Goal: Task Accomplishment & Management: Use online tool/utility

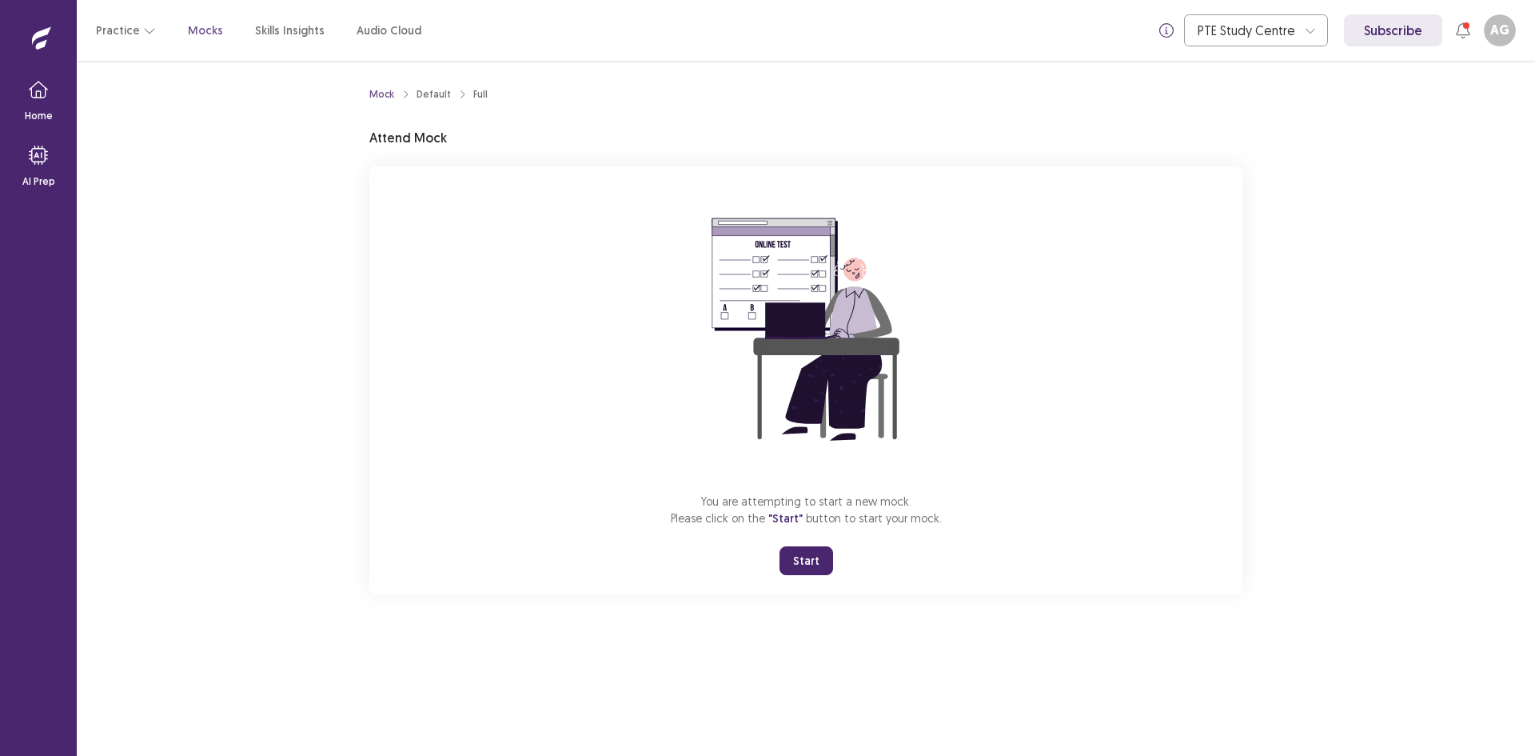
drag, startPoint x: 814, startPoint y: 564, endPoint x: 813, endPoint y: 633, distance: 69.6
click at [813, 564] on button "Start" at bounding box center [807, 560] width 54 height 29
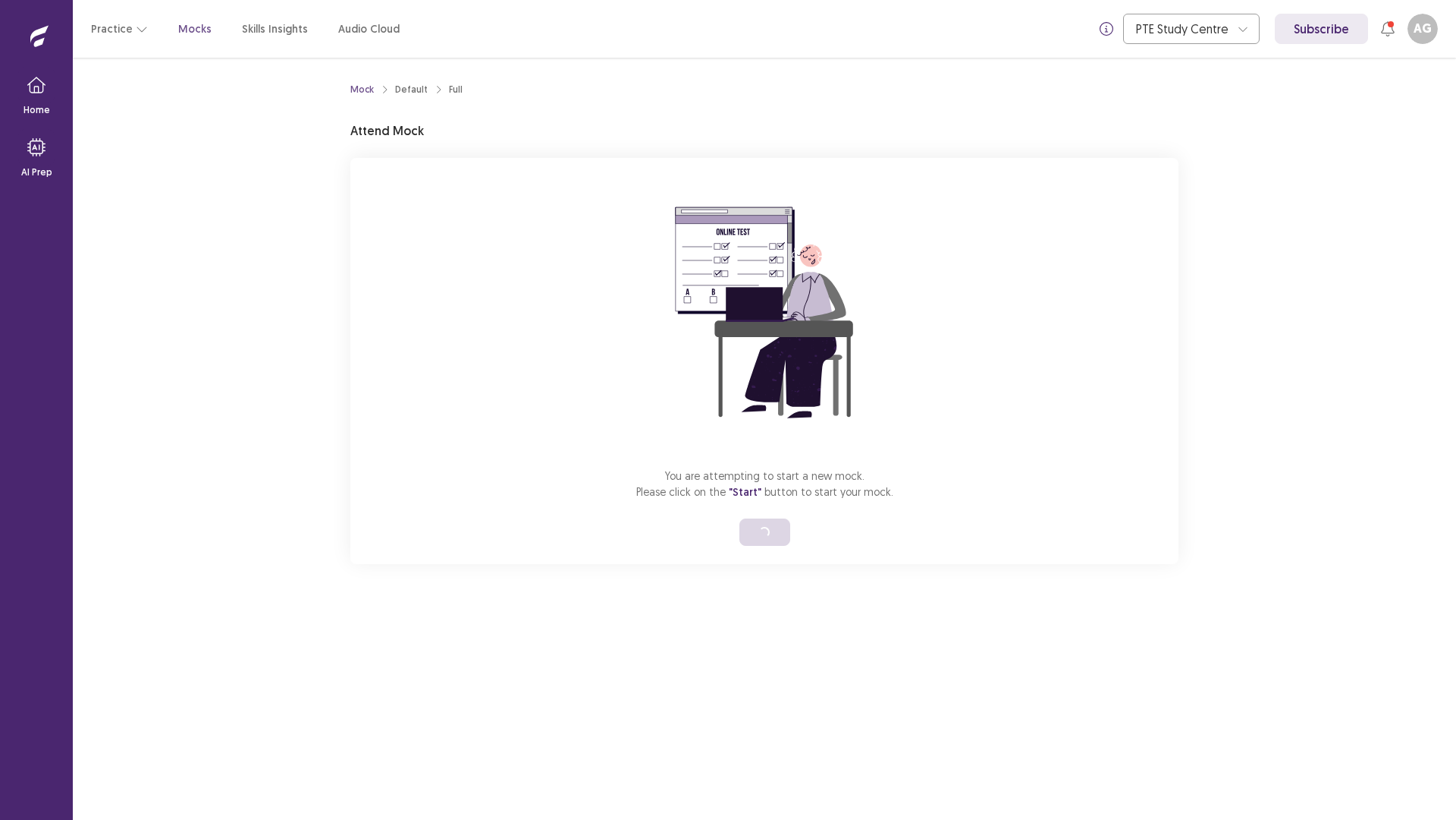
click at [1456, 717] on div "Mock Default Full Attend Mock You are attempting to start a new mock. Please cl…" at bounding box center [765, 438] width 1384 height 762
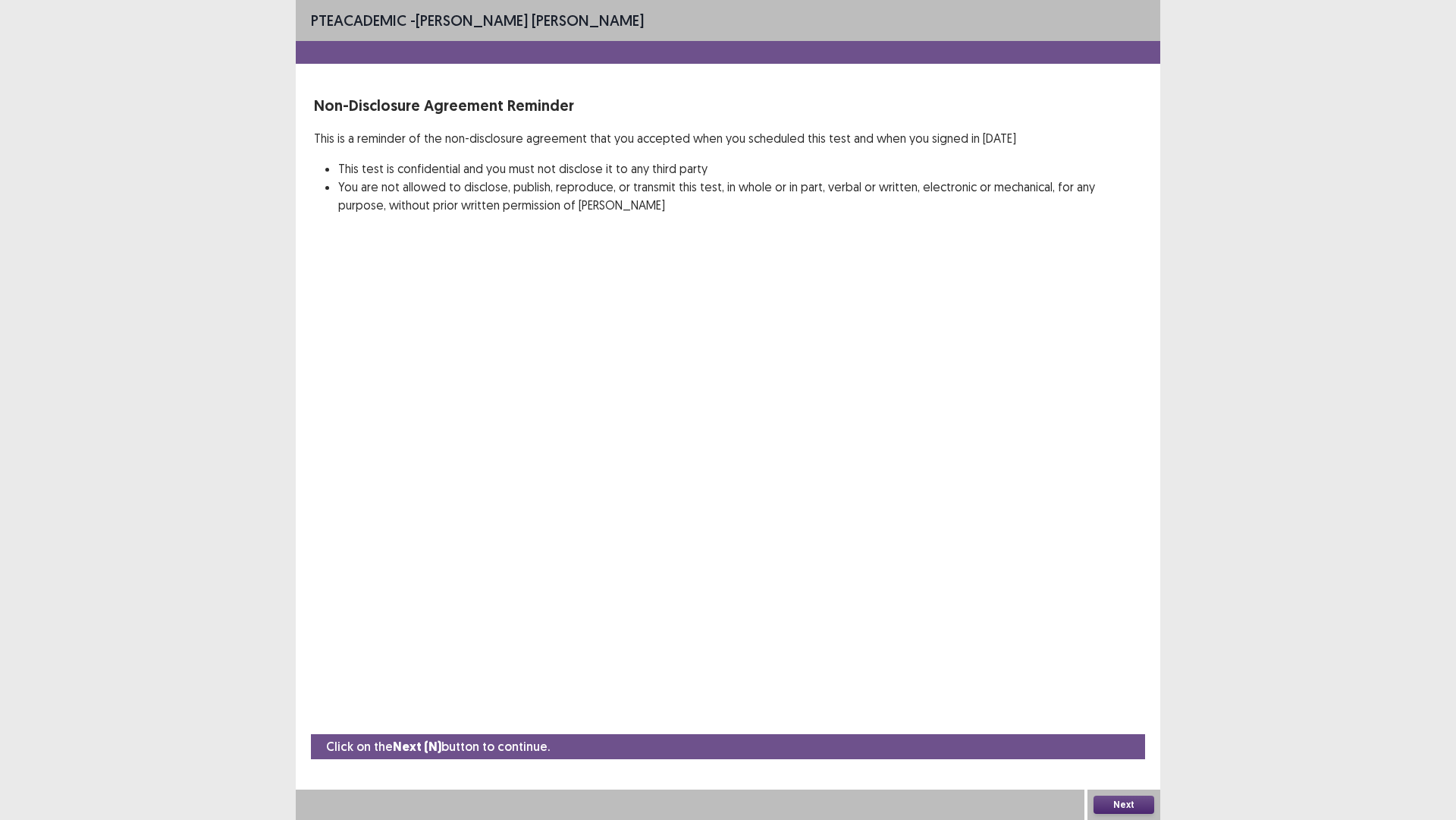
click at [1137, 717] on button "Next" at bounding box center [1124, 804] width 61 height 18
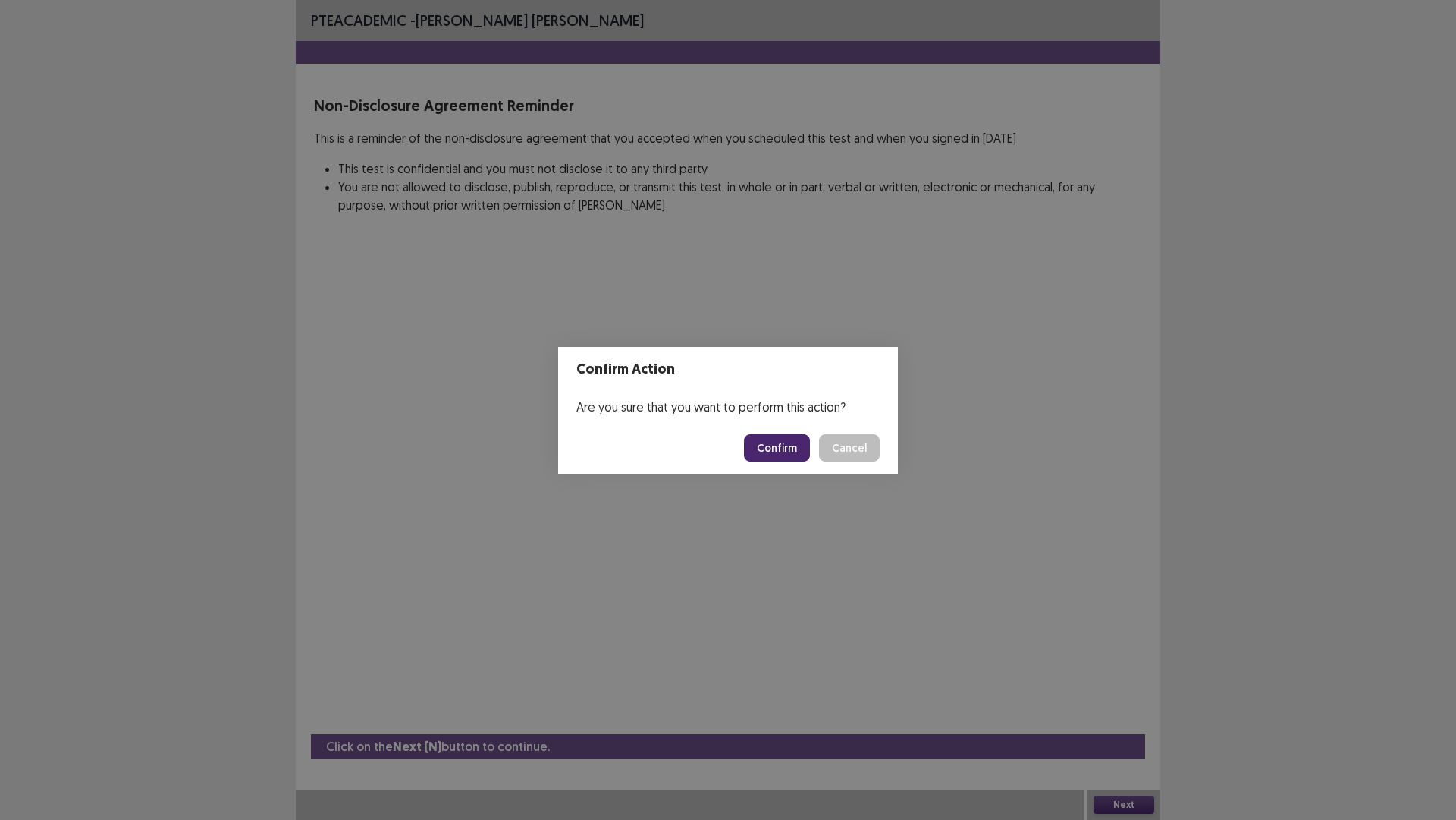
click at [779, 446] on button "Confirm" at bounding box center [778, 447] width 66 height 28
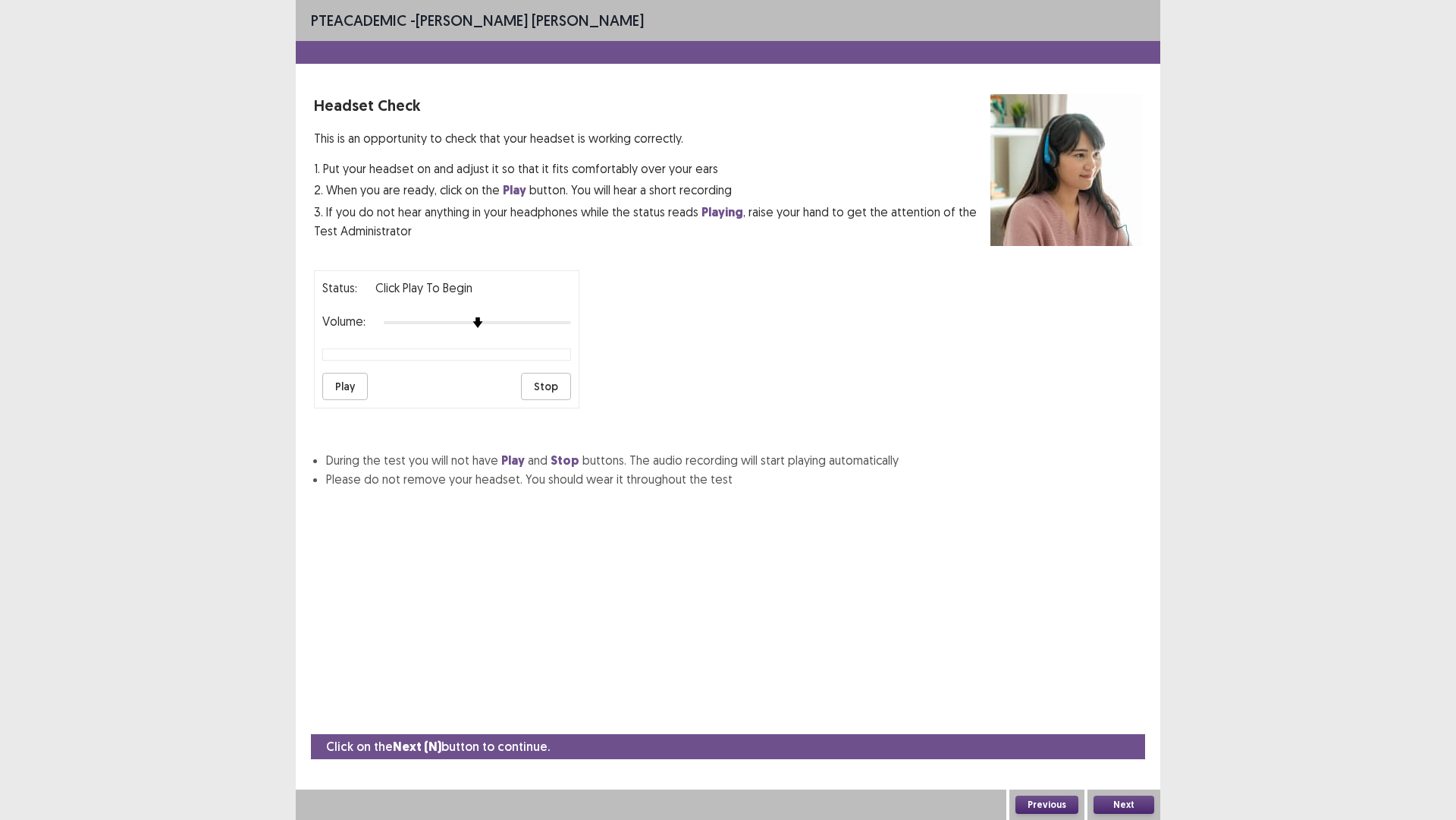
click at [351, 375] on button "Play" at bounding box center [345, 386] width 46 height 28
click at [574, 333] on div "Status: playing Volume: Play Stop" at bounding box center [447, 340] width 266 height 139
click at [1120, 717] on button "Next" at bounding box center [1124, 804] width 61 height 18
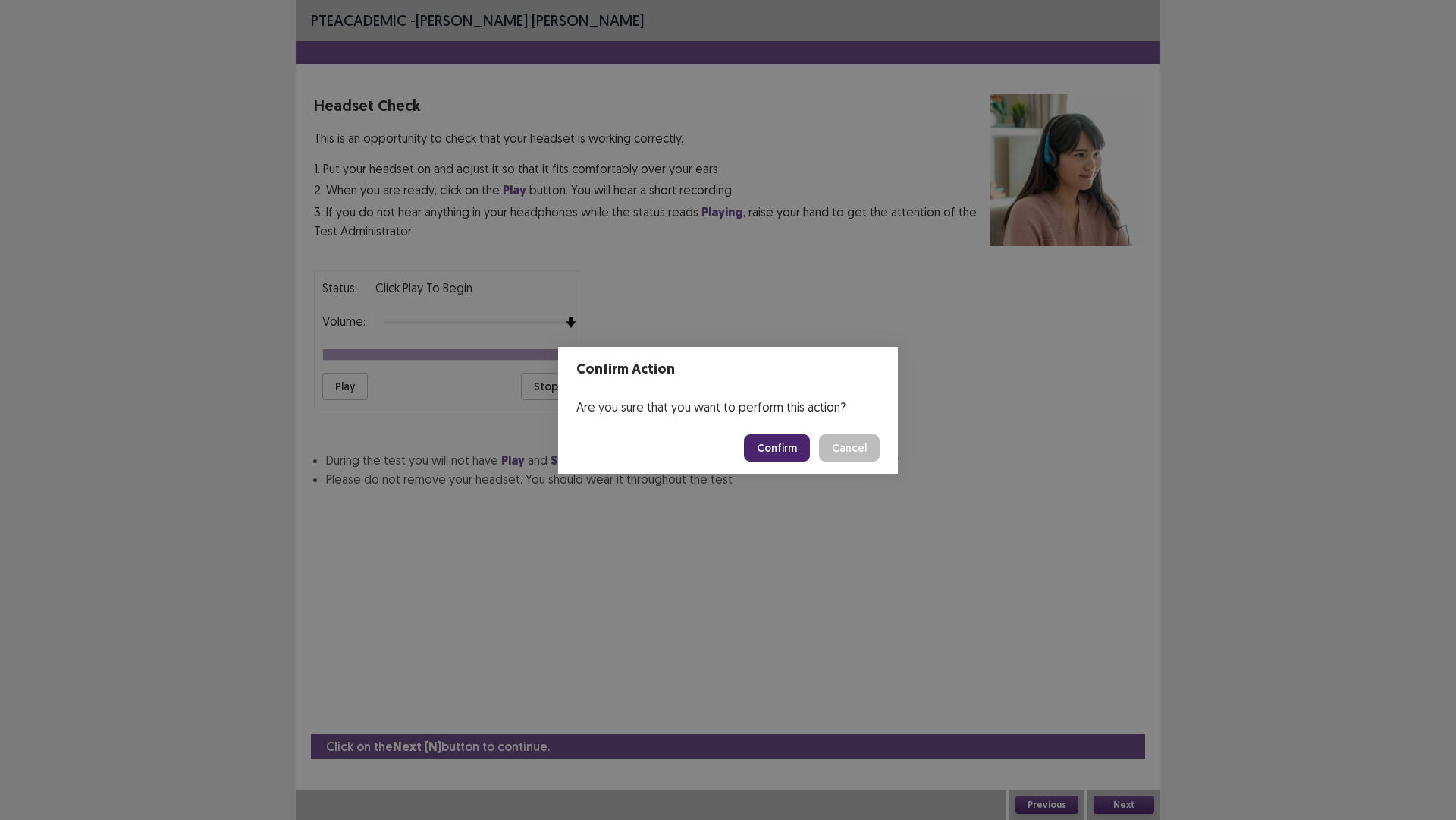
click at [774, 452] on button "Confirm" at bounding box center [778, 447] width 66 height 28
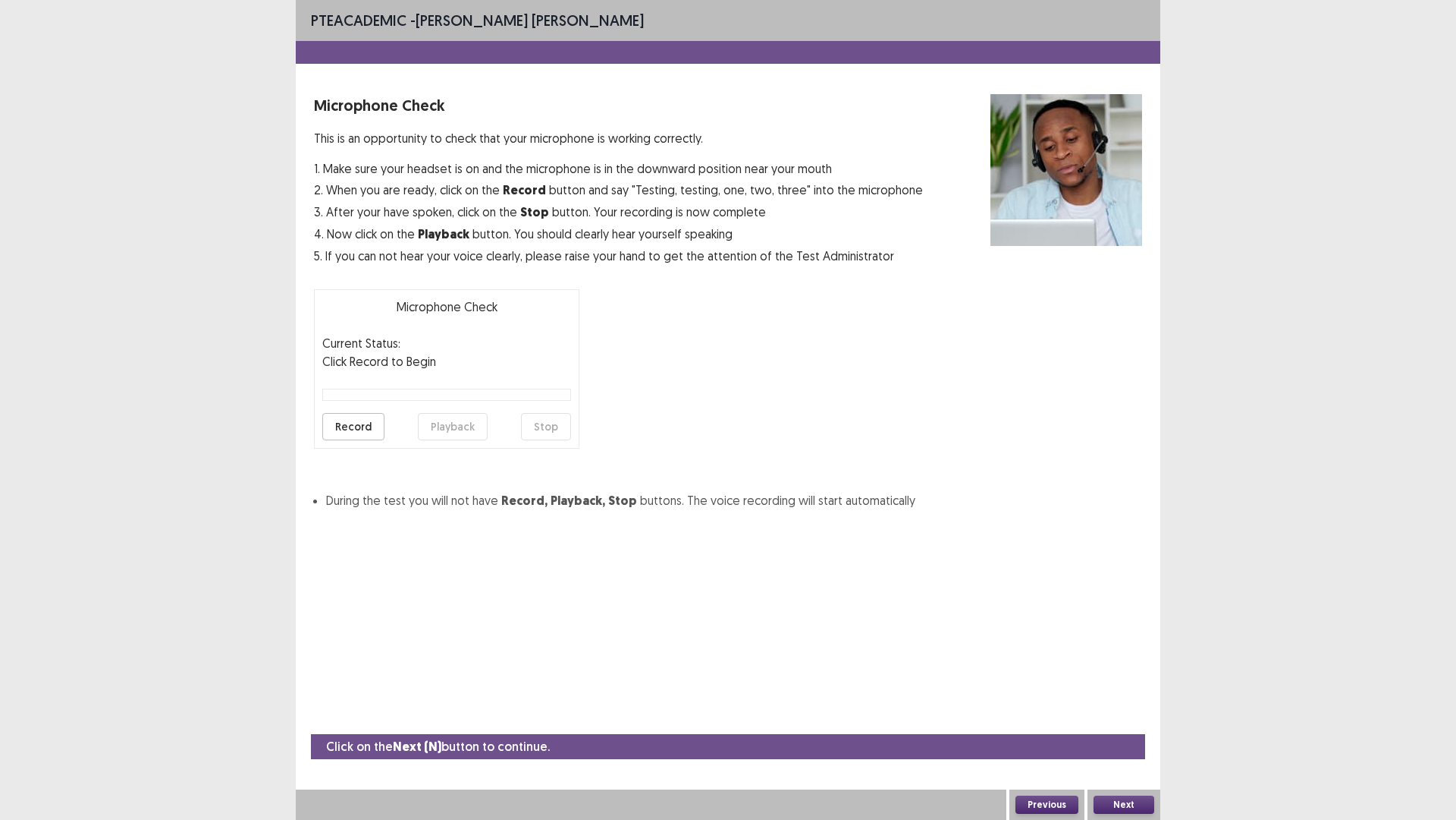
click at [349, 417] on button "Record" at bounding box center [354, 426] width 63 height 28
click at [542, 423] on button "Stop" at bounding box center [545, 426] width 50 height 28
click at [452, 426] on button "Playback" at bounding box center [453, 426] width 70 height 28
click at [1140, 717] on button "Next" at bounding box center [1124, 804] width 61 height 18
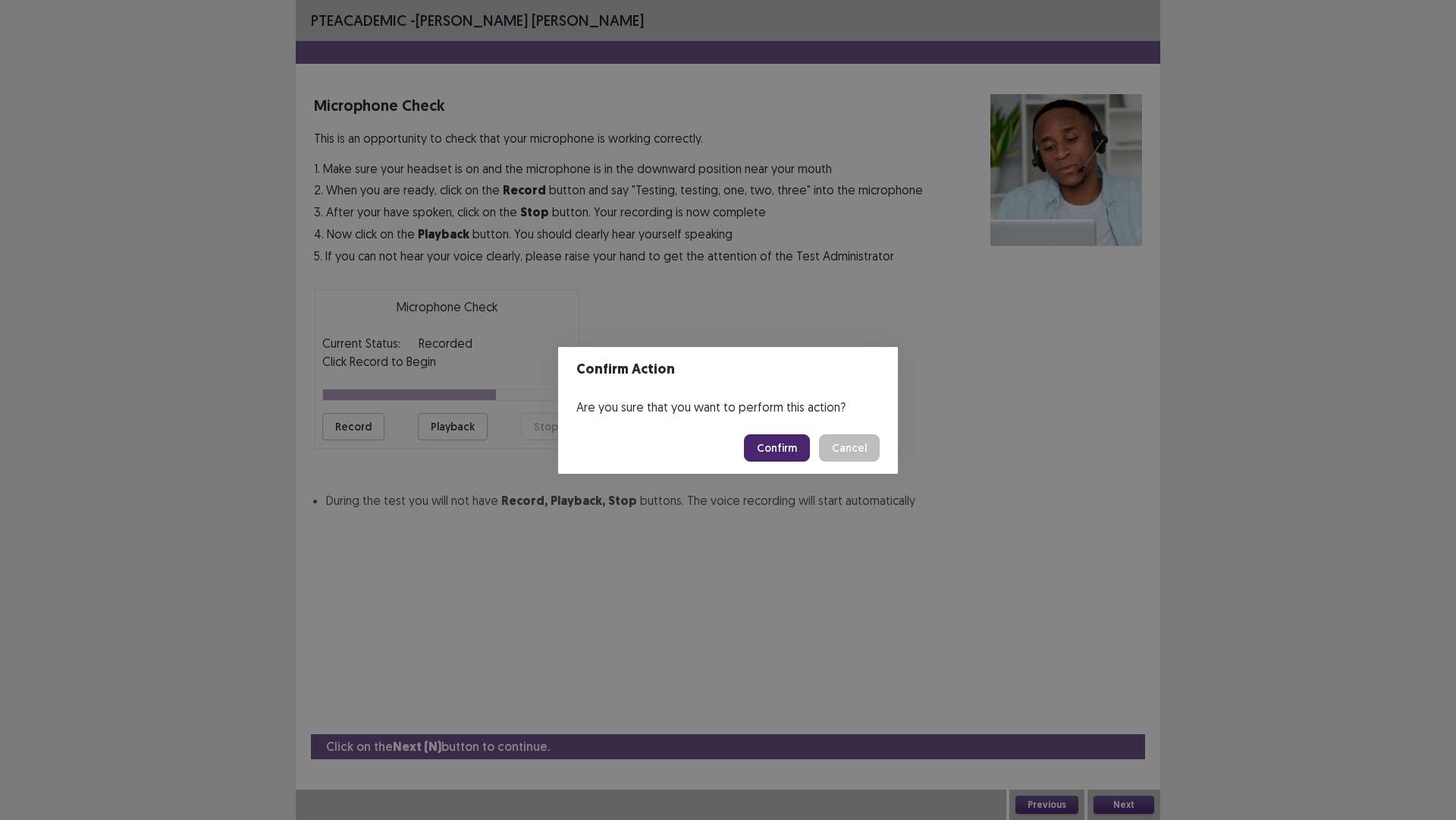
click at [844, 448] on button "Cancel" at bounding box center [850, 447] width 61 height 28
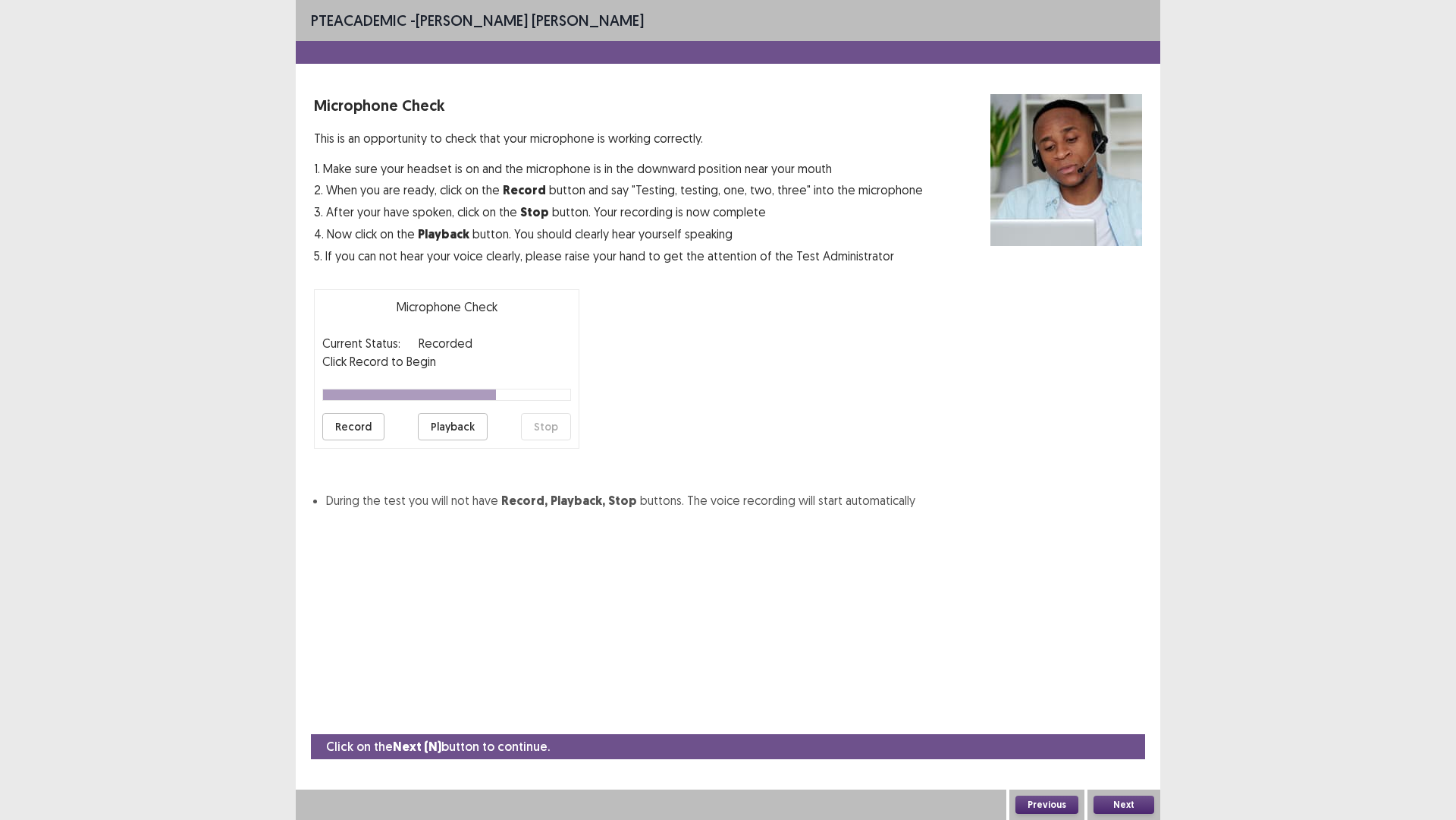
click at [371, 429] on button "Record" at bounding box center [354, 426] width 63 height 28
click at [552, 438] on button "Stop" at bounding box center [545, 426] width 50 height 28
click at [365, 430] on button "Record" at bounding box center [354, 426] width 63 height 28
click at [563, 427] on button "Stop" at bounding box center [545, 426] width 50 height 28
click at [433, 427] on button "Playback" at bounding box center [453, 426] width 70 height 28
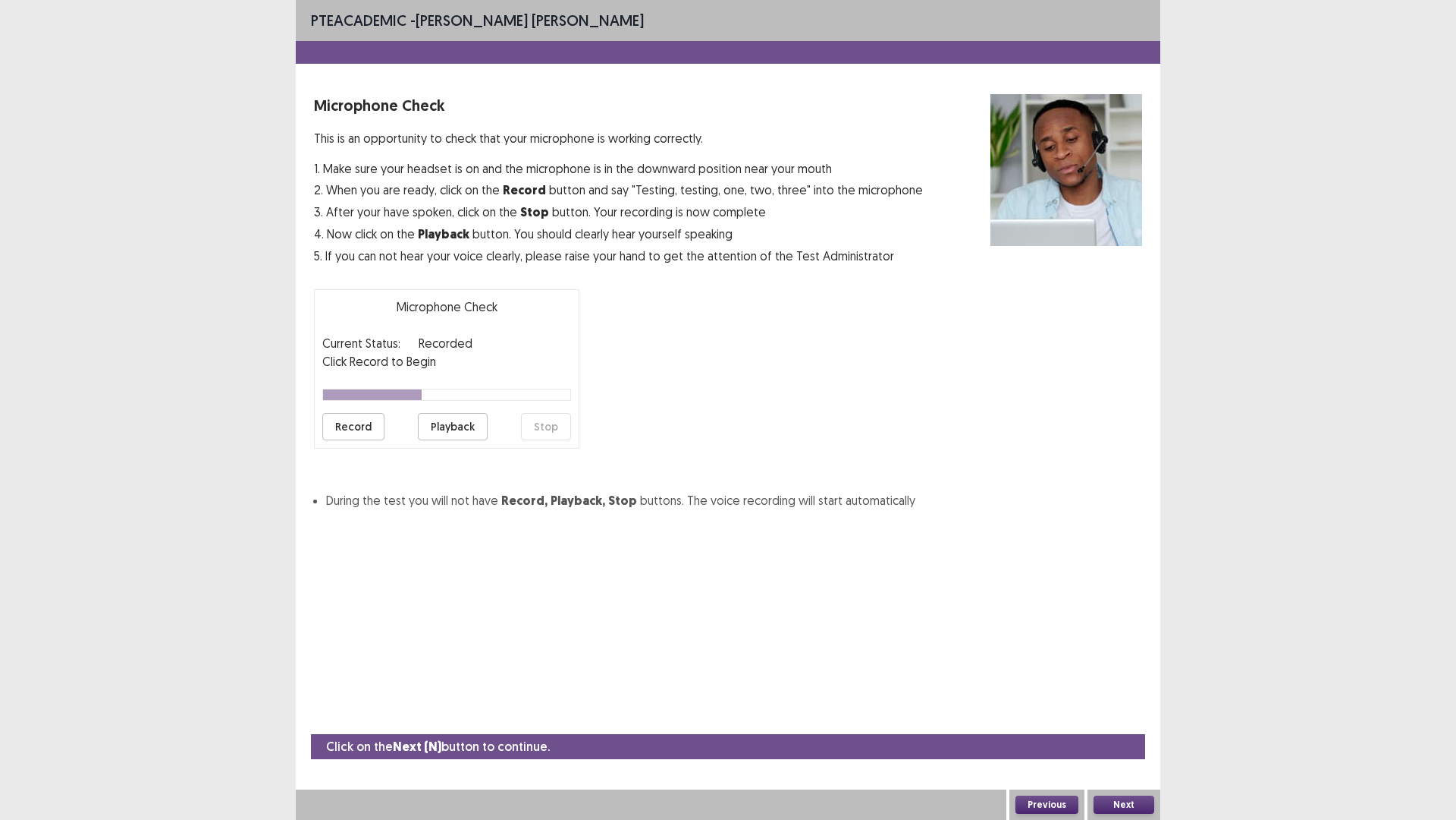
click at [1115, 717] on button "Next" at bounding box center [1124, 804] width 61 height 18
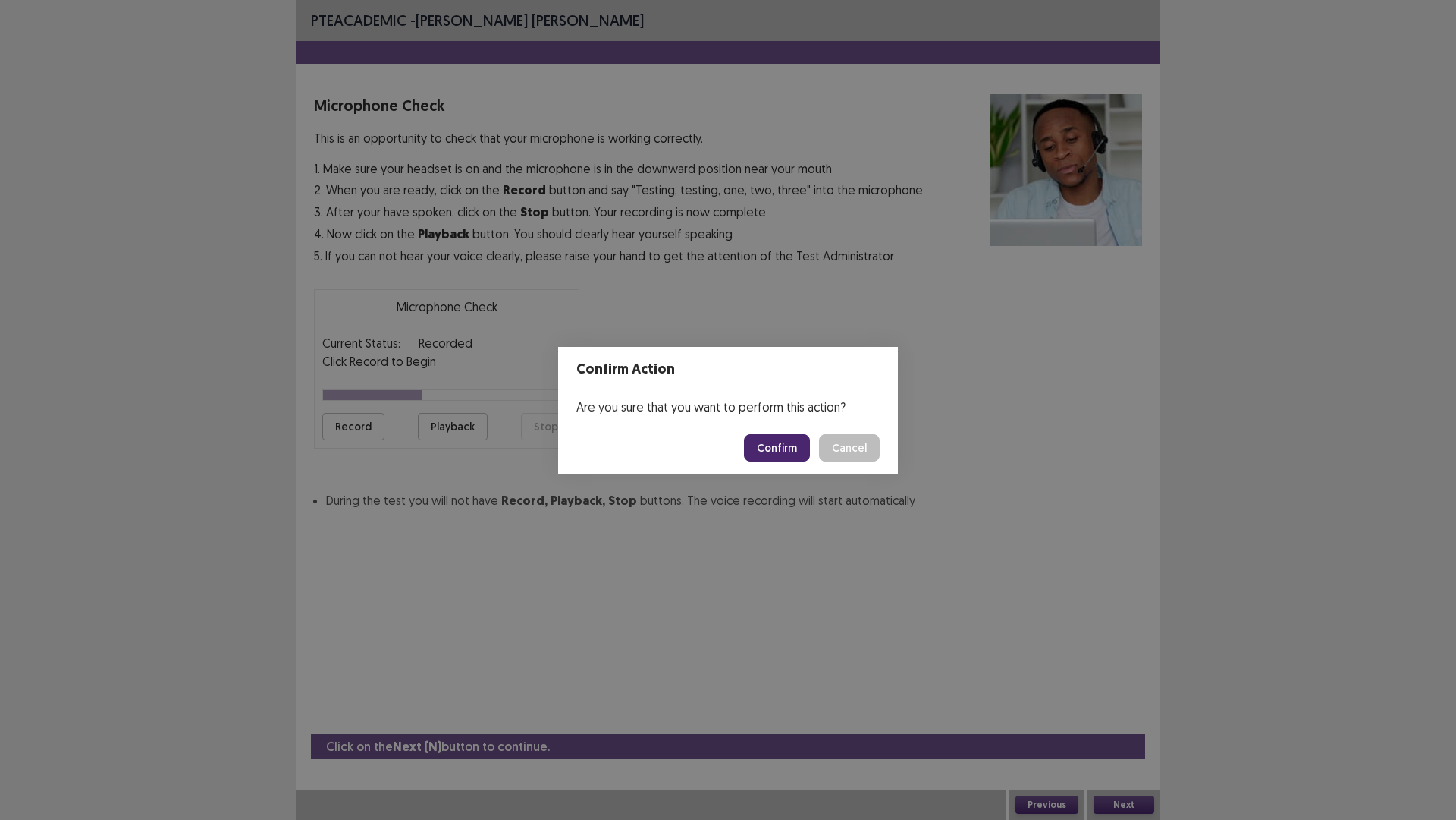
click at [790, 443] on button "Confirm" at bounding box center [778, 447] width 66 height 28
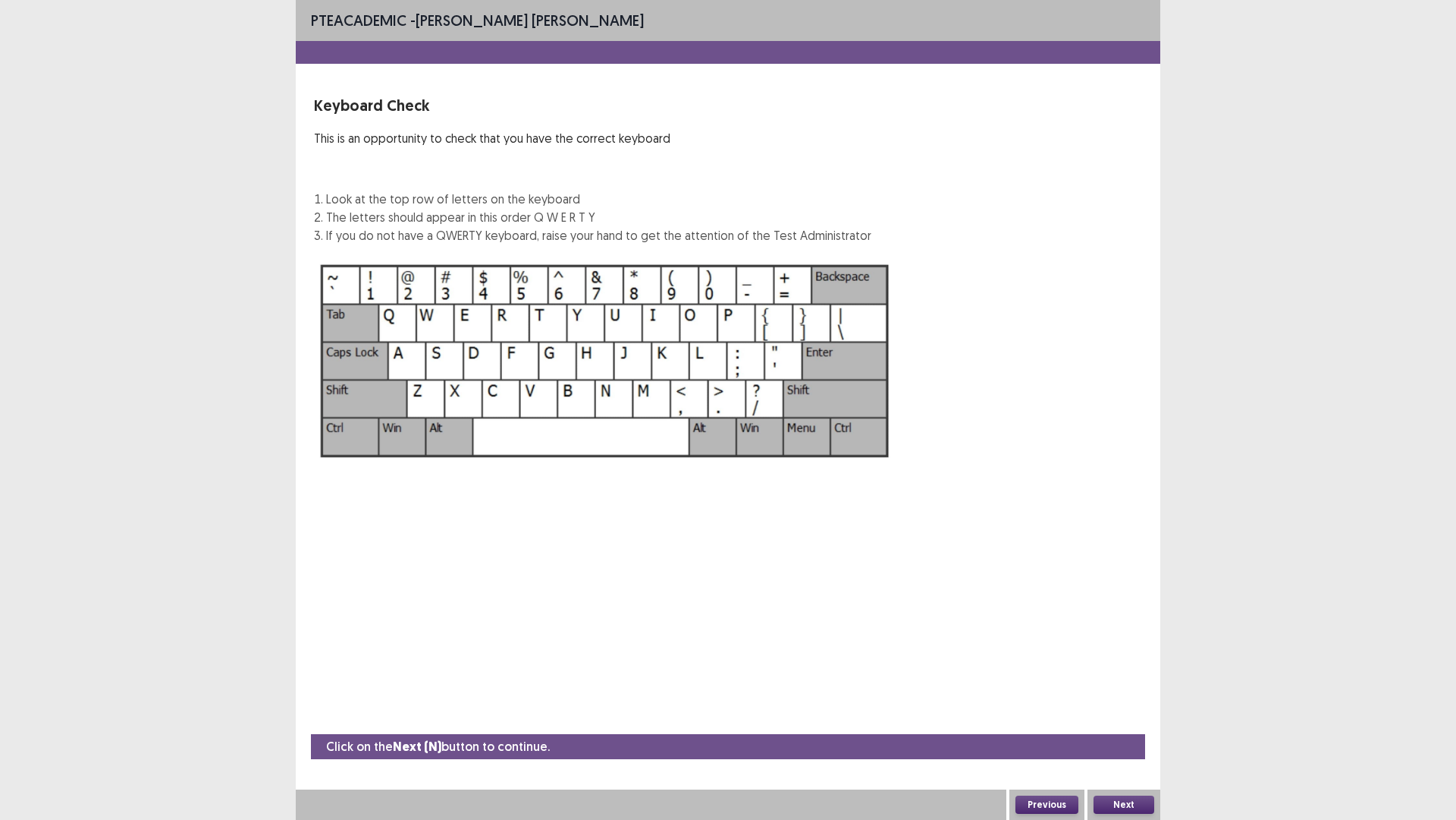
click at [574, 429] on img at bounding box center [605, 361] width 582 height 209
click at [1123, 717] on button "Next" at bounding box center [1124, 804] width 61 height 18
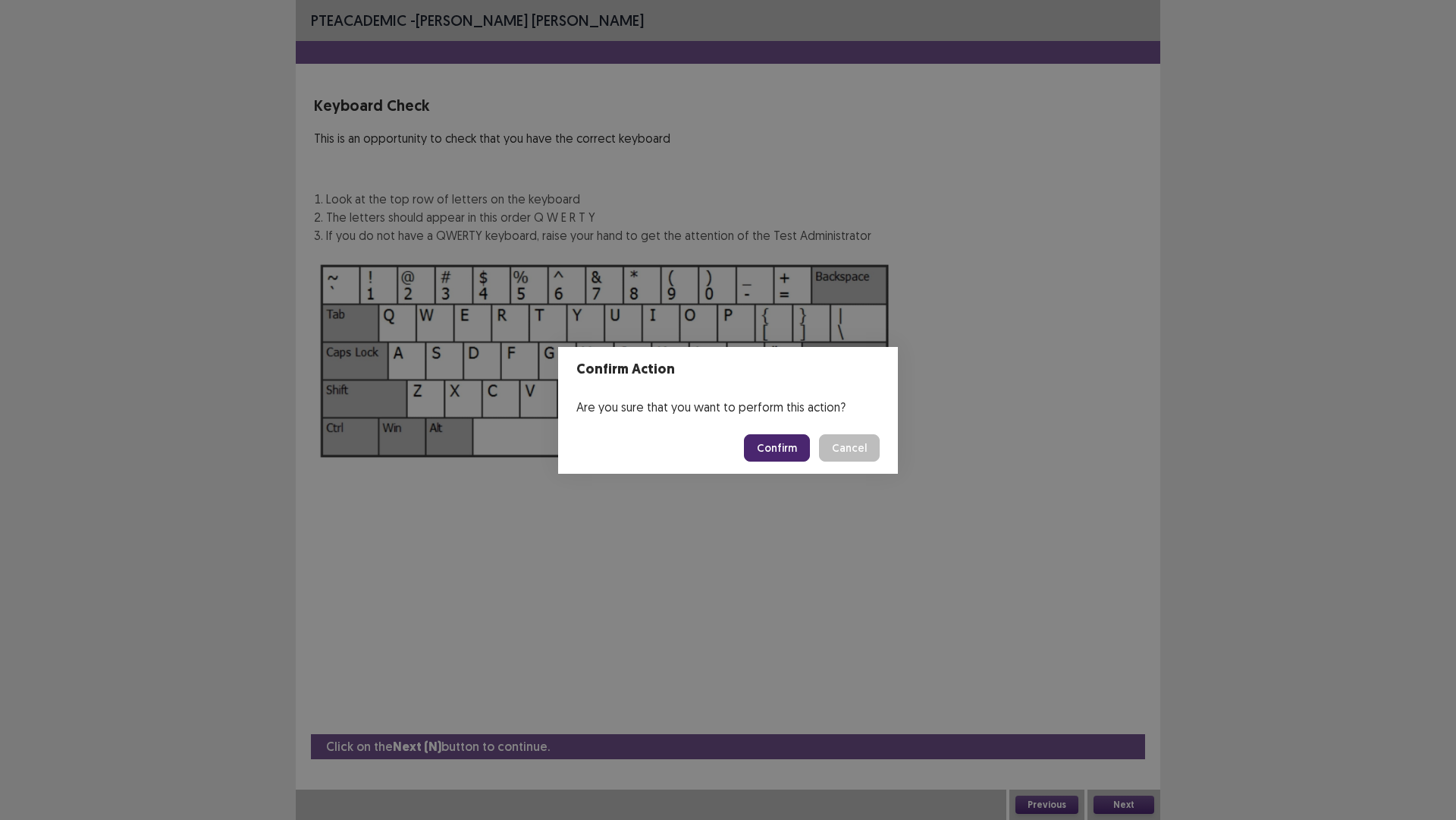
click at [775, 443] on button "Confirm" at bounding box center [778, 447] width 66 height 28
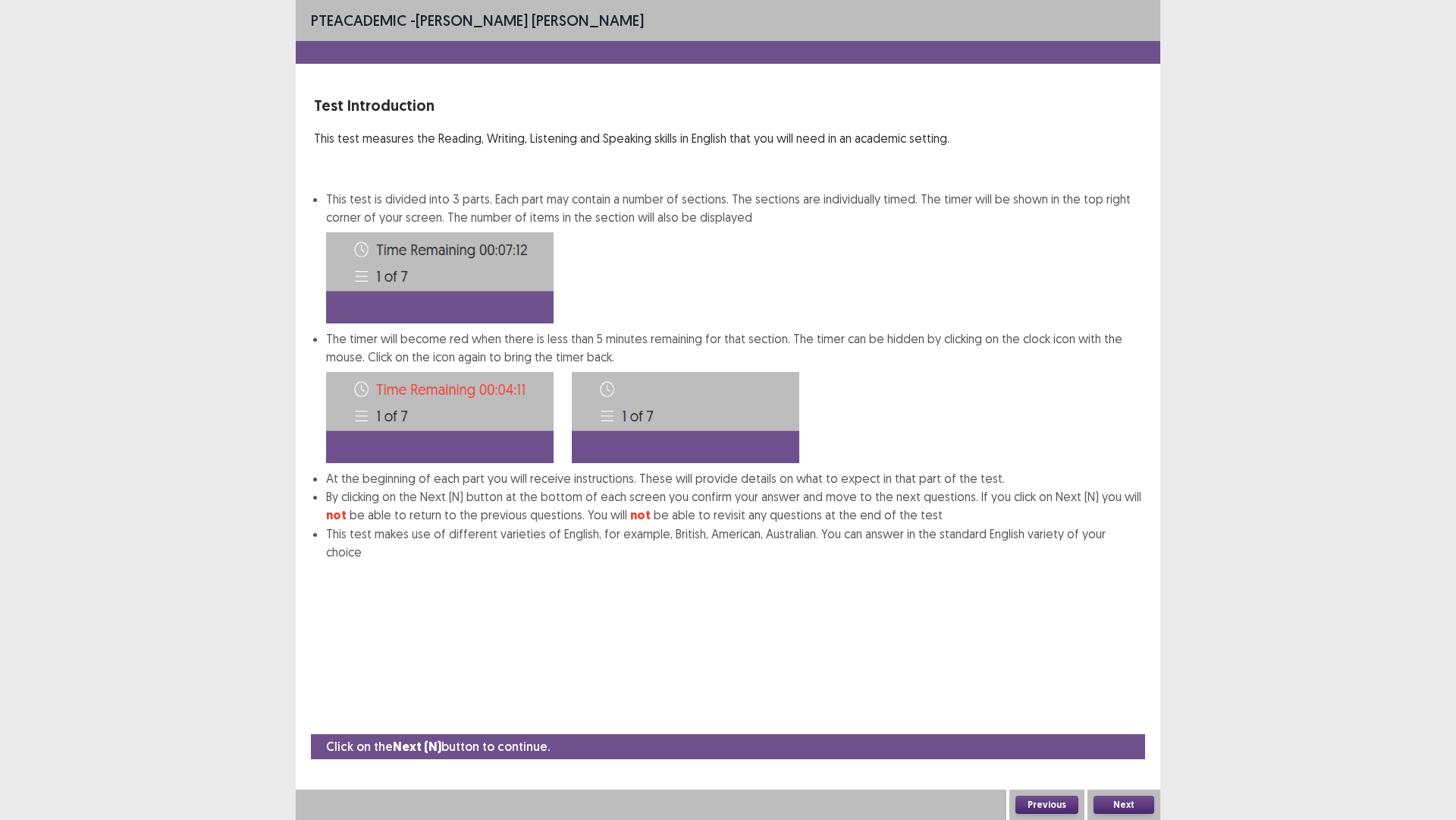
click at [1134, 717] on button "Next" at bounding box center [1124, 804] width 61 height 18
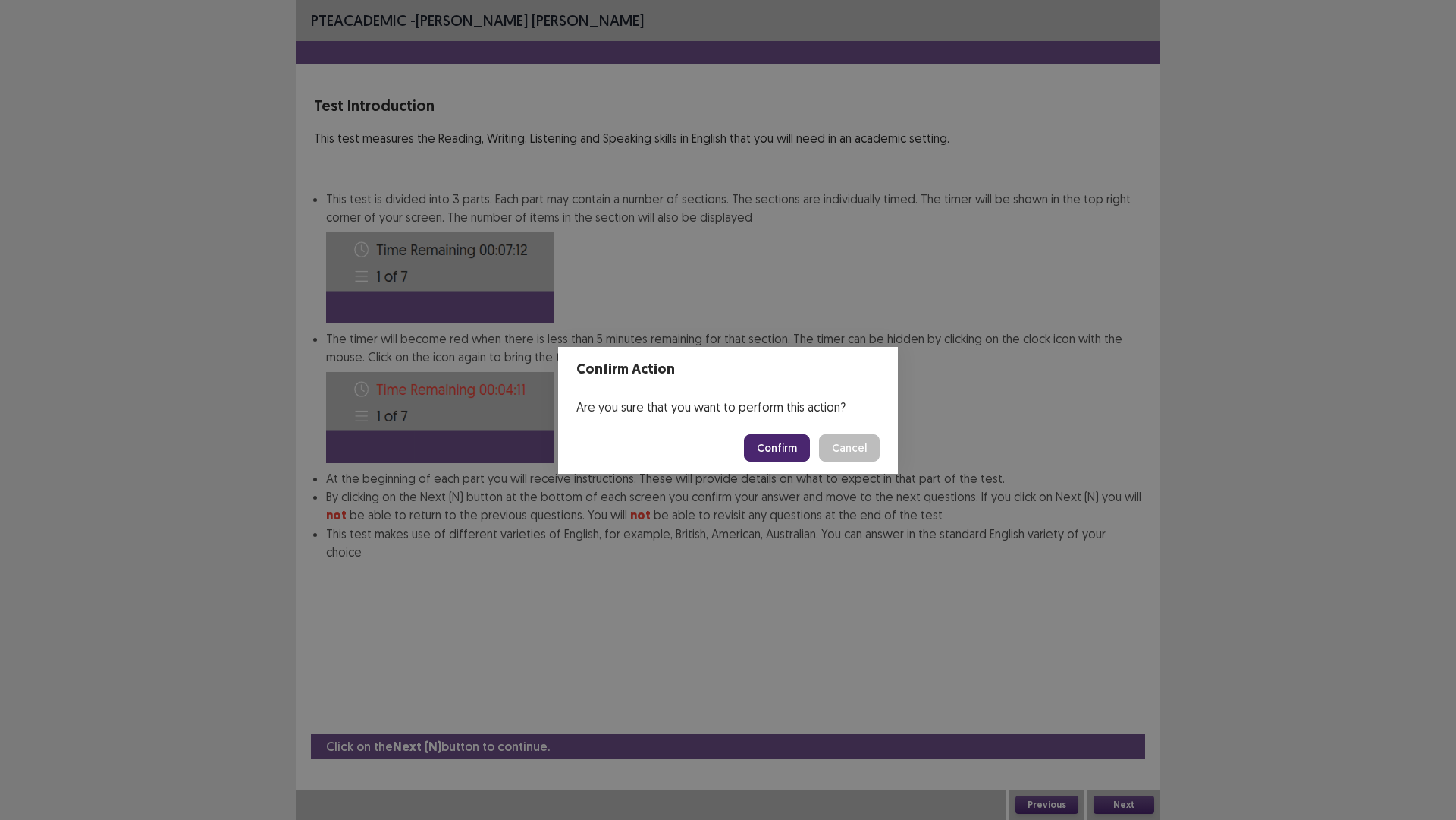
click at [773, 449] on button "Confirm" at bounding box center [778, 447] width 66 height 28
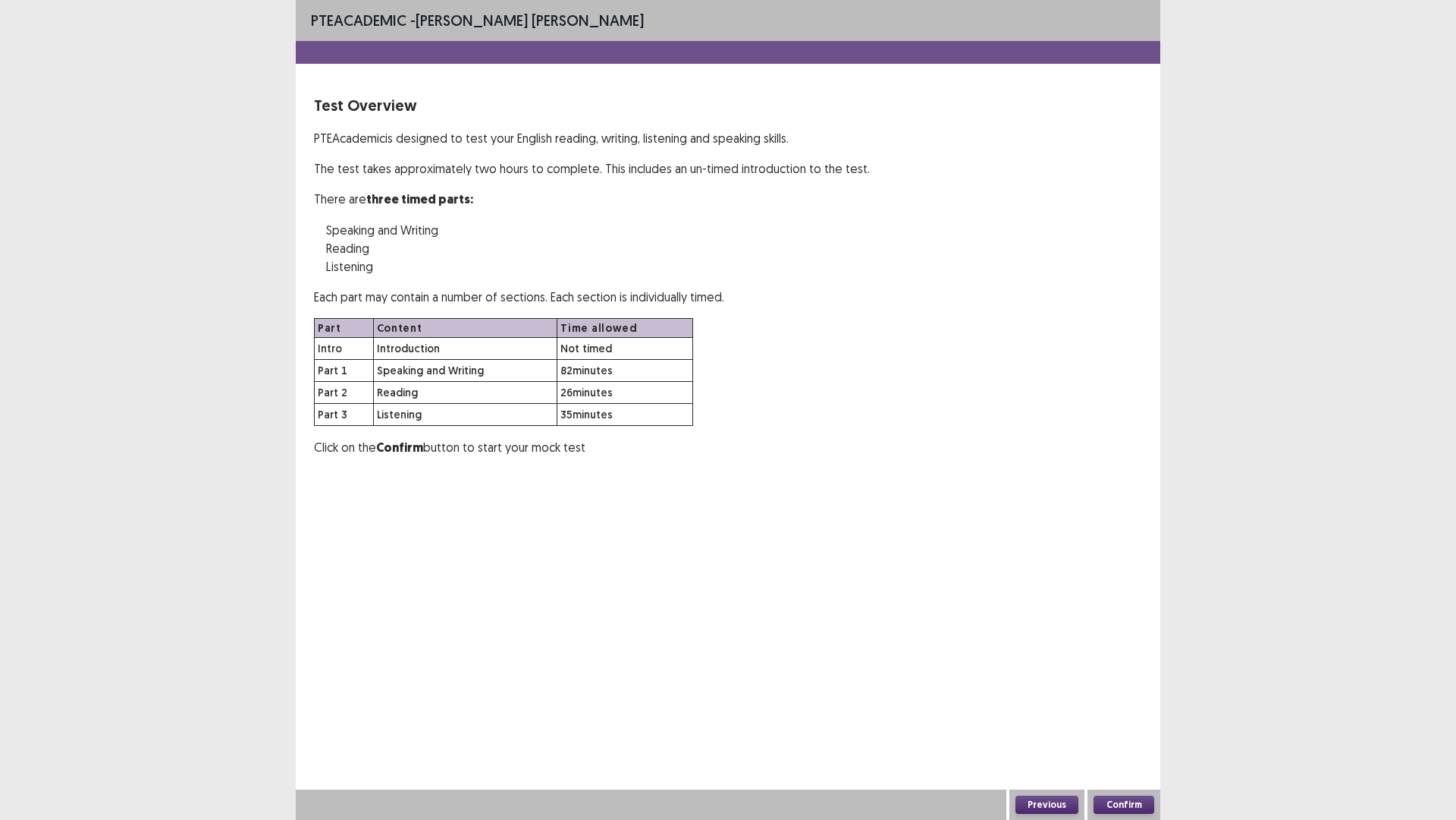
click at [1123, 717] on button "Confirm" at bounding box center [1124, 804] width 61 height 18
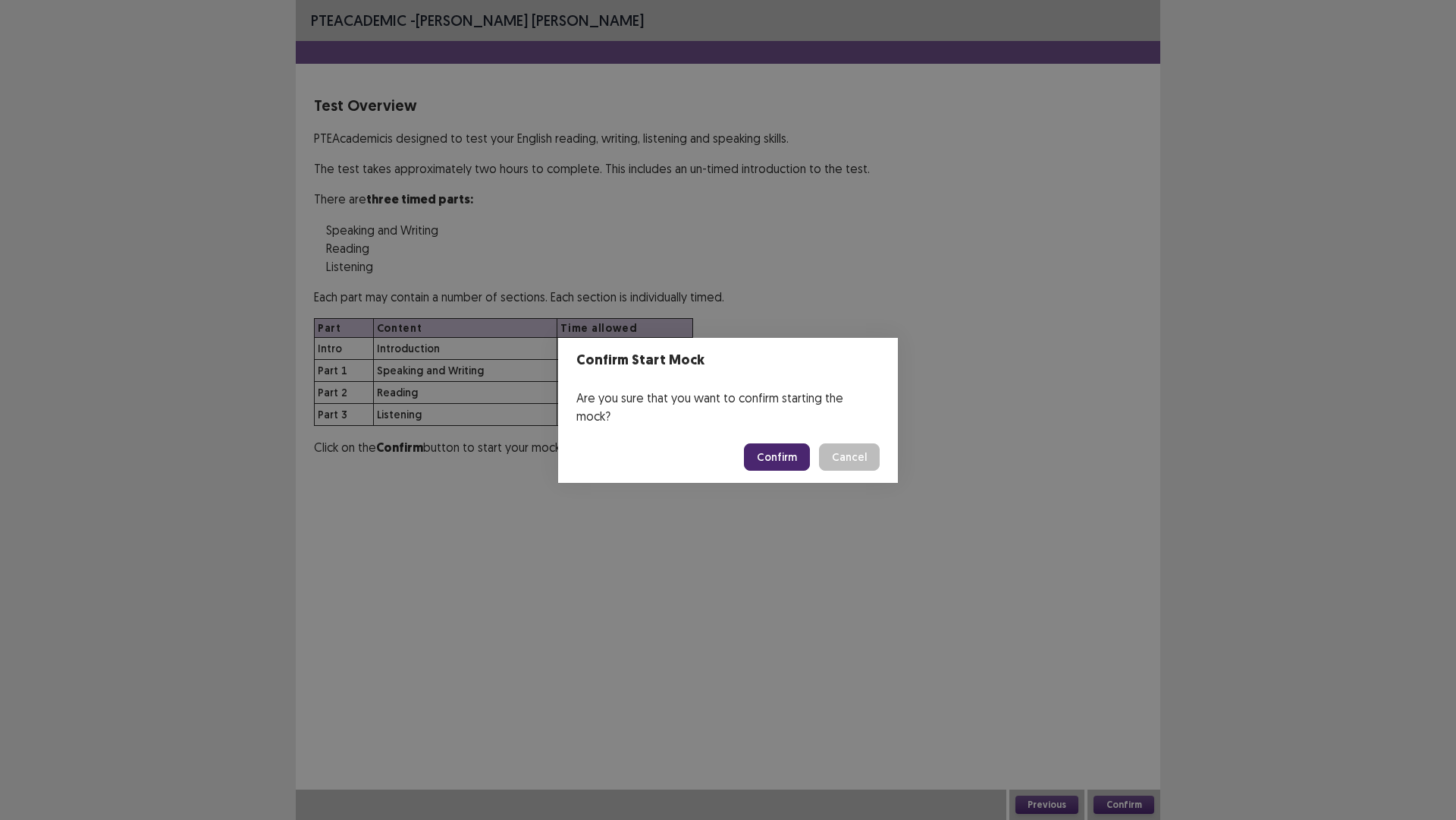
click at [770, 453] on button "Confirm" at bounding box center [778, 457] width 66 height 28
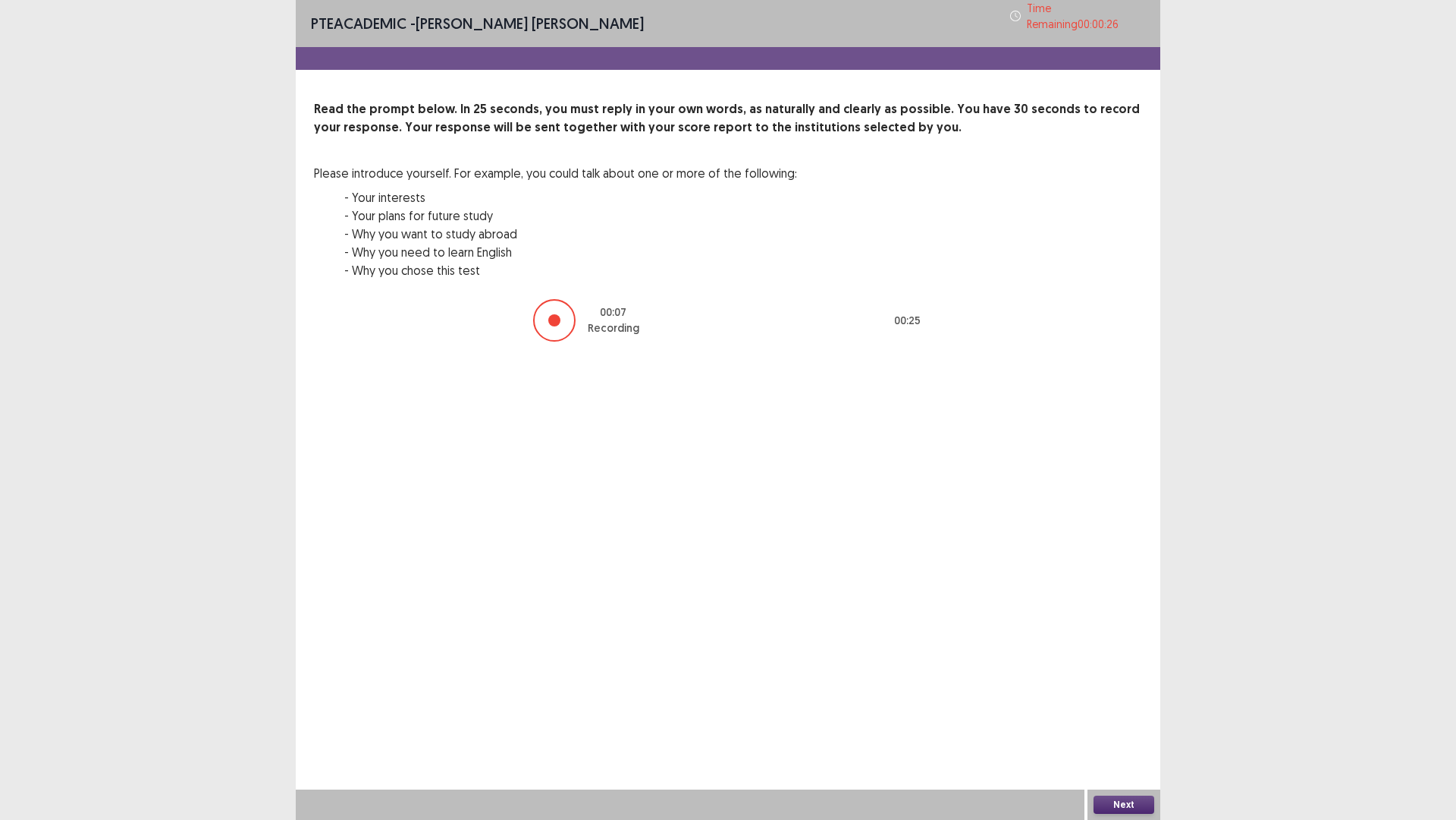
click at [1127, 717] on button "Next" at bounding box center [1124, 804] width 61 height 18
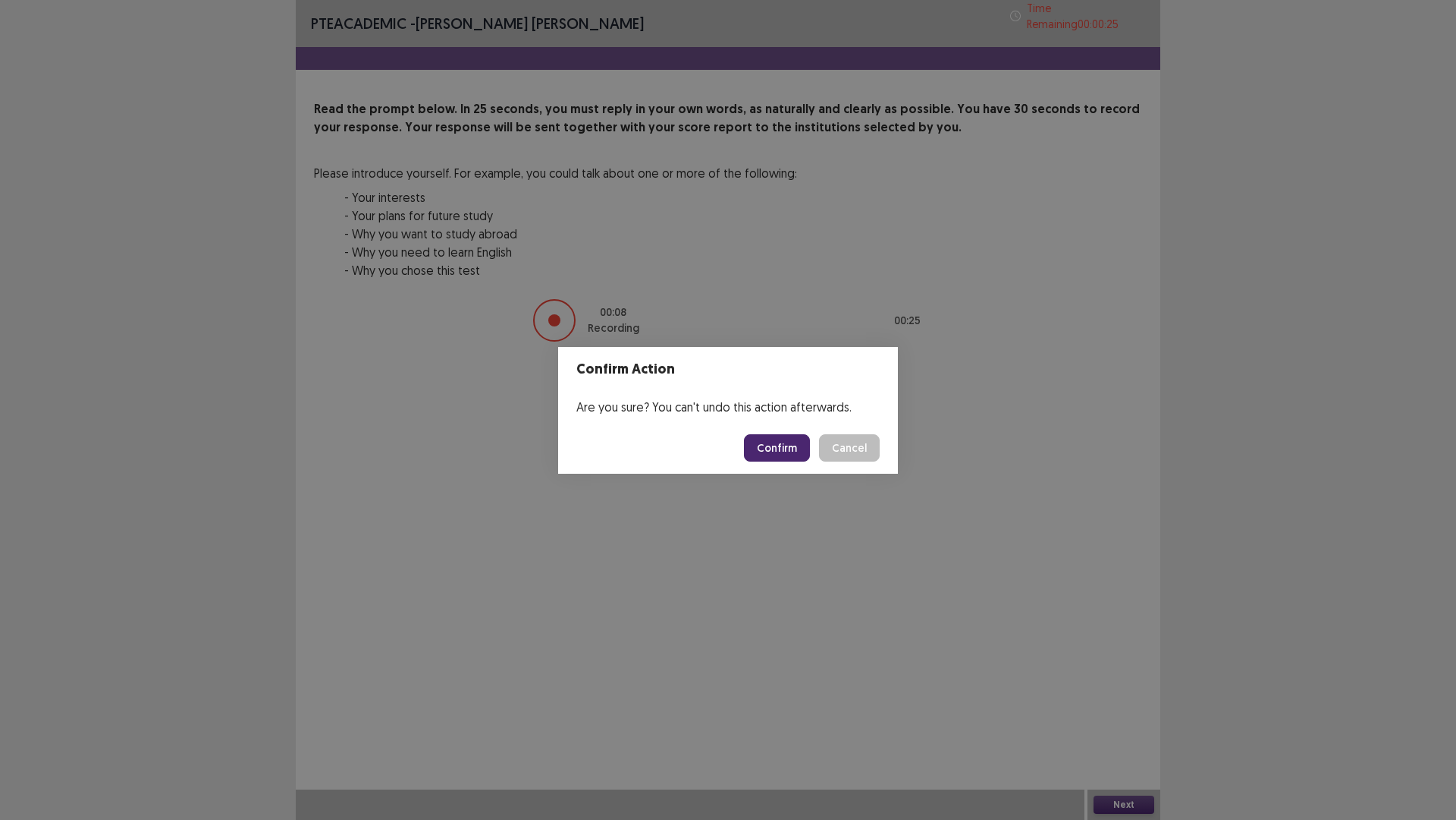
click at [802, 448] on button "Confirm" at bounding box center [778, 447] width 66 height 28
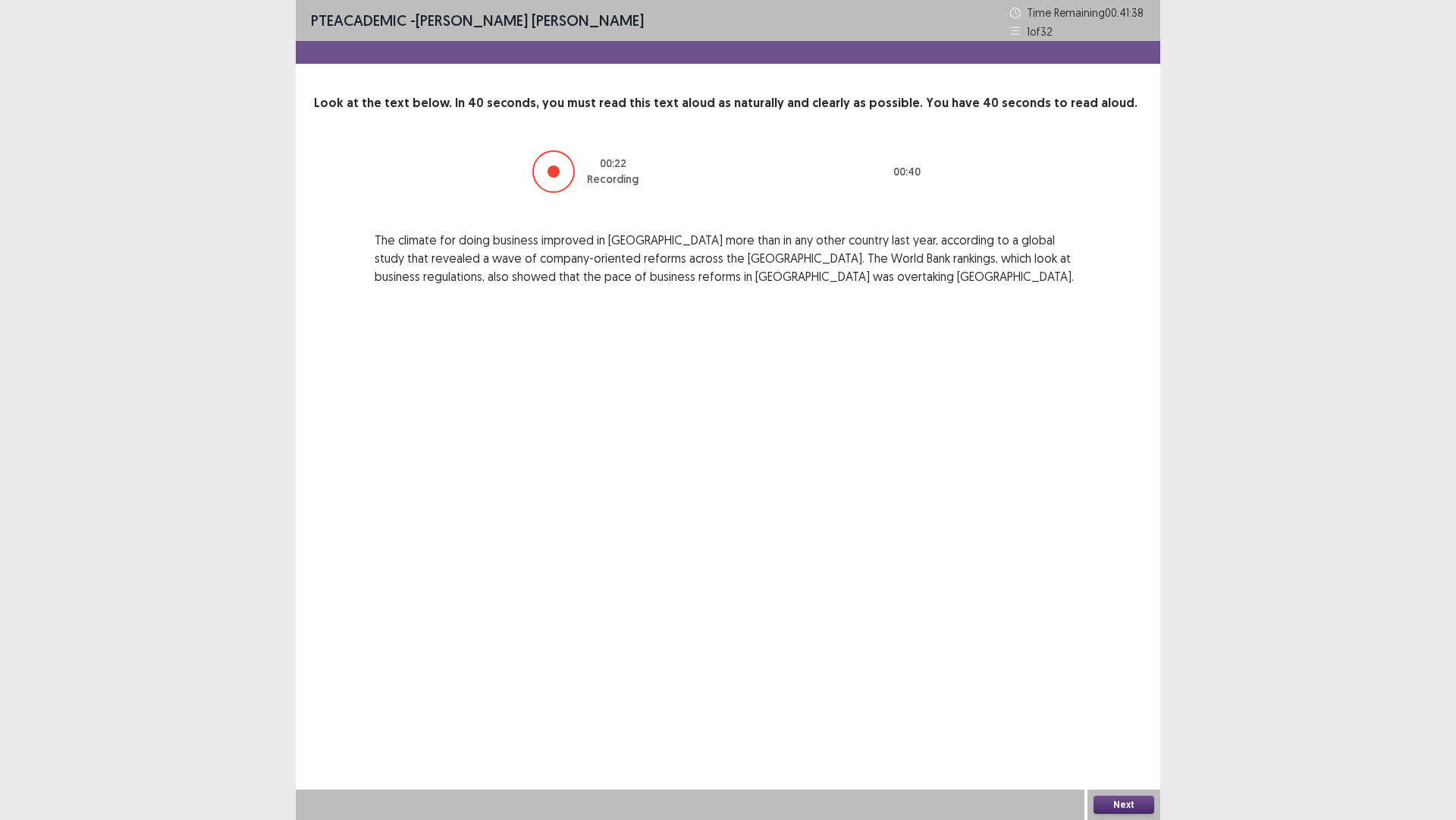
click at [1117, 717] on button "Next" at bounding box center [1124, 804] width 61 height 18
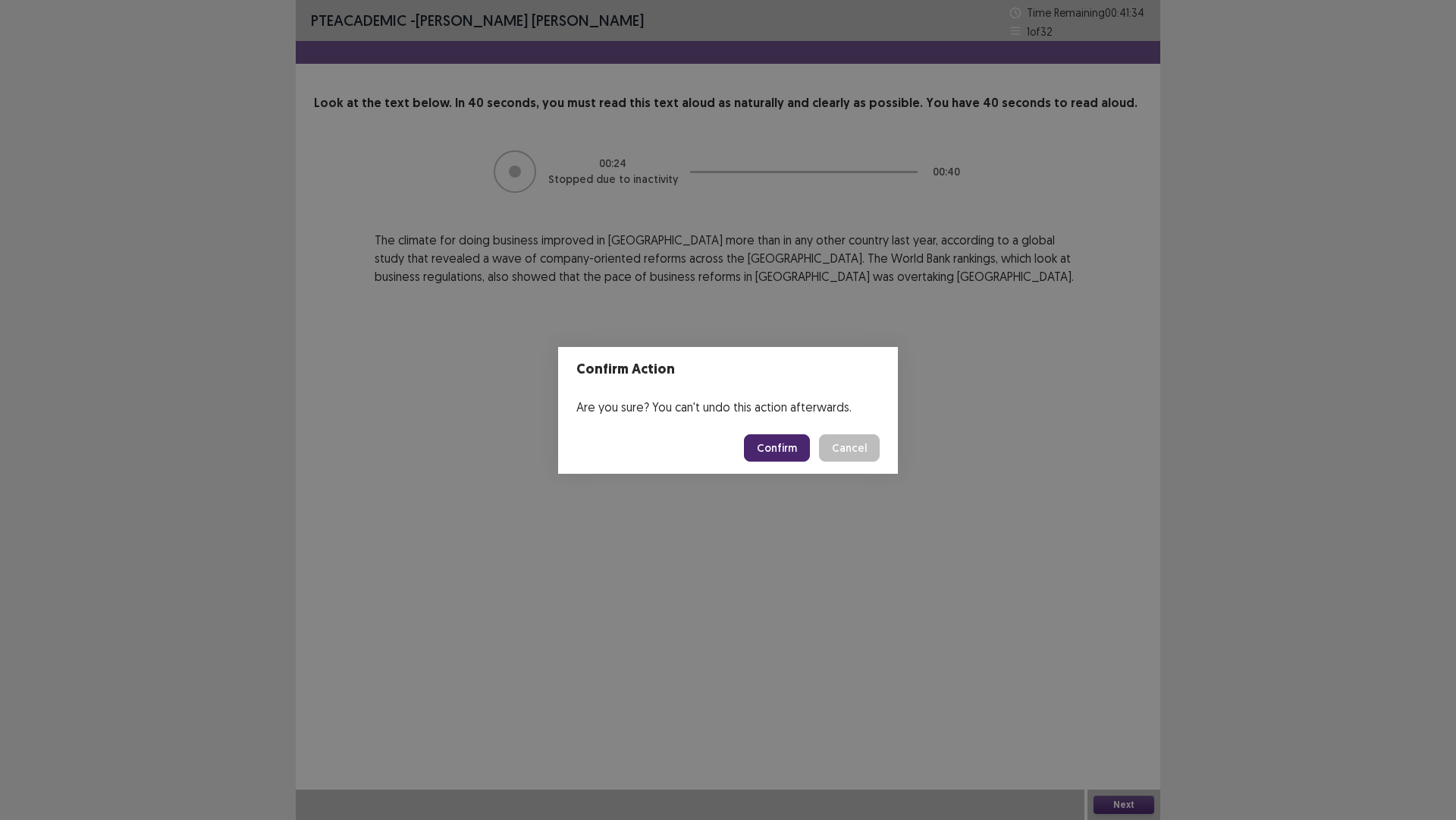
click at [785, 440] on button "Confirm" at bounding box center [778, 447] width 66 height 28
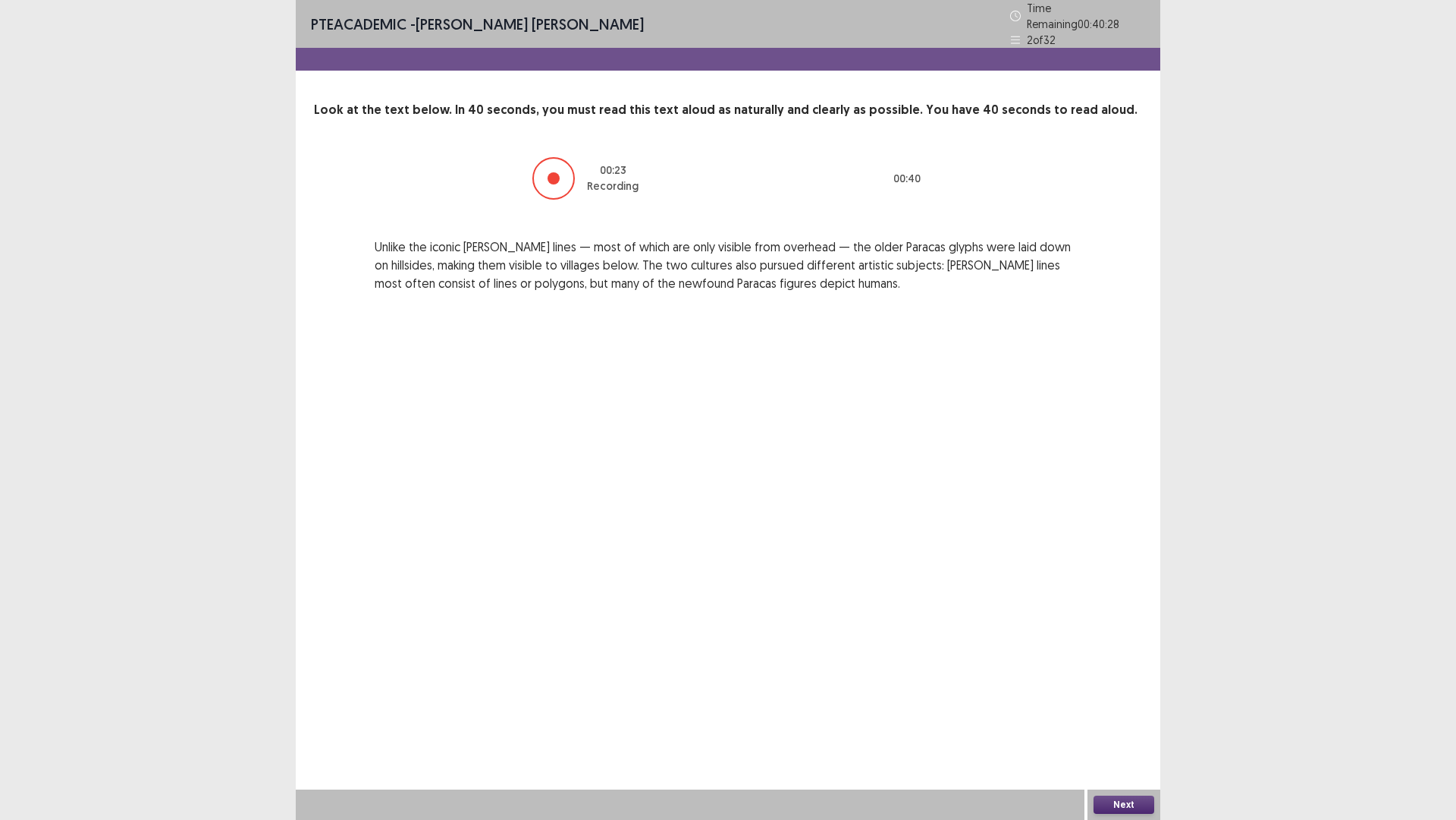
drag, startPoint x: 1125, startPoint y: 802, endPoint x: 1125, endPoint y: 811, distance: 9.0
click at [1125, 717] on button "Next" at bounding box center [1124, 804] width 61 height 18
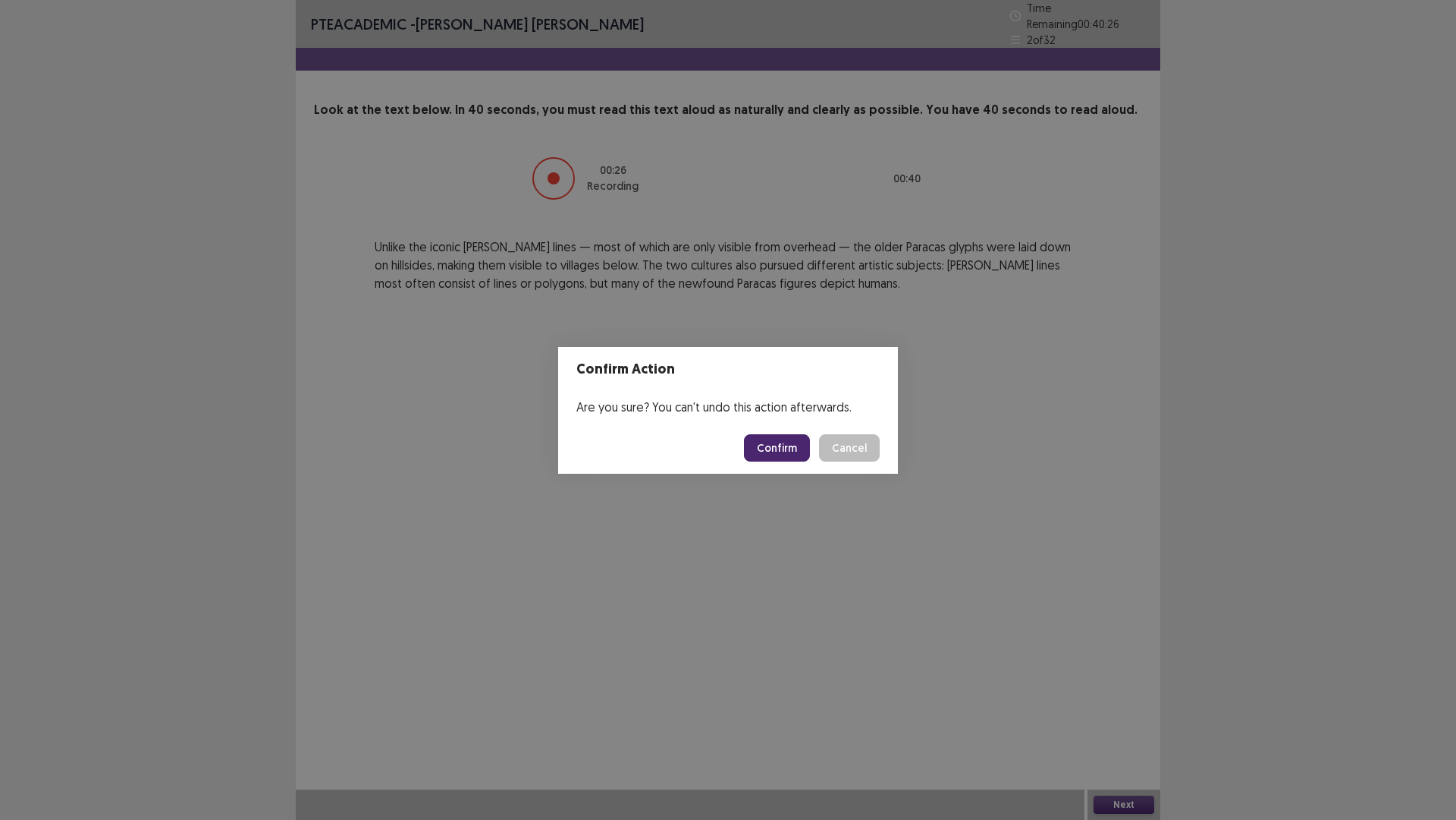
click at [800, 456] on button "Confirm" at bounding box center [778, 447] width 66 height 28
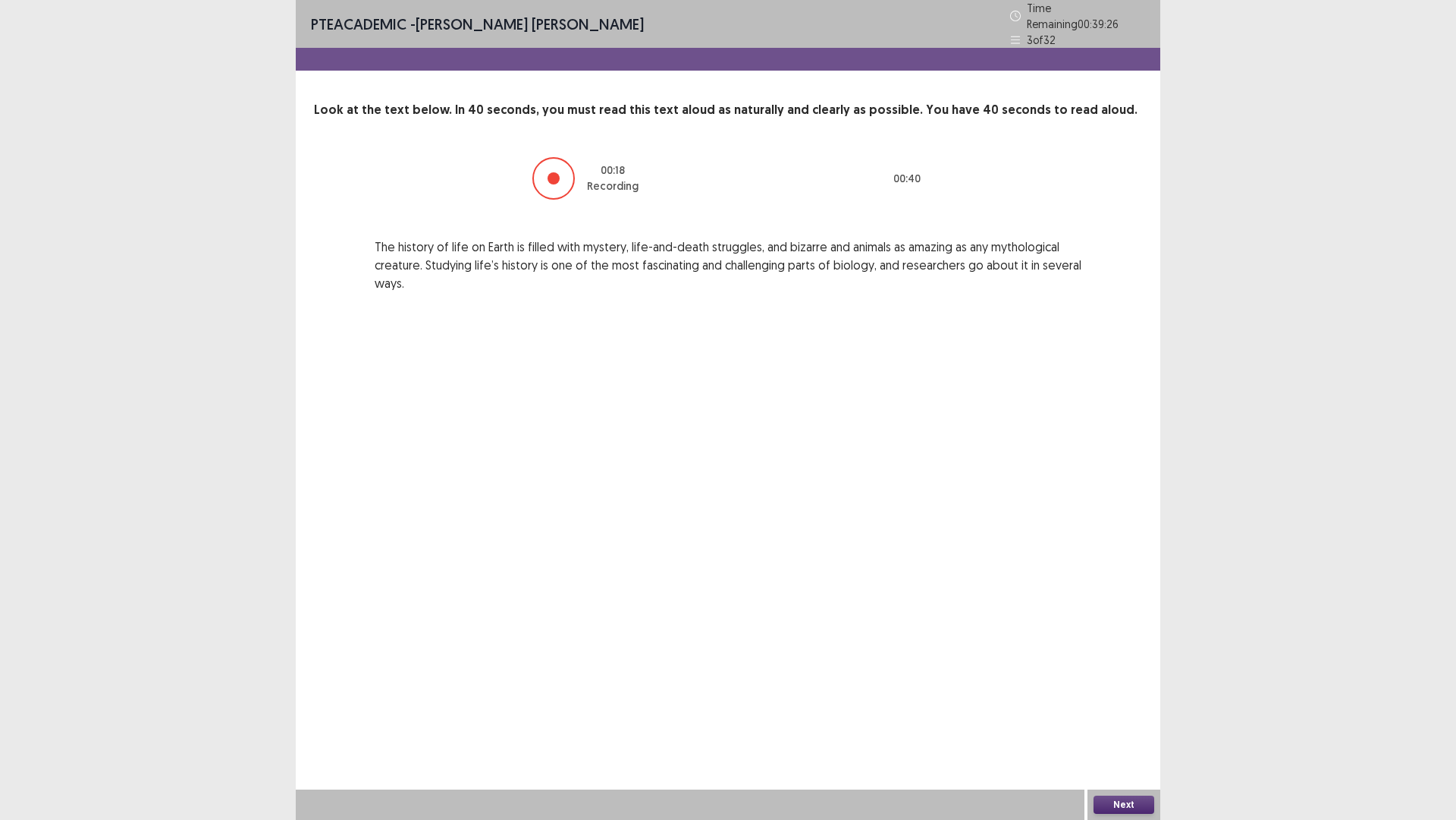
click at [1147, 717] on button "Next" at bounding box center [1124, 804] width 61 height 18
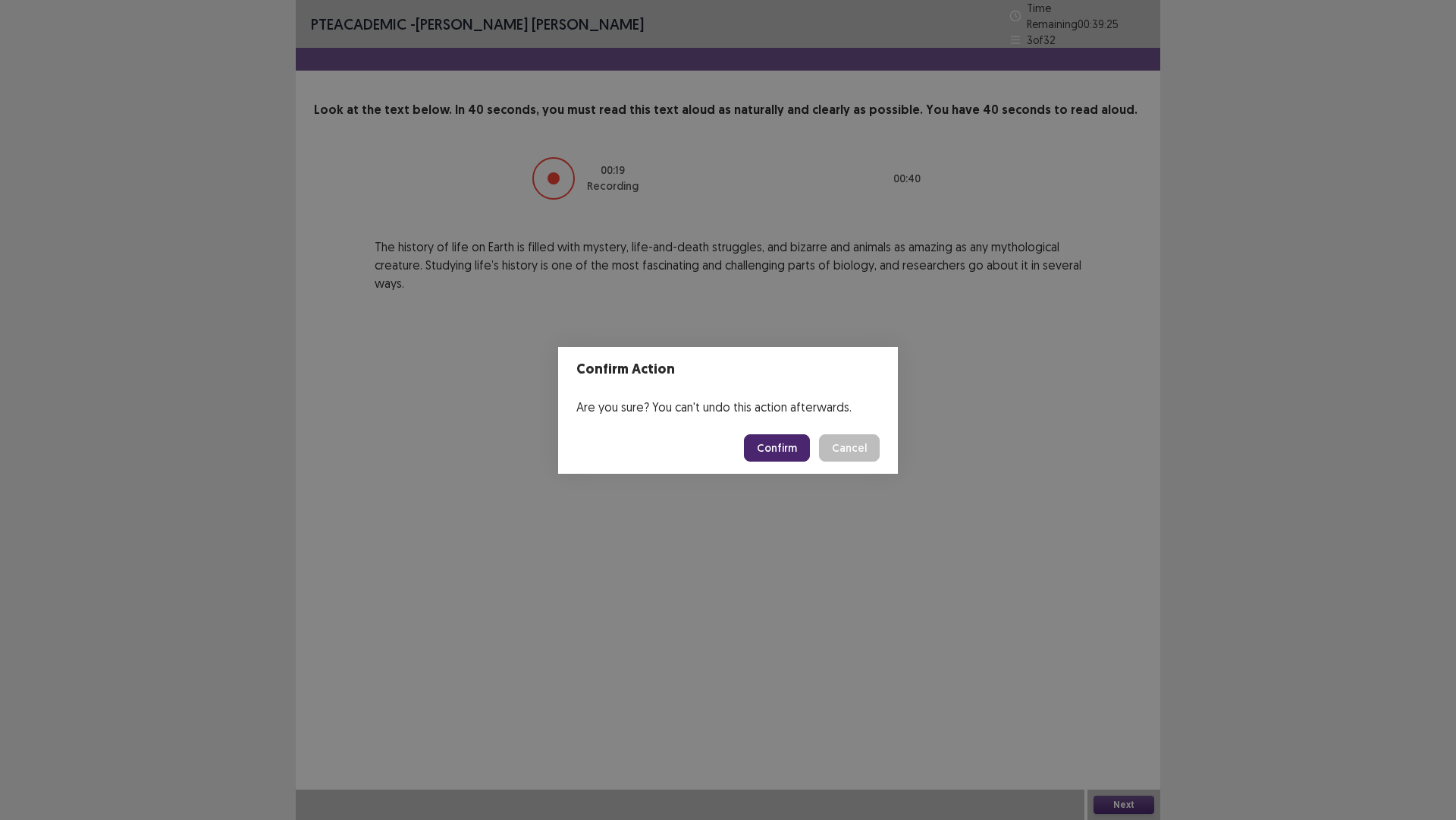
click at [760, 452] on button "Confirm" at bounding box center [778, 447] width 66 height 28
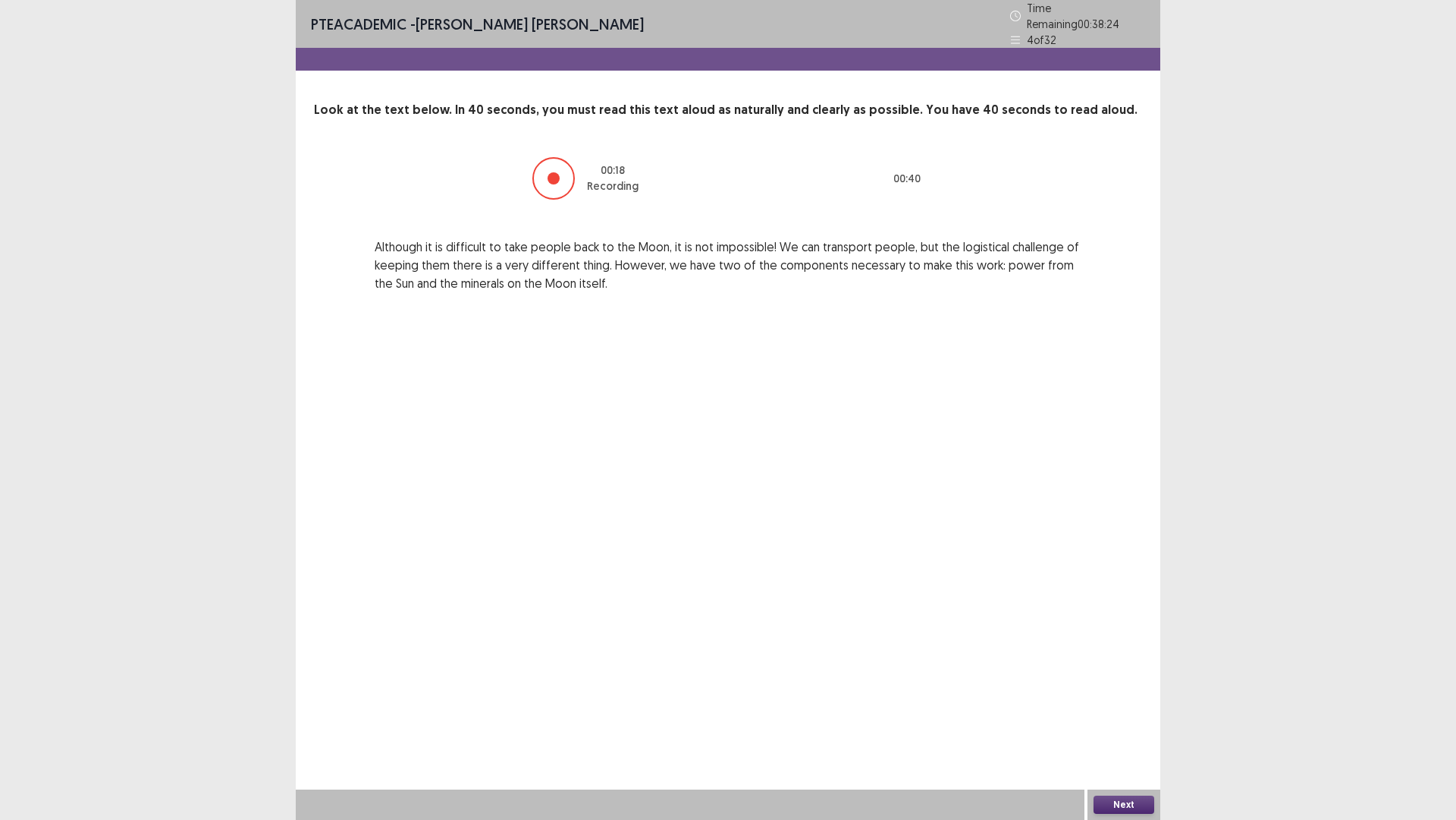
click at [1149, 717] on button "Next" at bounding box center [1124, 804] width 61 height 18
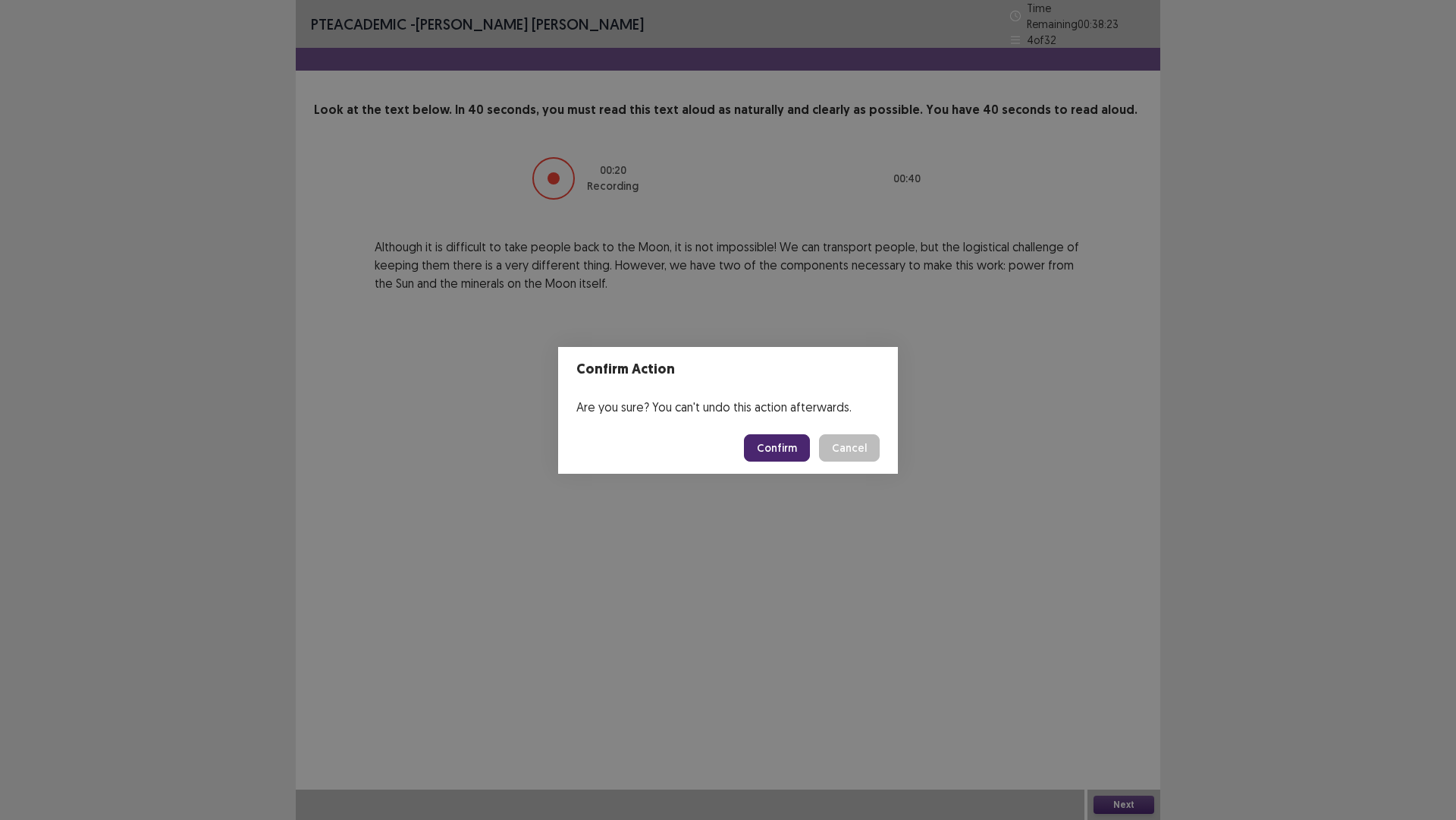
click at [766, 443] on button "Confirm" at bounding box center [778, 447] width 66 height 28
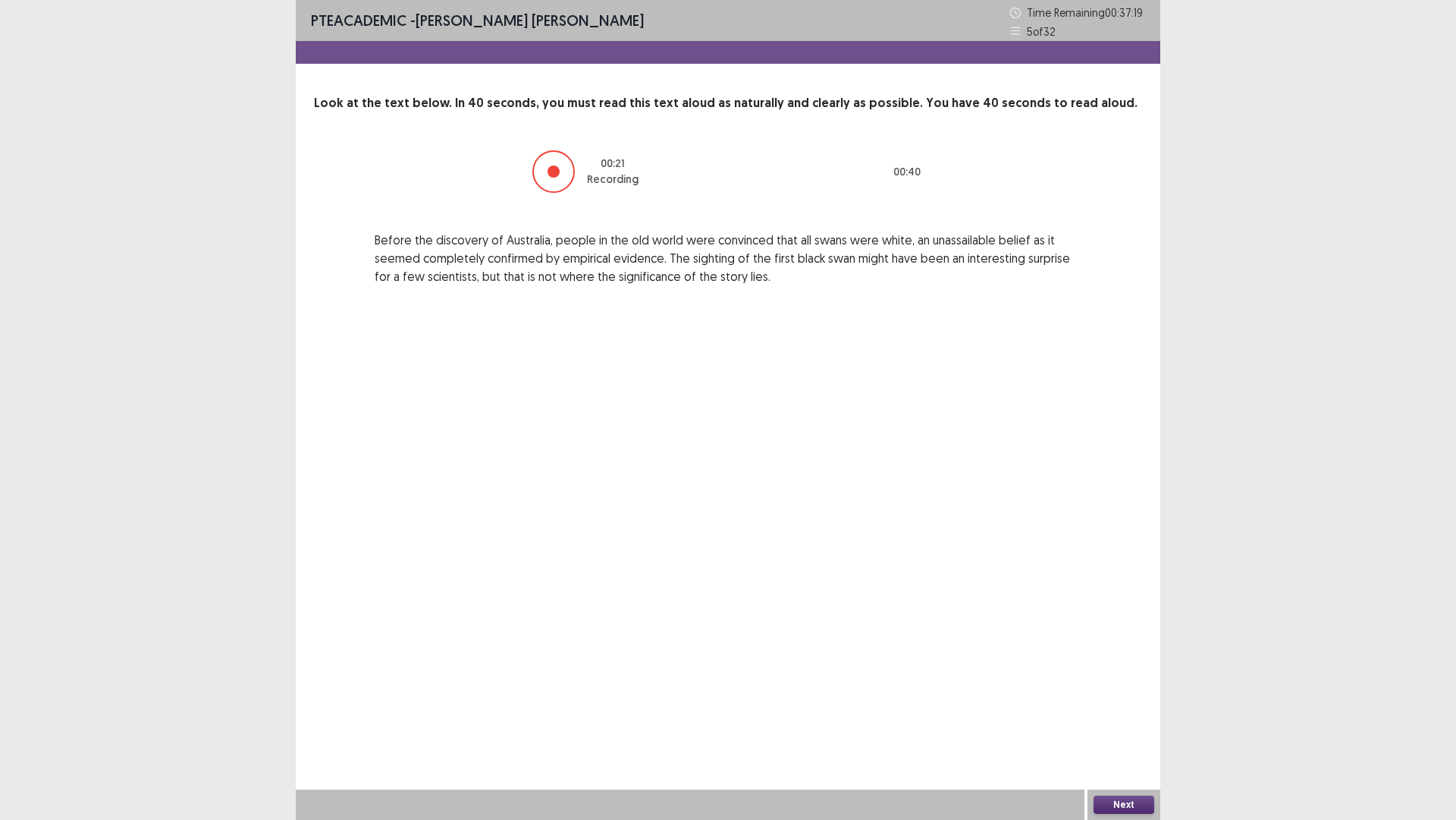
click at [1129, 717] on button "Next" at bounding box center [1124, 804] width 61 height 18
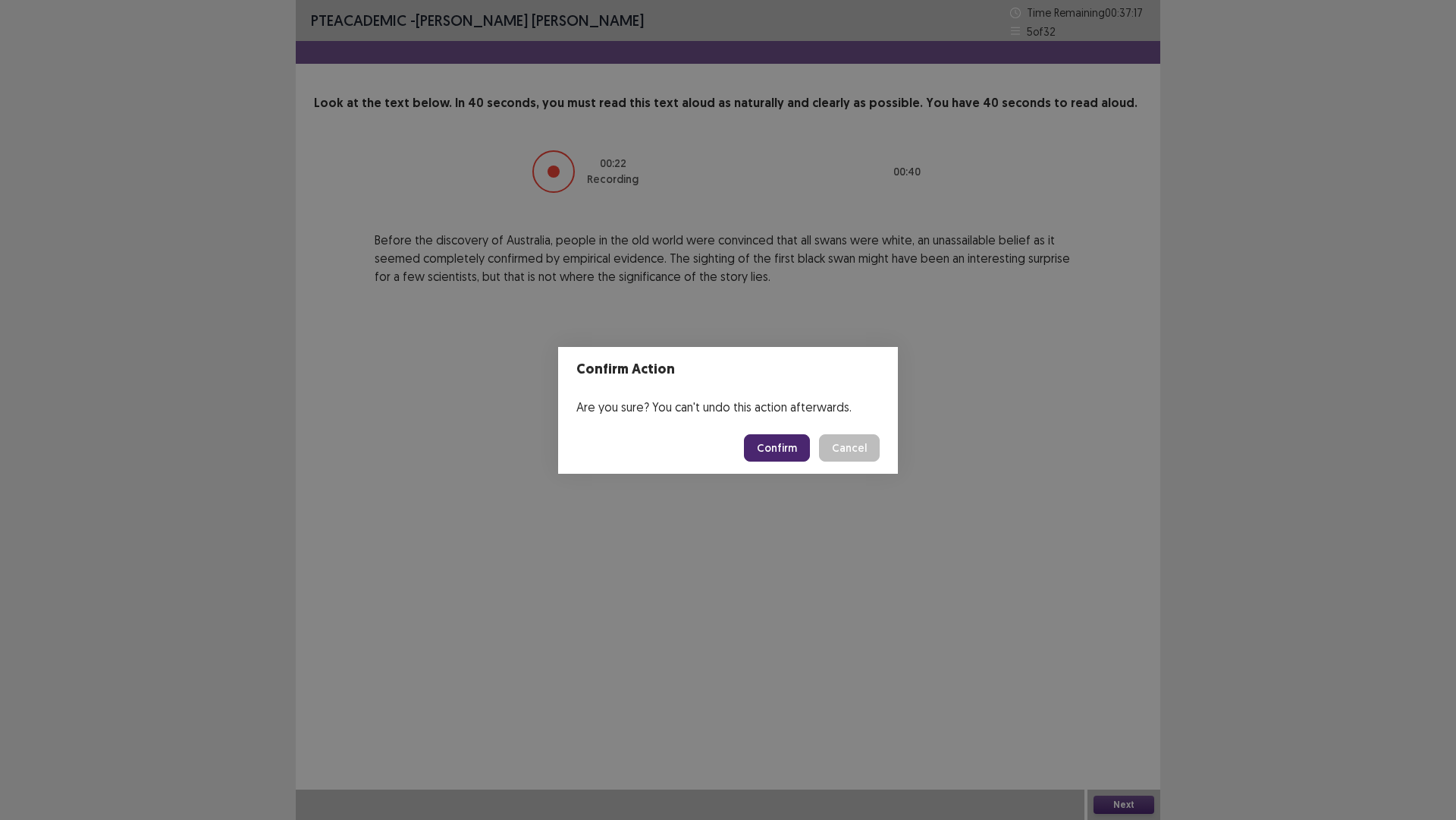
click at [767, 444] on button "Confirm" at bounding box center [778, 447] width 66 height 28
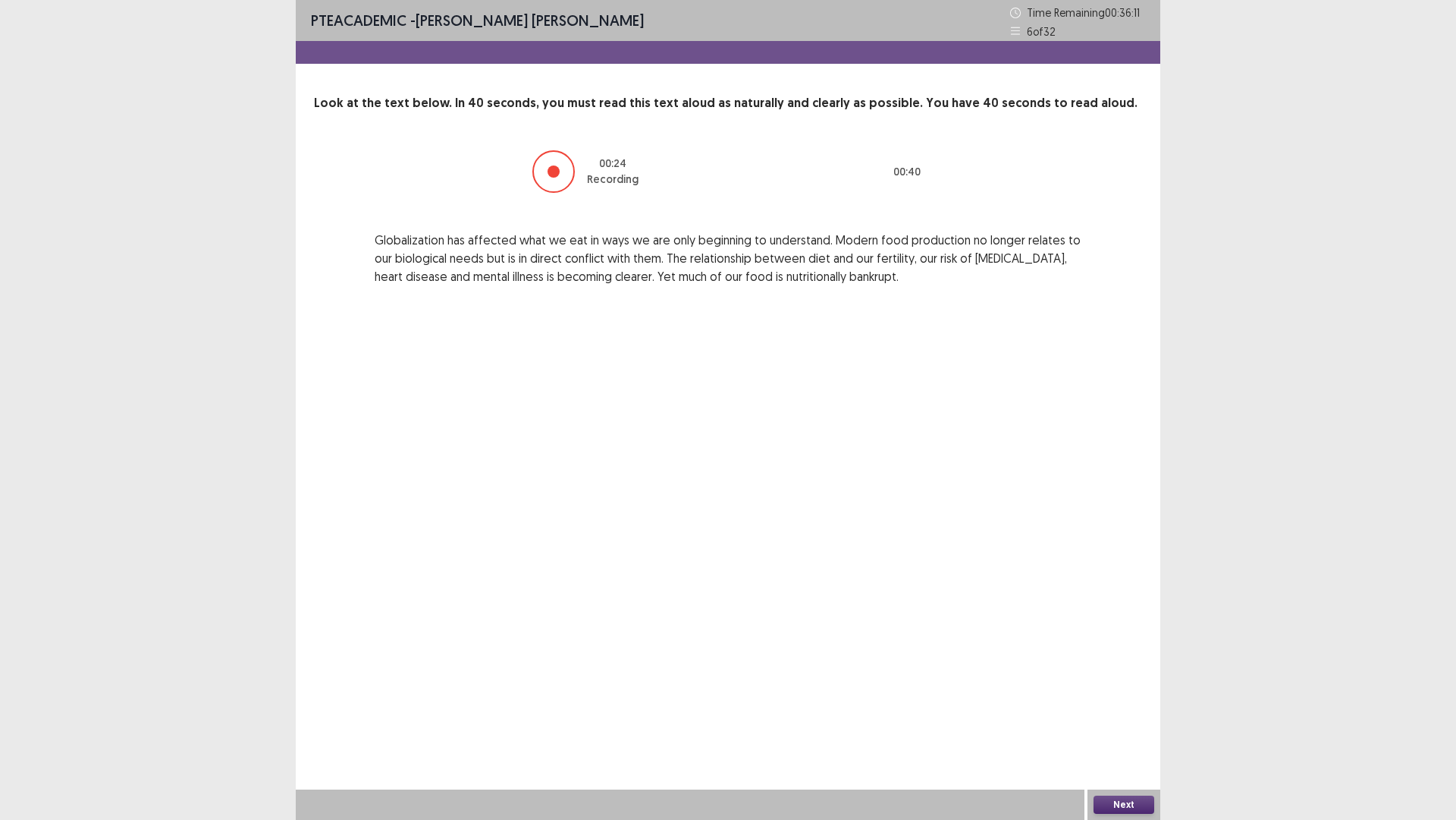
click at [1152, 717] on button "Next" at bounding box center [1124, 804] width 61 height 18
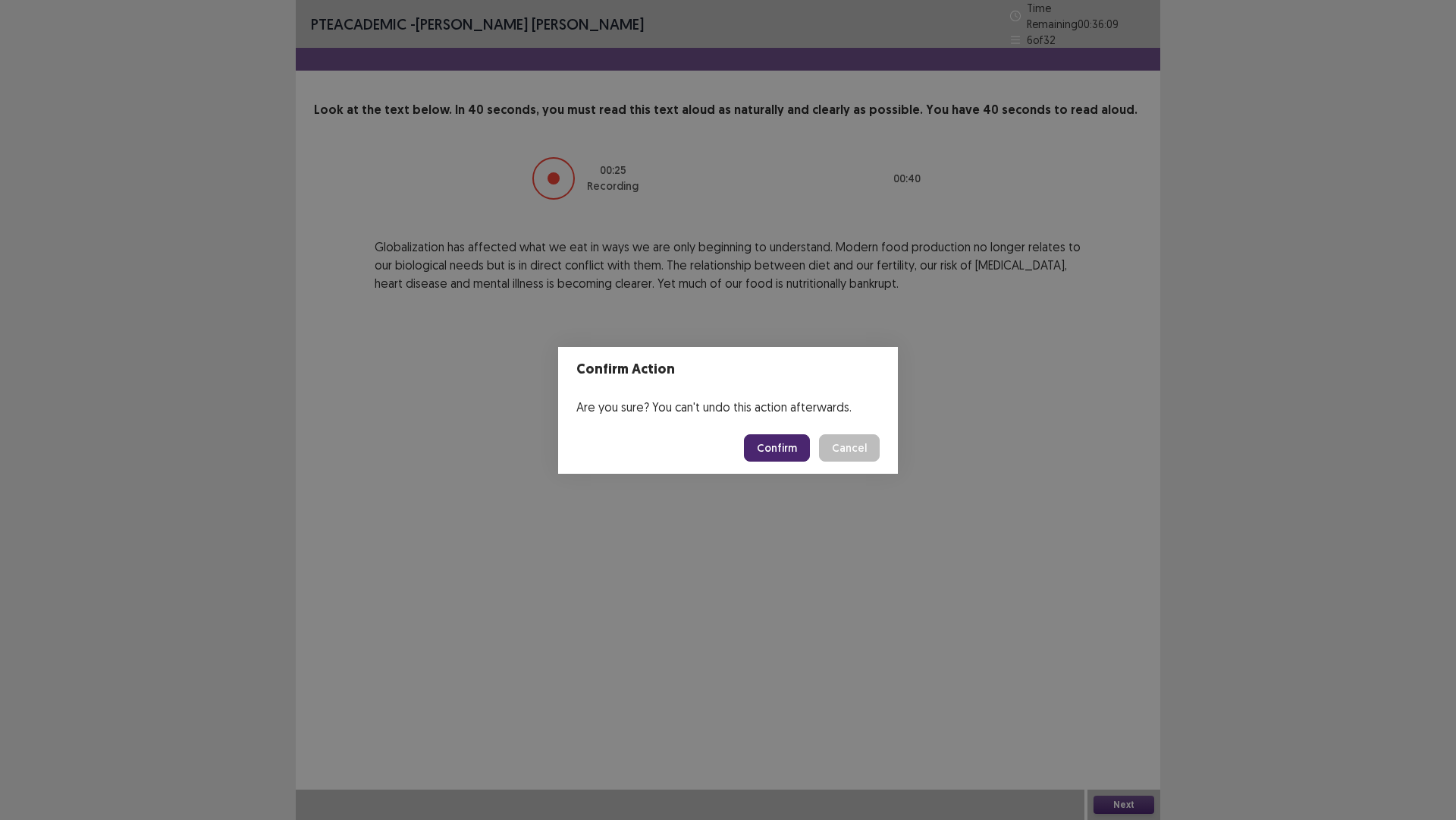
click at [764, 454] on button "Confirm" at bounding box center [778, 447] width 66 height 28
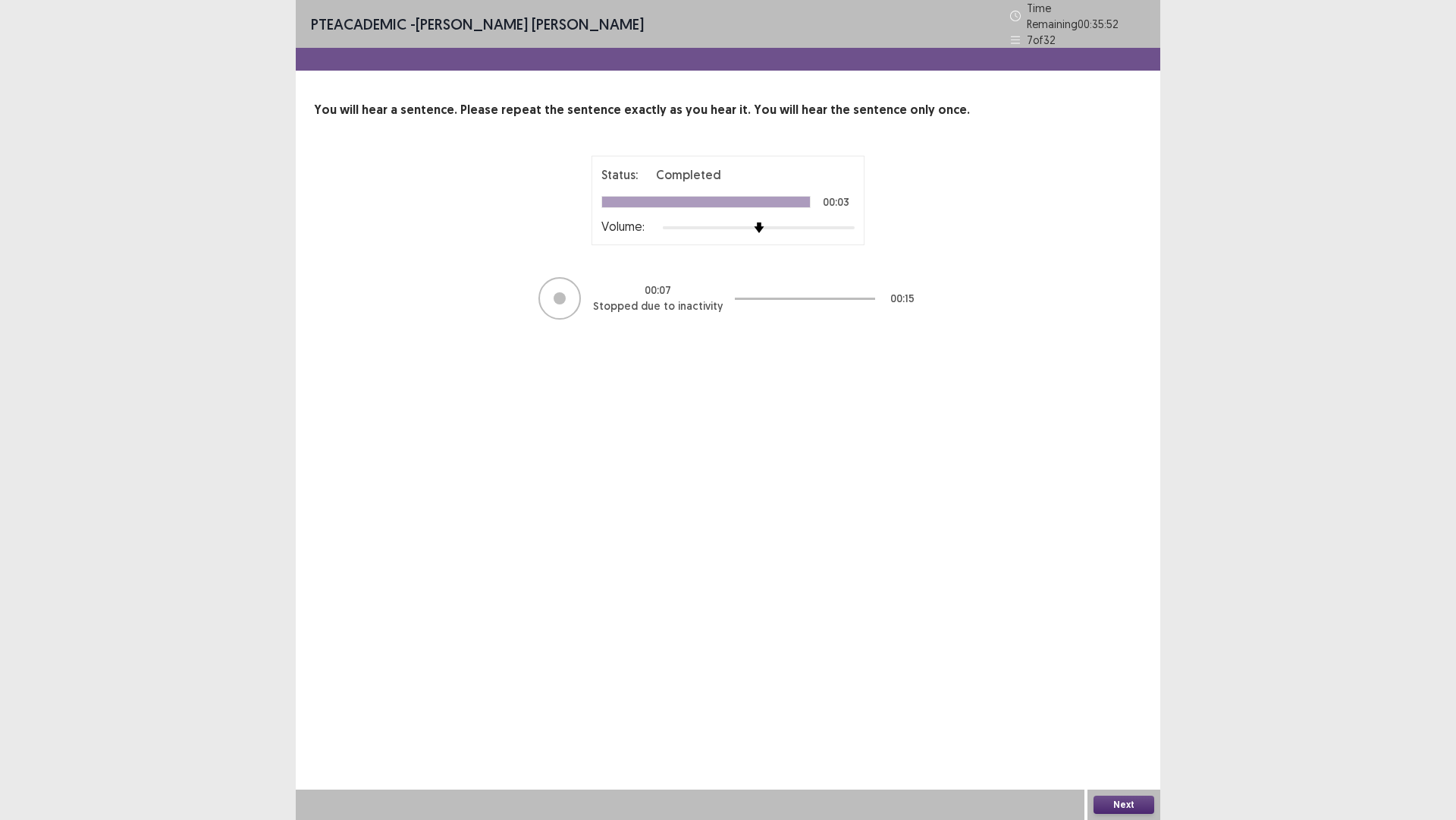
click at [1127, 717] on button "Next" at bounding box center [1124, 804] width 61 height 18
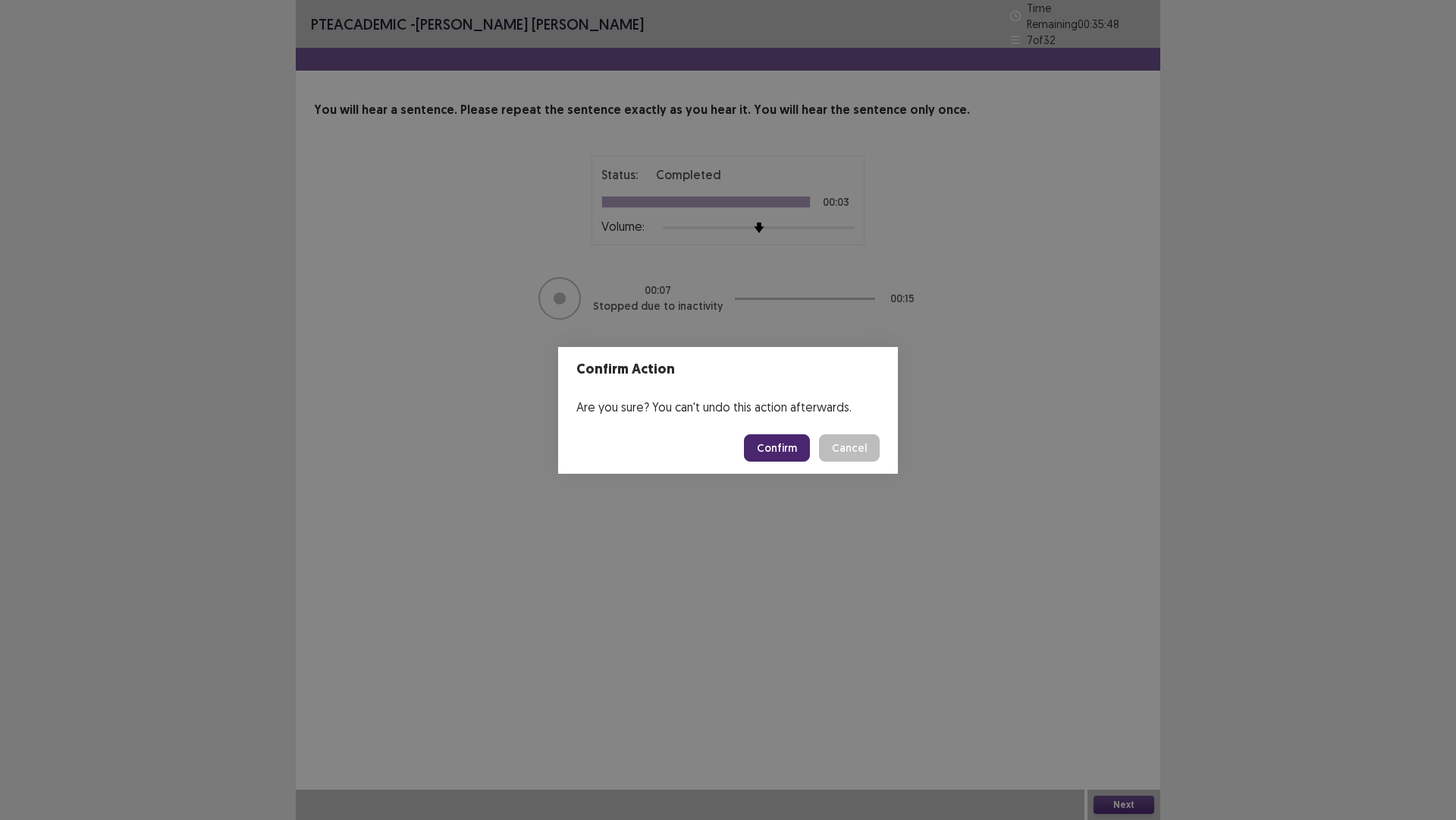
click at [753, 445] on button "Confirm" at bounding box center [778, 447] width 66 height 28
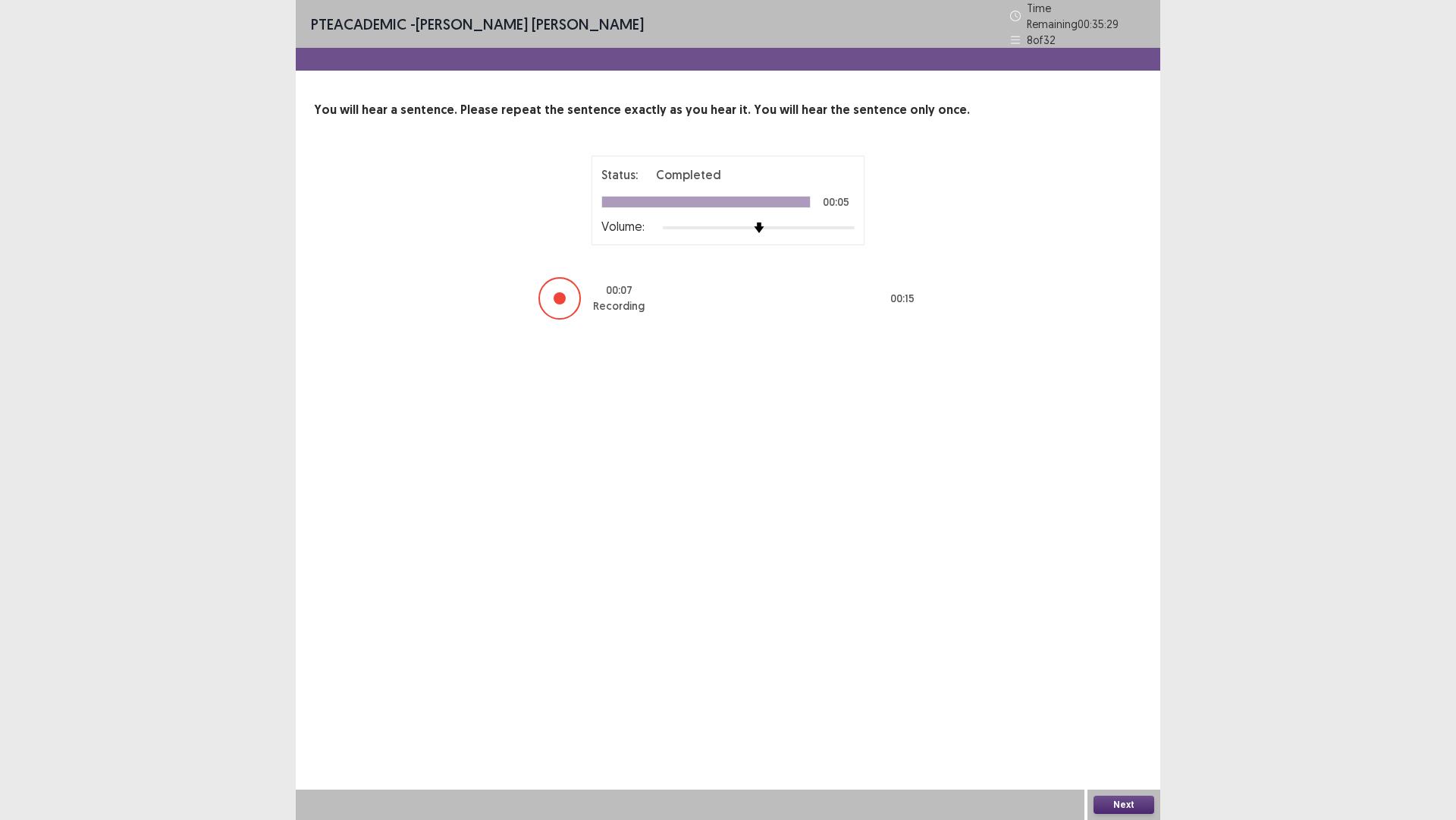
click at [1138, 717] on button "Next" at bounding box center [1124, 804] width 61 height 18
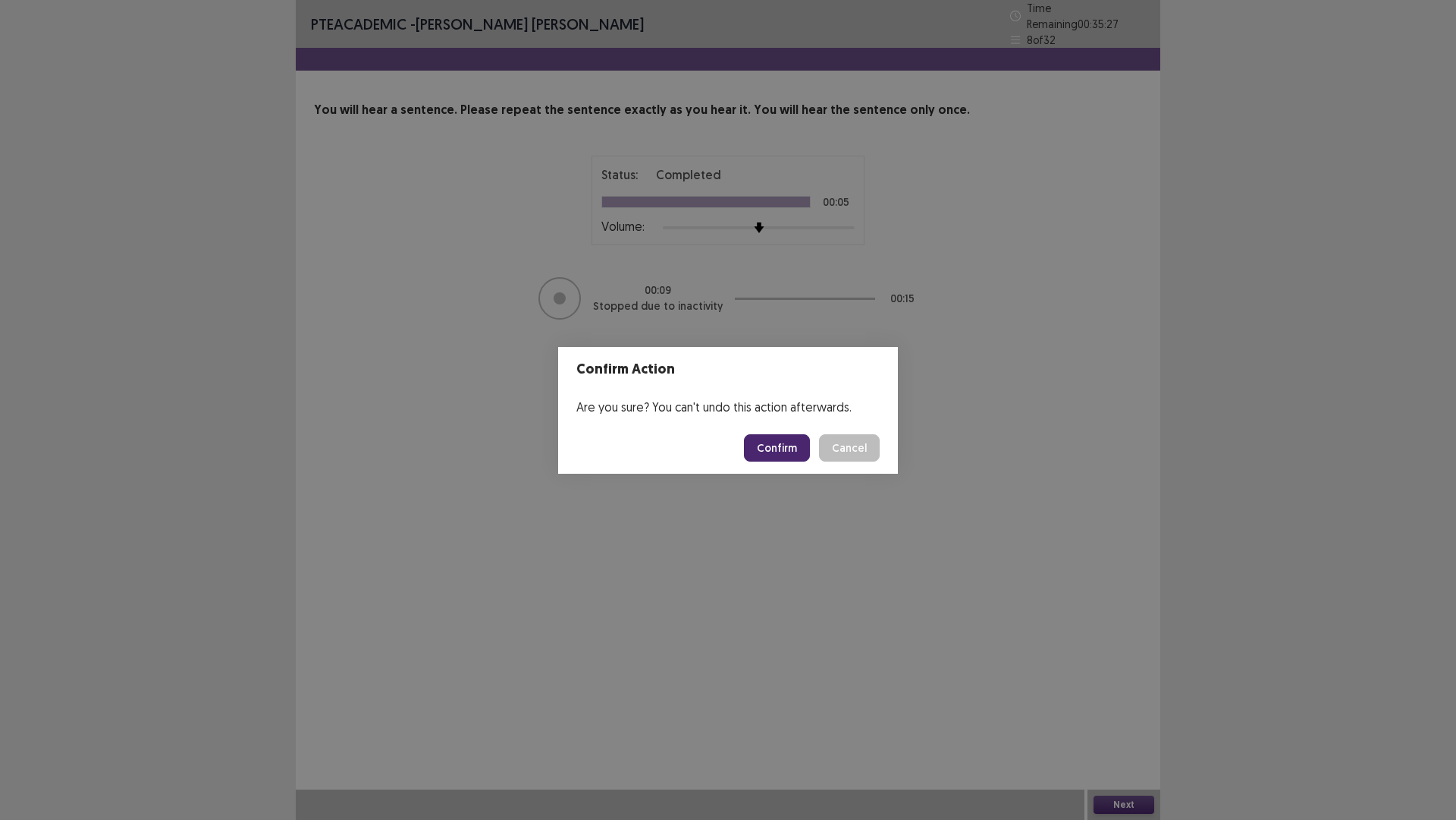
click at [794, 441] on button "Confirm" at bounding box center [778, 447] width 66 height 28
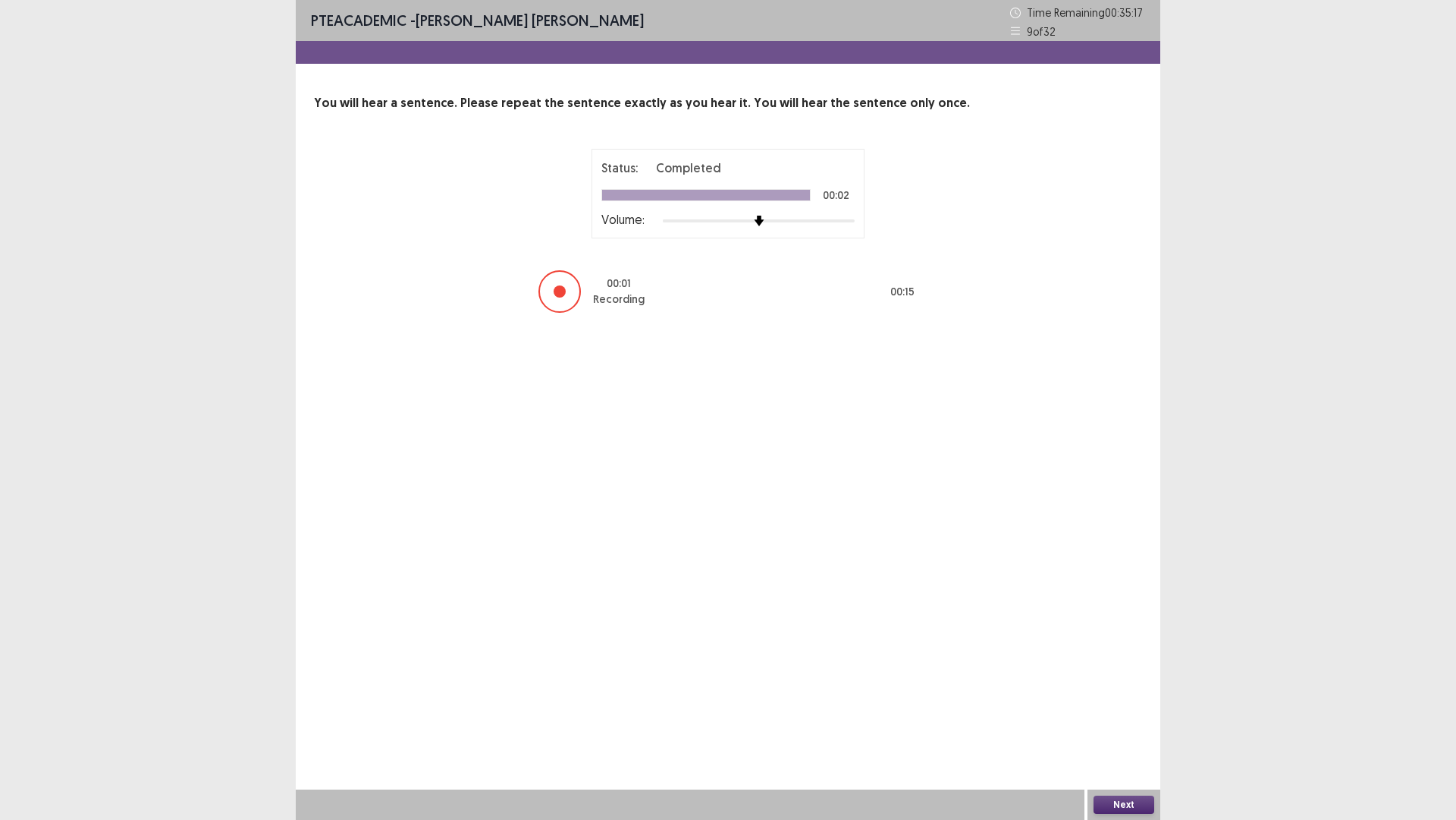
drag, startPoint x: 525, startPoint y: 302, endPoint x: 1258, endPoint y: 819, distance: 897.0
click at [1273, 717] on div "PTE academic - [PERSON_NAME] [PERSON_NAME] Time Remaining 00 : 35 : 17 9 of 32 …" at bounding box center [728, 410] width 1456 height 820
click at [1124, 717] on button "Next" at bounding box center [1124, 804] width 61 height 18
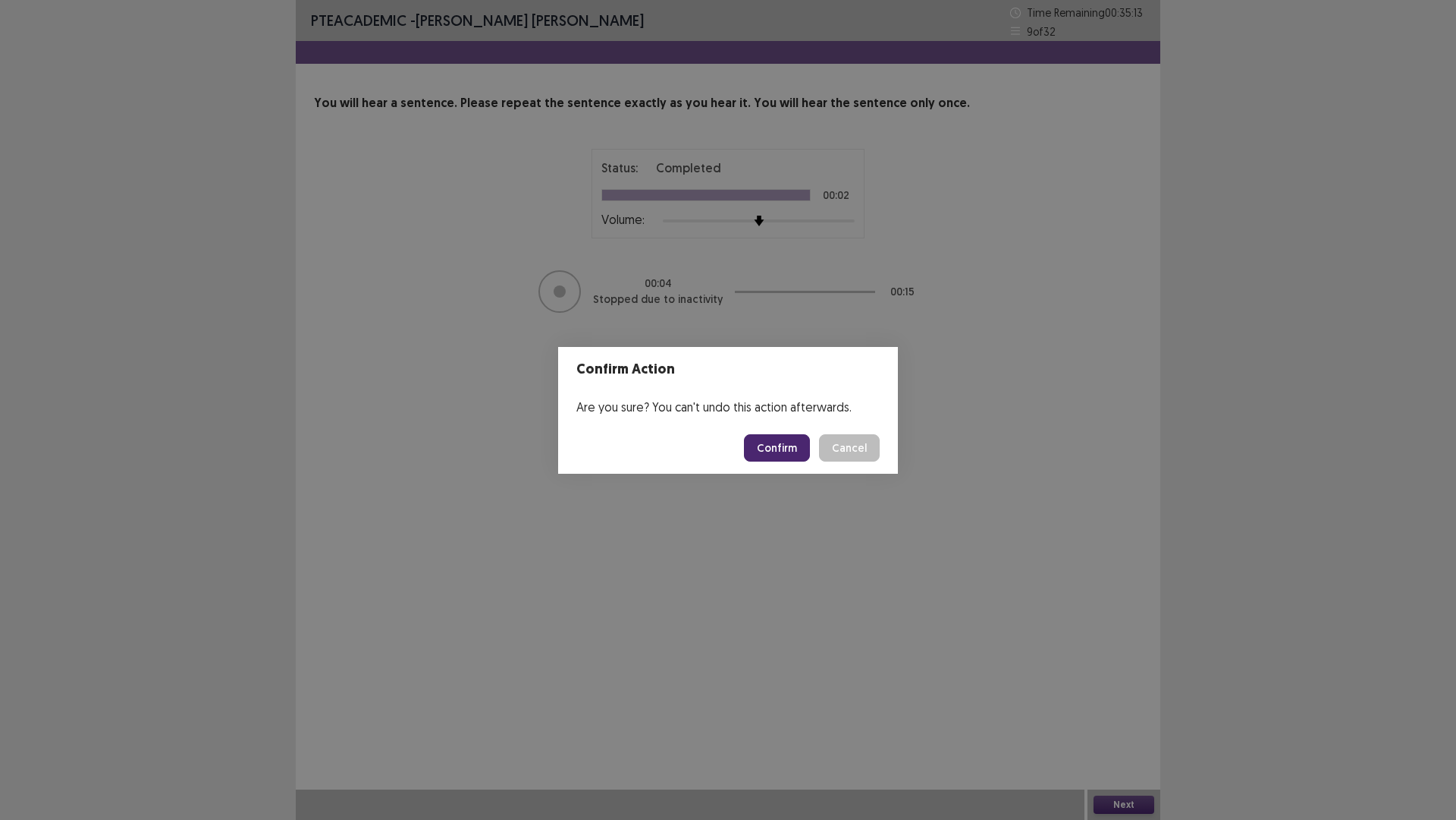
click at [798, 438] on button "Confirm" at bounding box center [778, 447] width 66 height 28
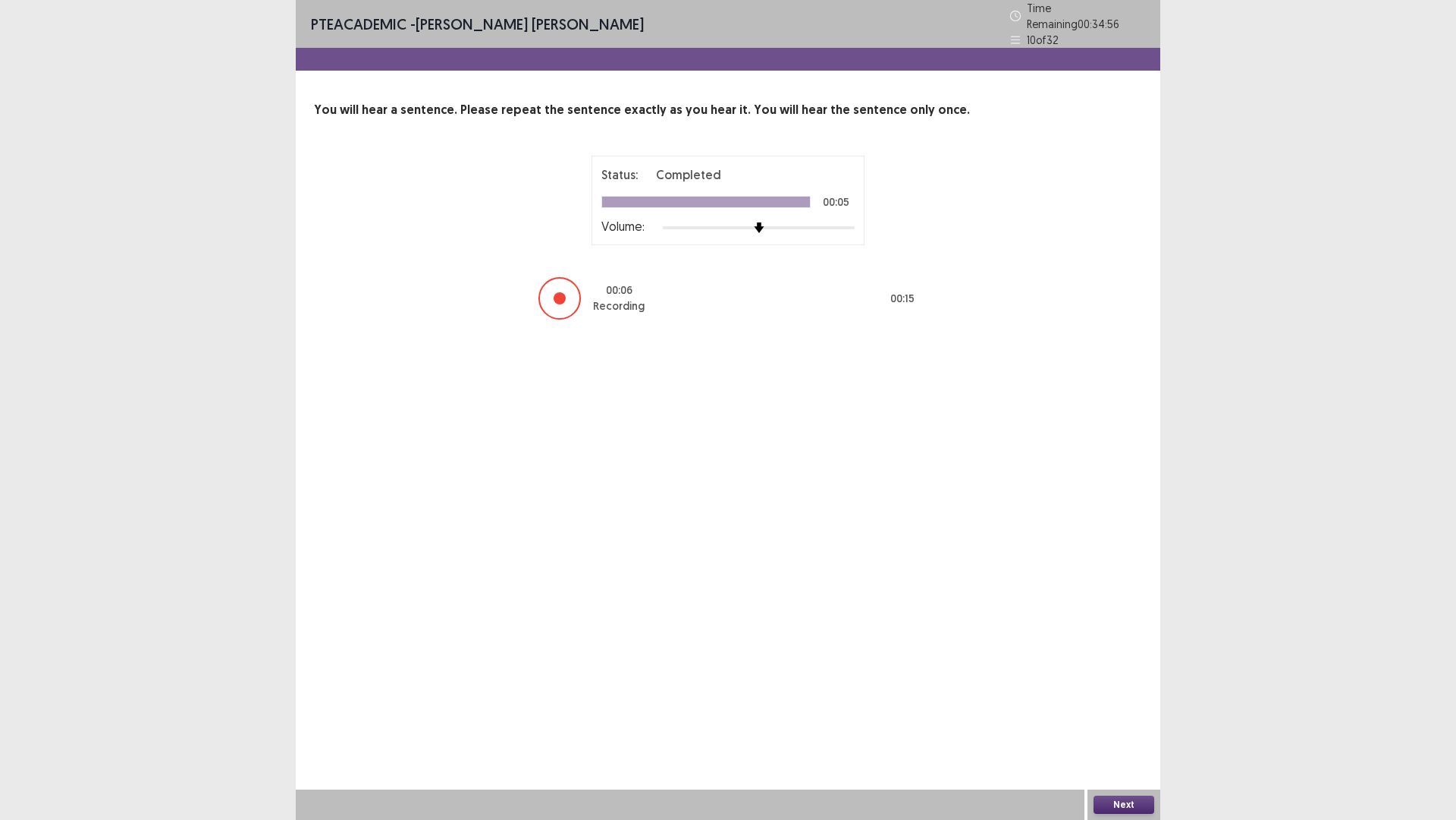
click at [1115, 717] on button "Next" at bounding box center [1124, 804] width 61 height 18
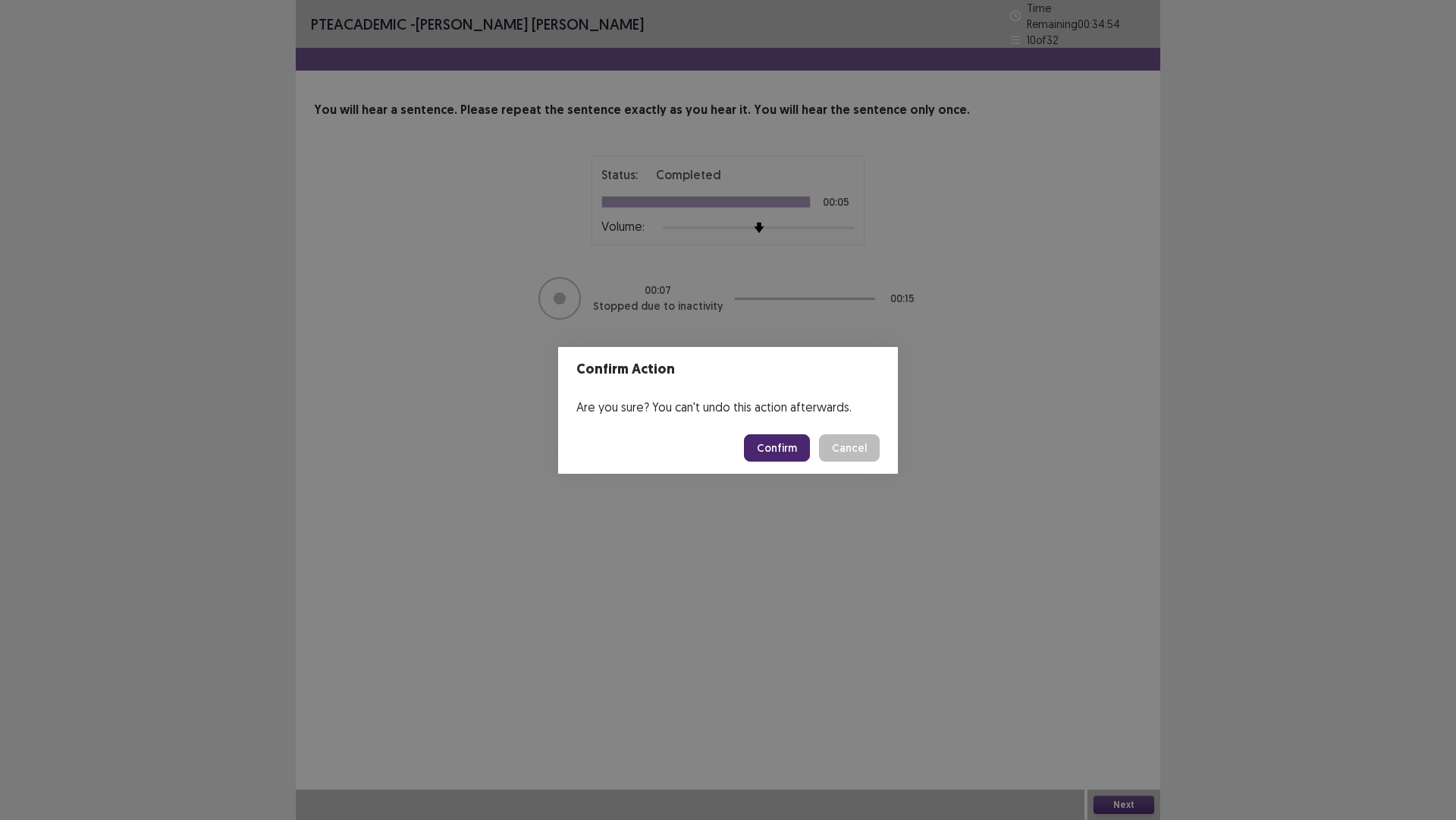
click at [784, 444] on button "Confirm" at bounding box center [778, 447] width 66 height 28
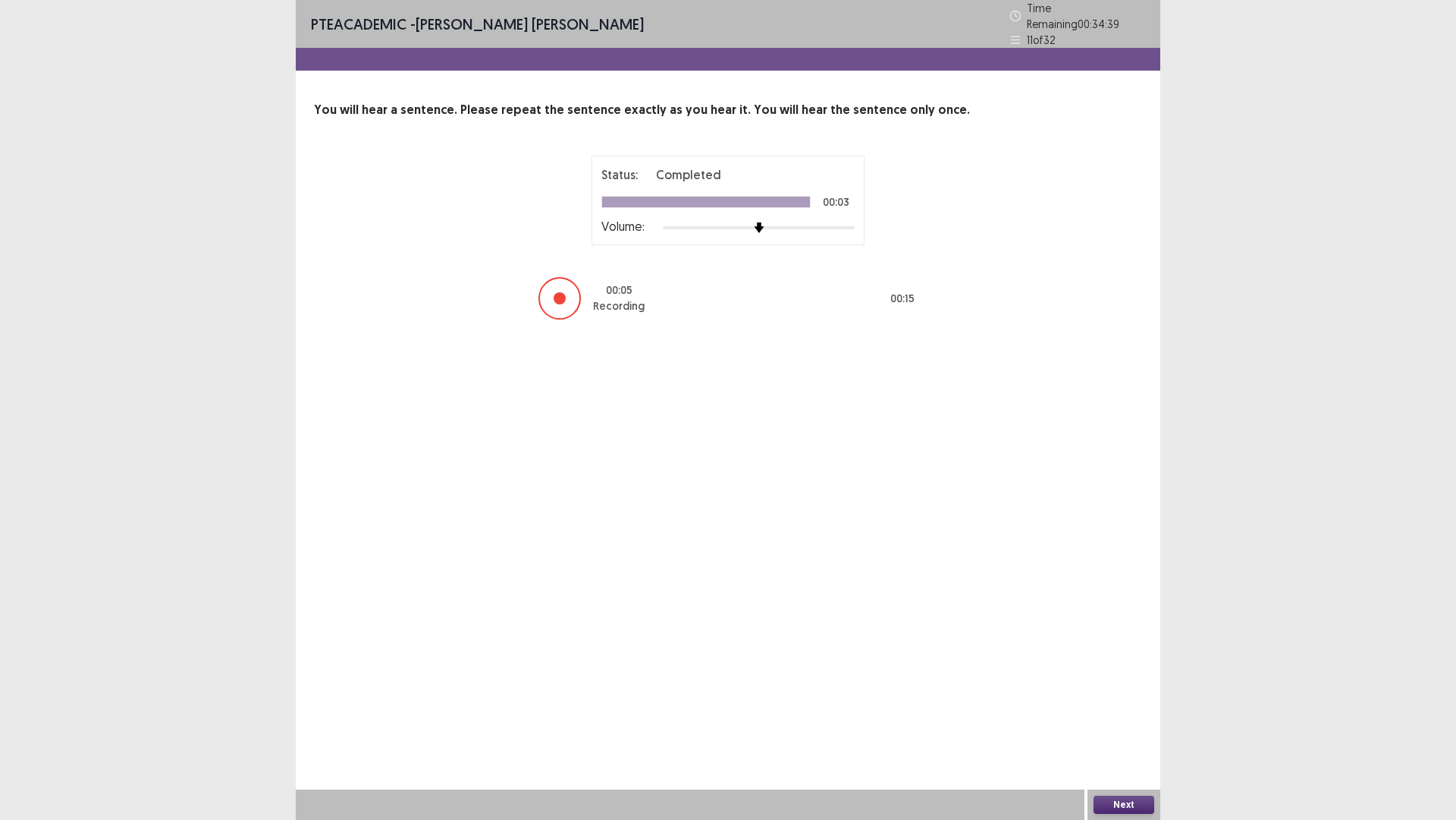
click at [1142, 717] on button "Next" at bounding box center [1124, 804] width 61 height 18
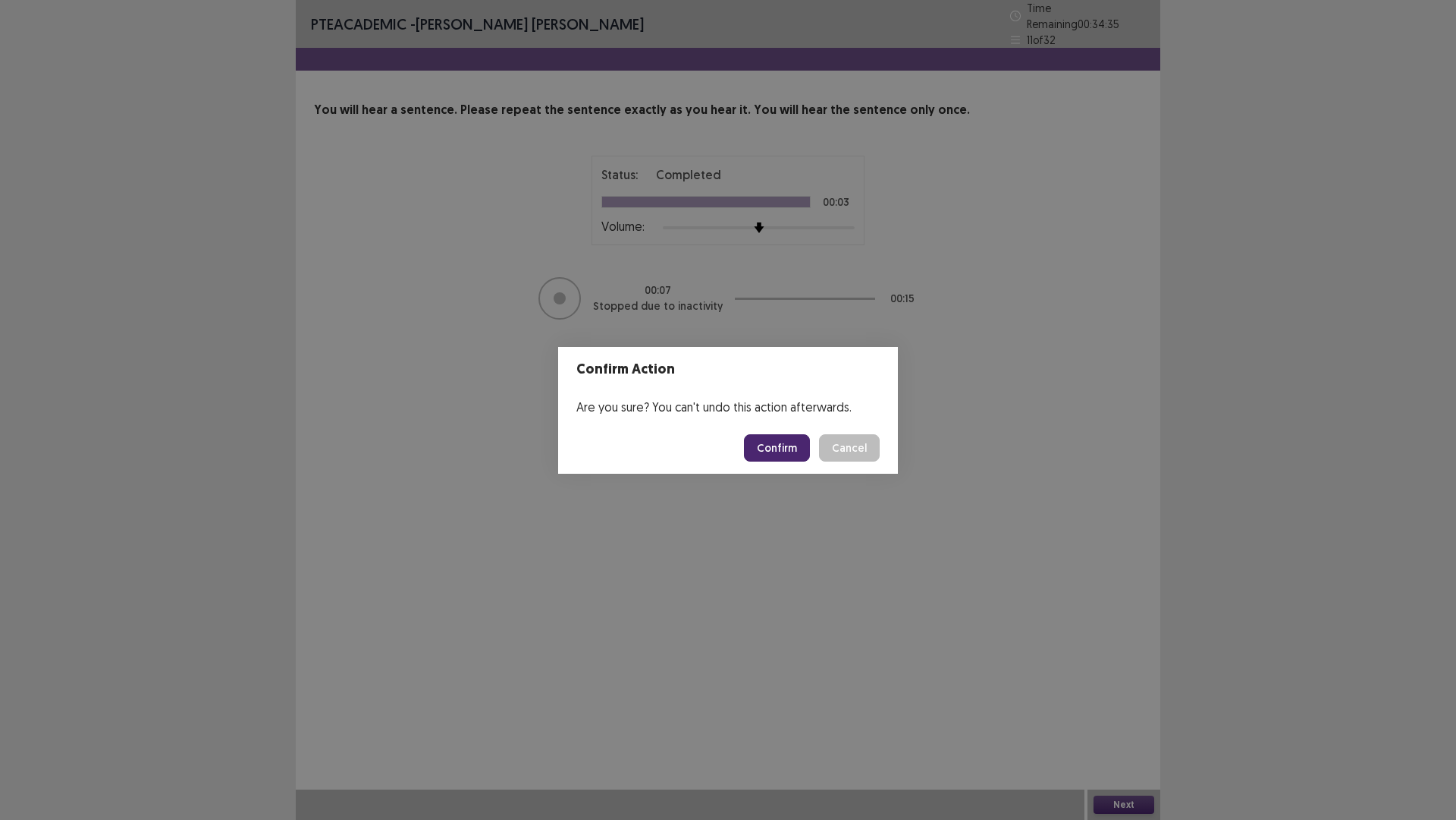
click at [777, 446] on button "Confirm" at bounding box center [778, 447] width 66 height 28
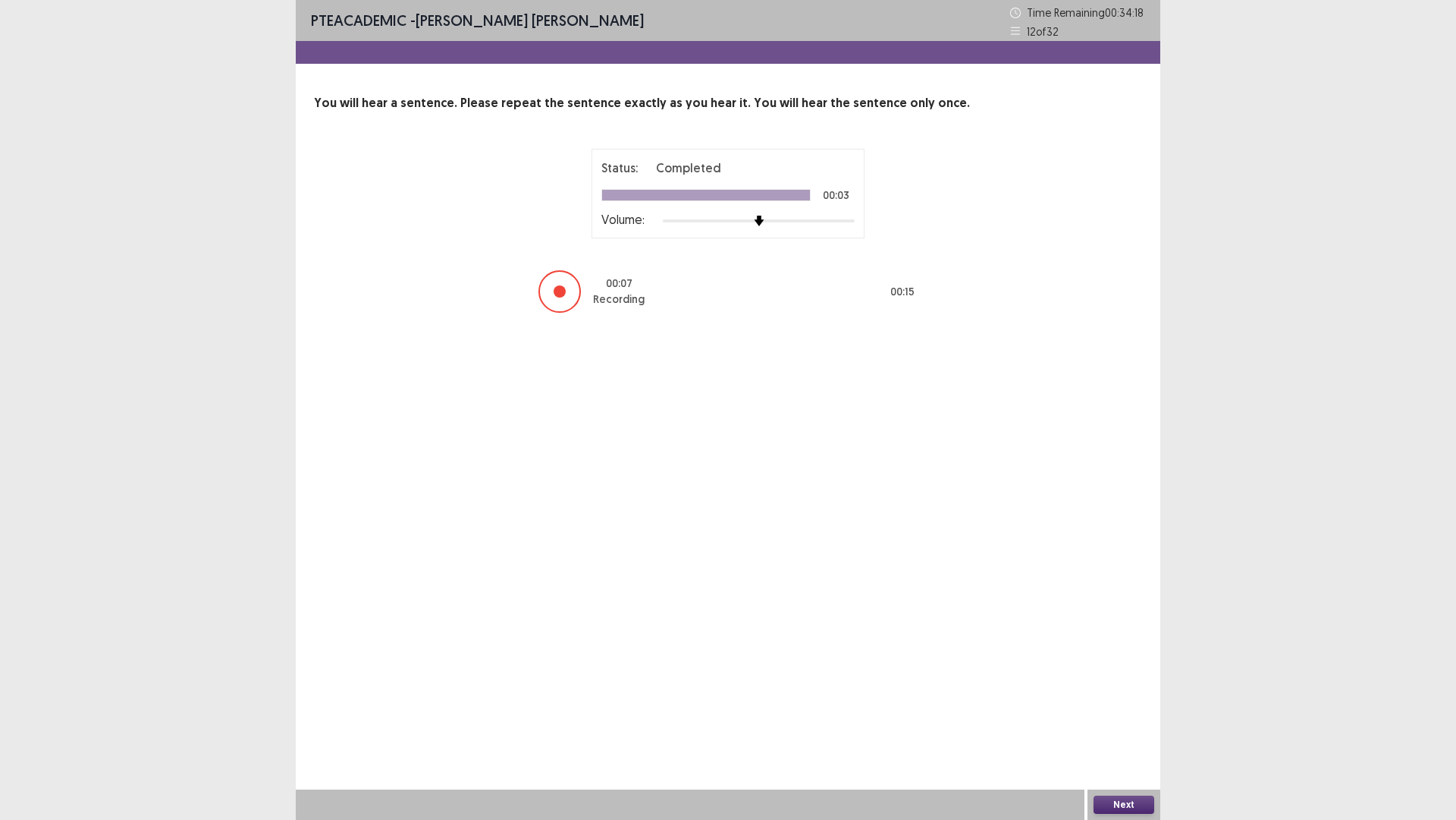
click at [1118, 717] on button "Next" at bounding box center [1124, 804] width 61 height 18
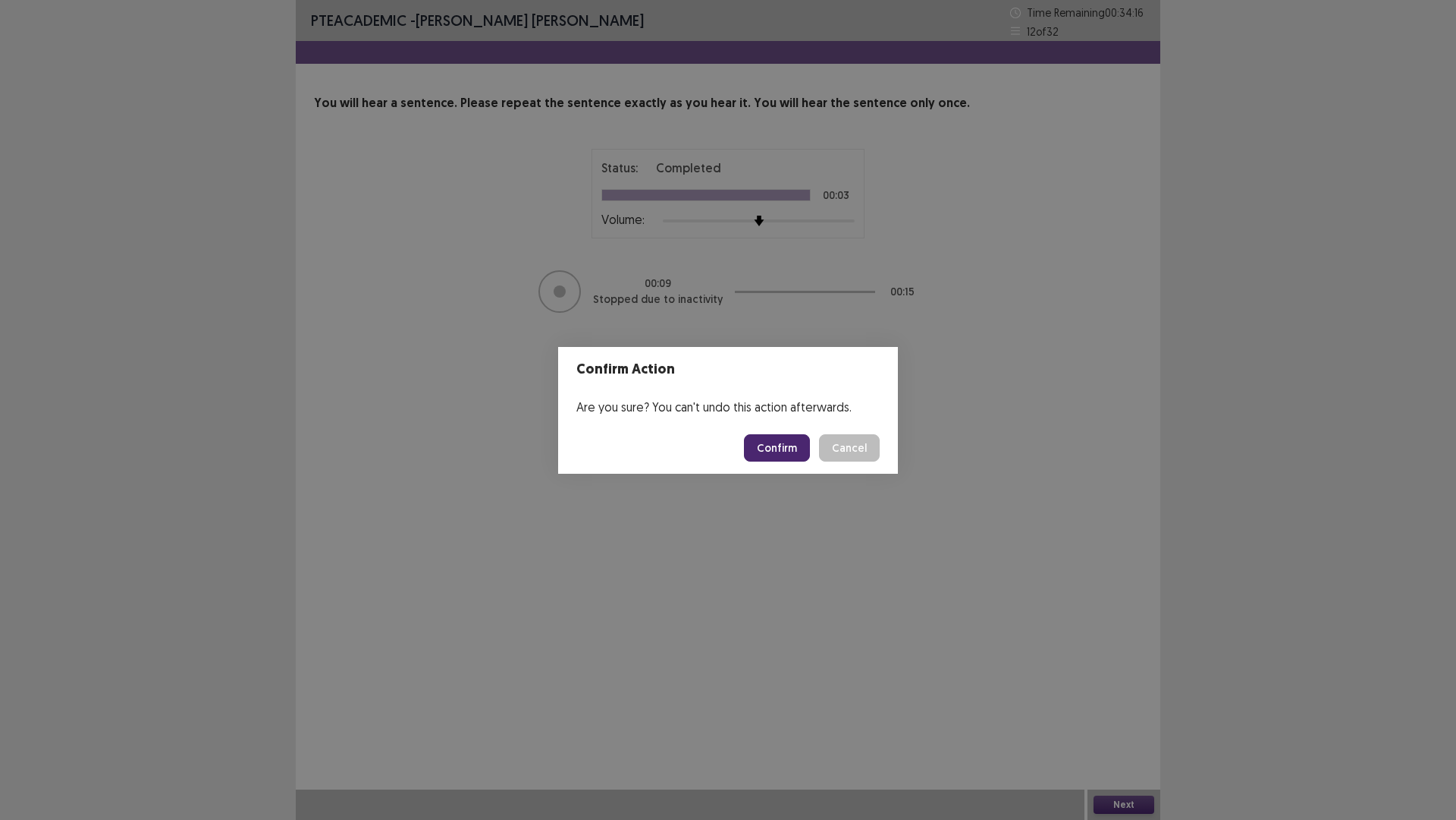
click at [783, 450] on button "Confirm" at bounding box center [778, 447] width 66 height 28
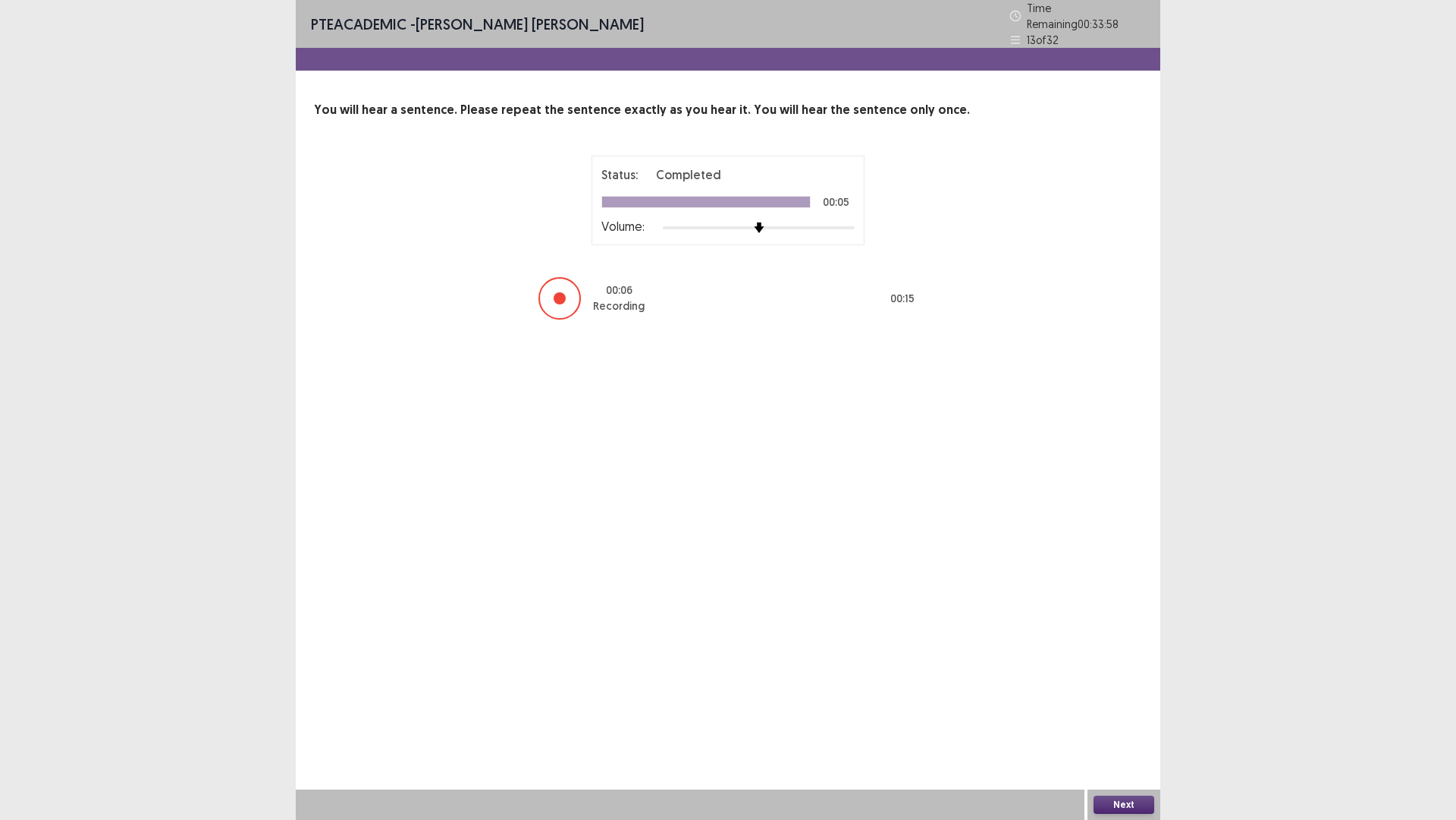
click at [1125, 717] on button "Next" at bounding box center [1124, 804] width 61 height 18
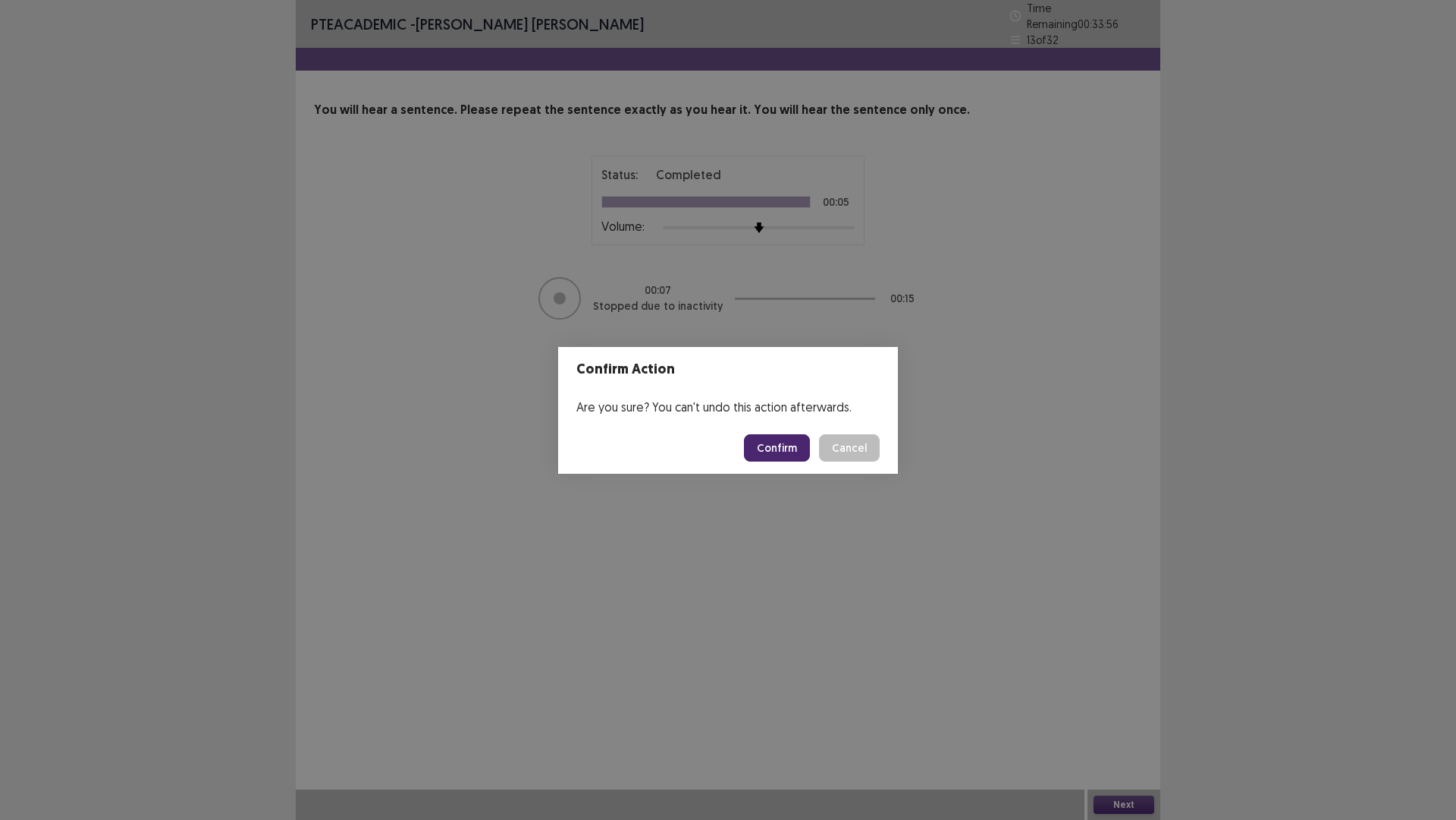
click at [783, 445] on button "Confirm" at bounding box center [778, 447] width 66 height 28
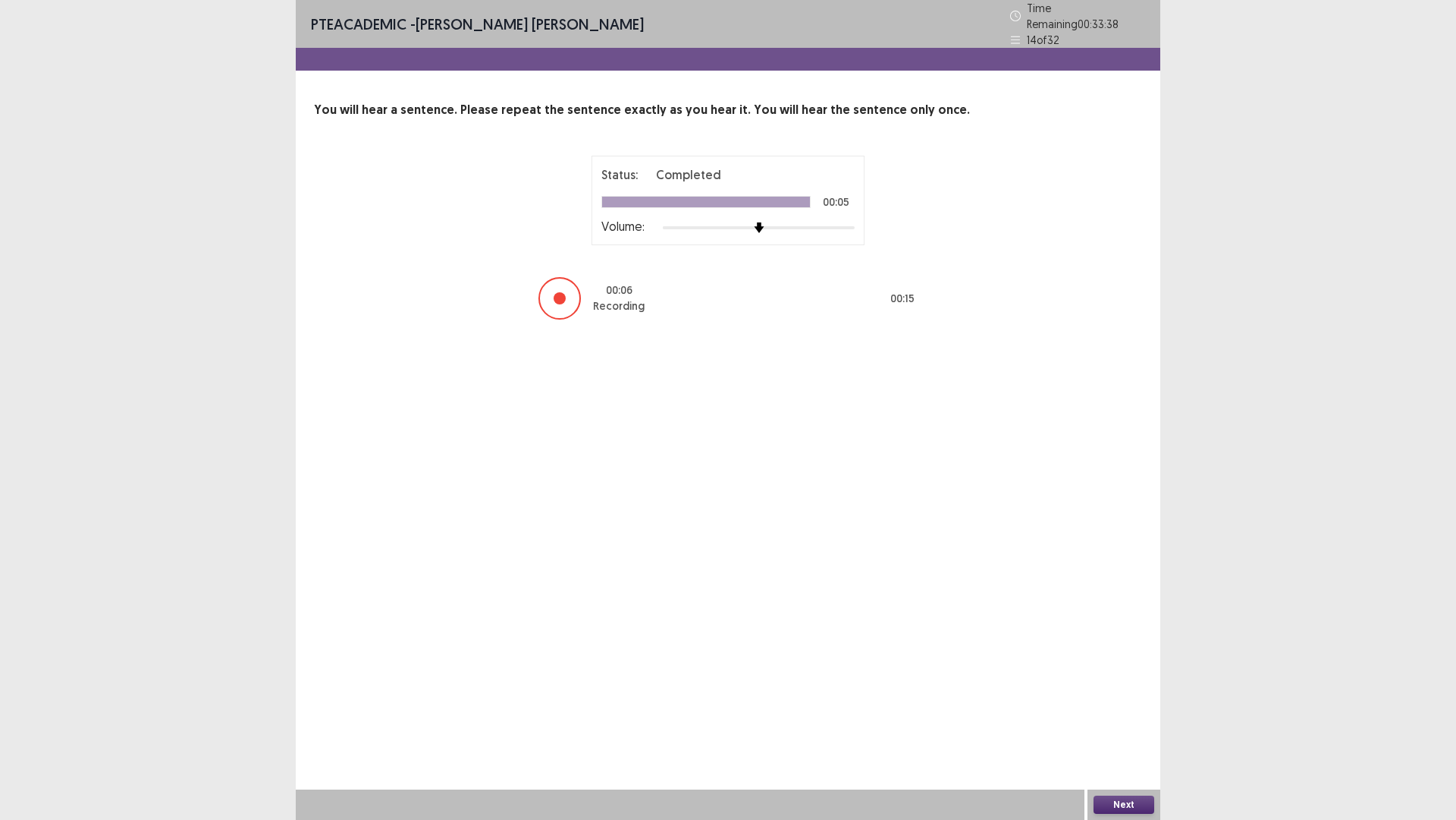
click at [1111, 717] on button "Next" at bounding box center [1124, 804] width 61 height 18
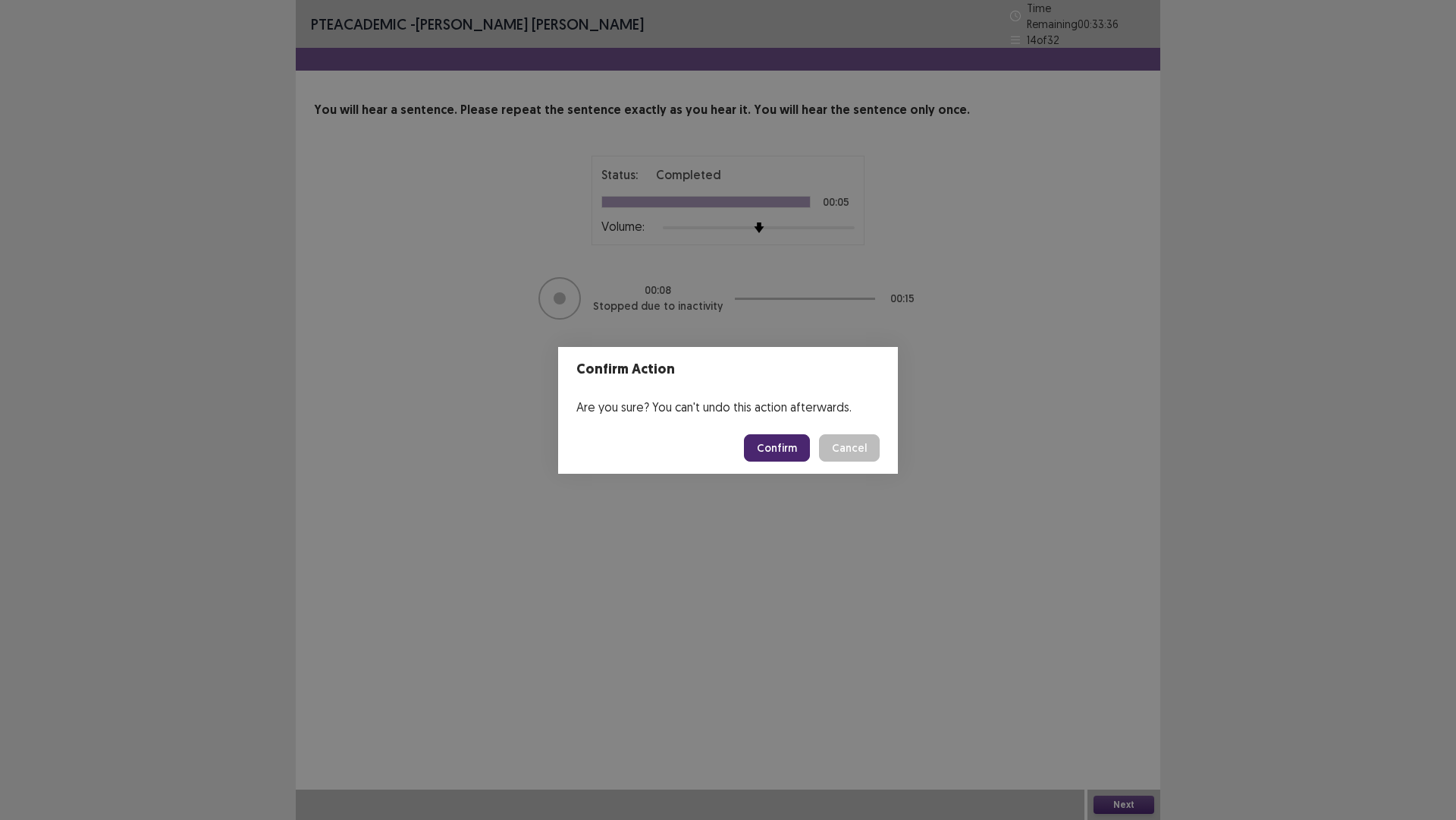
click at [791, 451] on button "Confirm" at bounding box center [778, 447] width 66 height 28
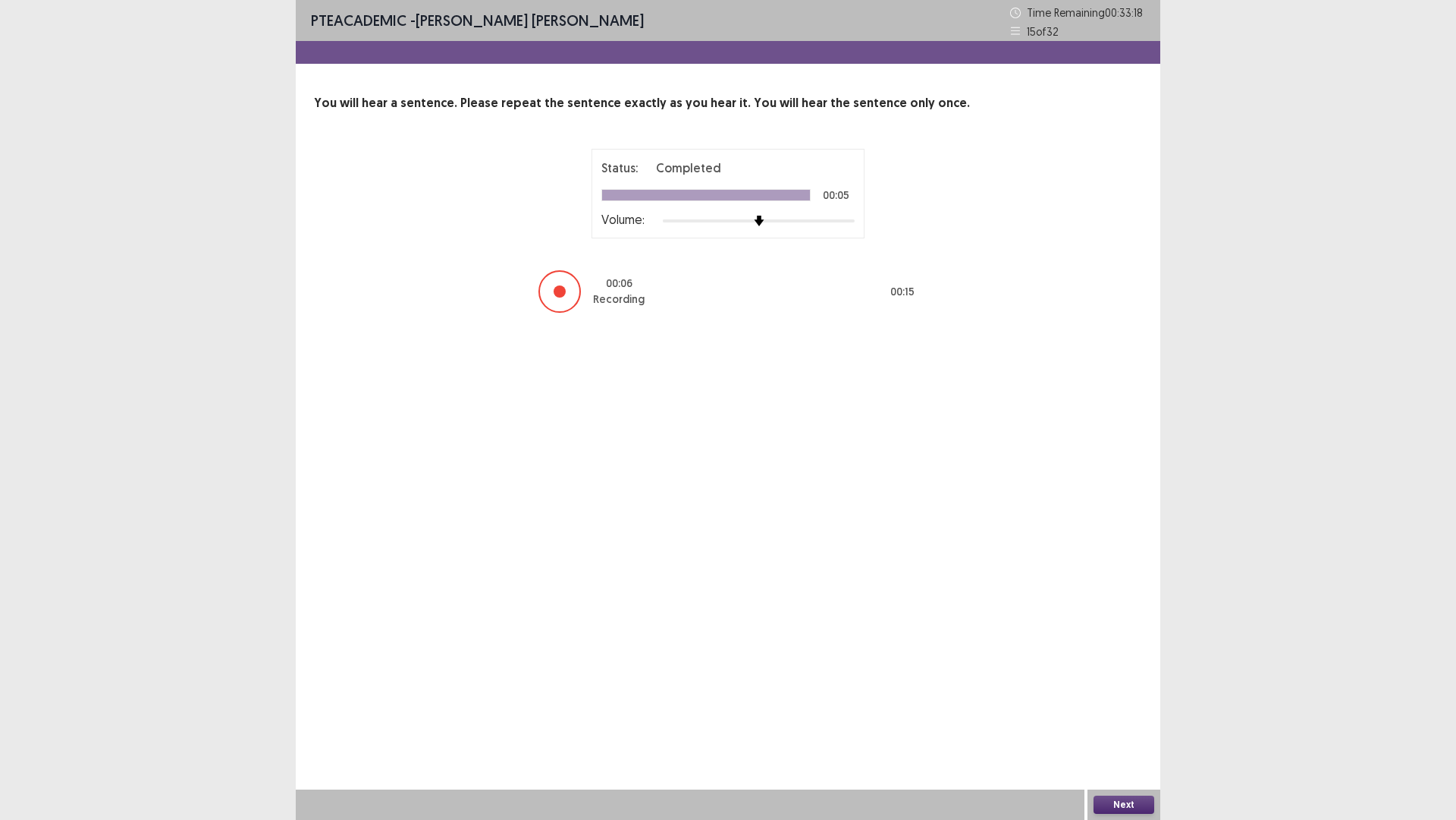
click at [1138, 717] on button "Next" at bounding box center [1124, 804] width 61 height 18
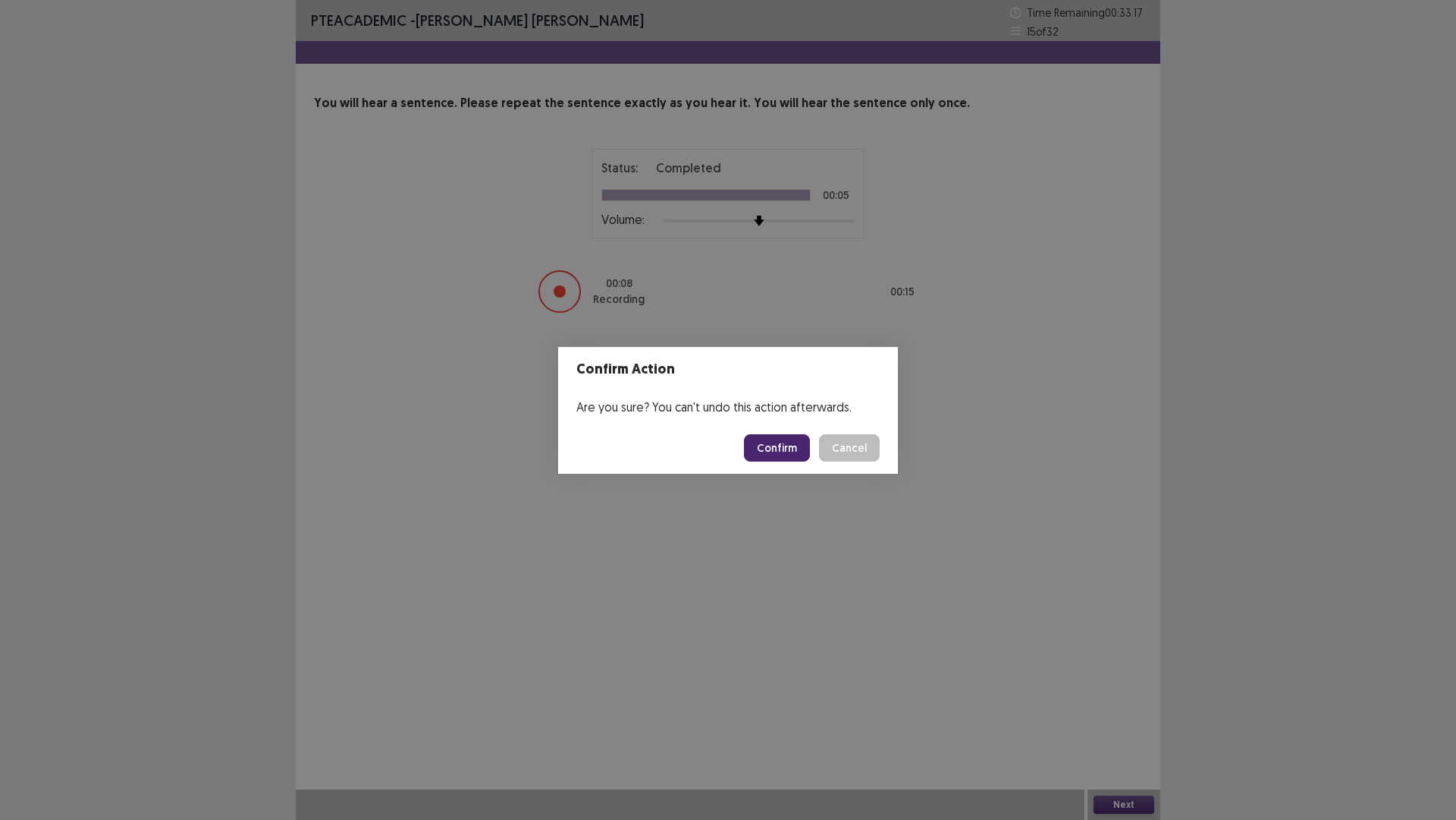
click at [782, 438] on button "Confirm" at bounding box center [778, 447] width 66 height 28
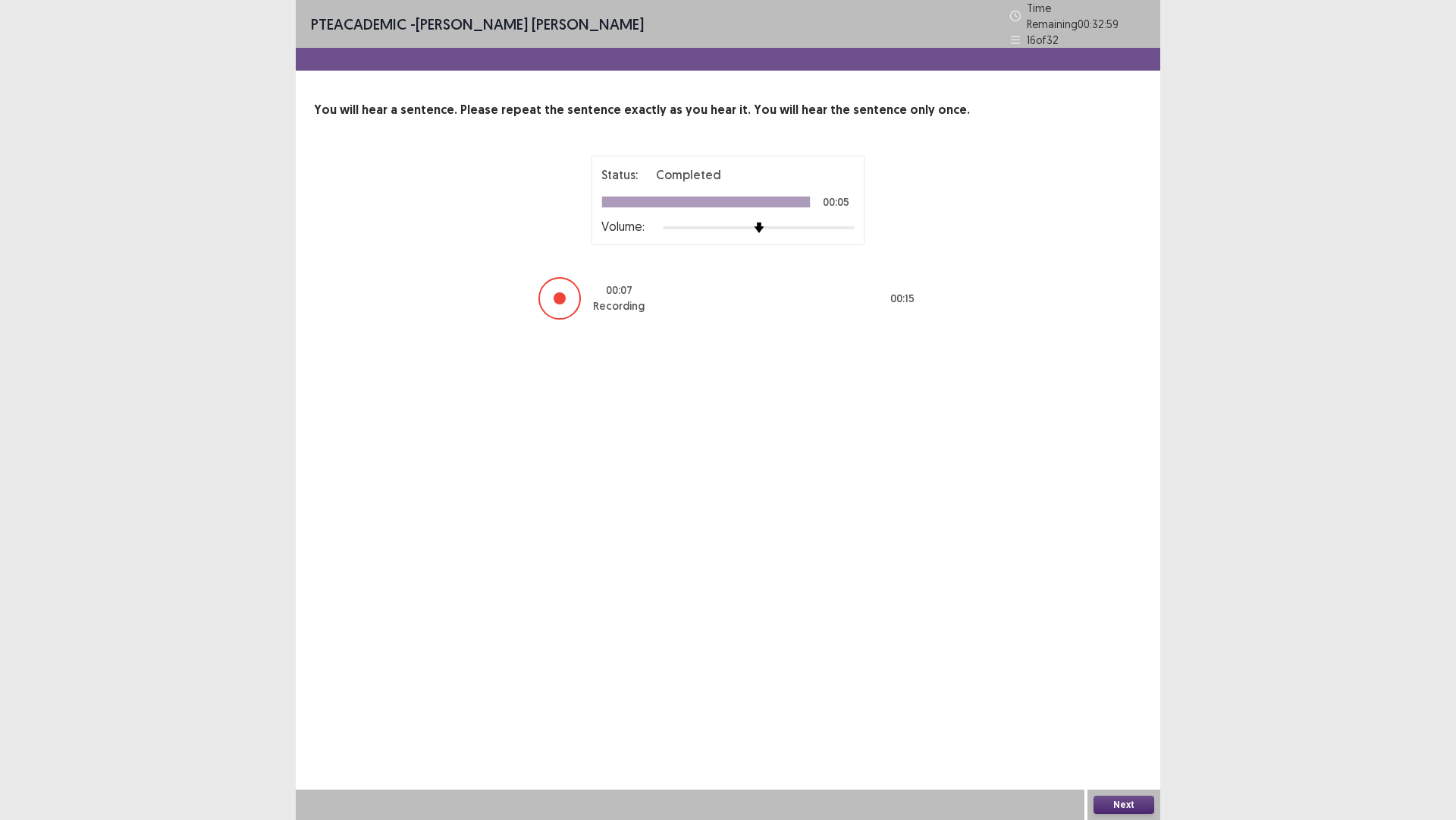
click at [1102, 717] on button "Next" at bounding box center [1124, 804] width 61 height 18
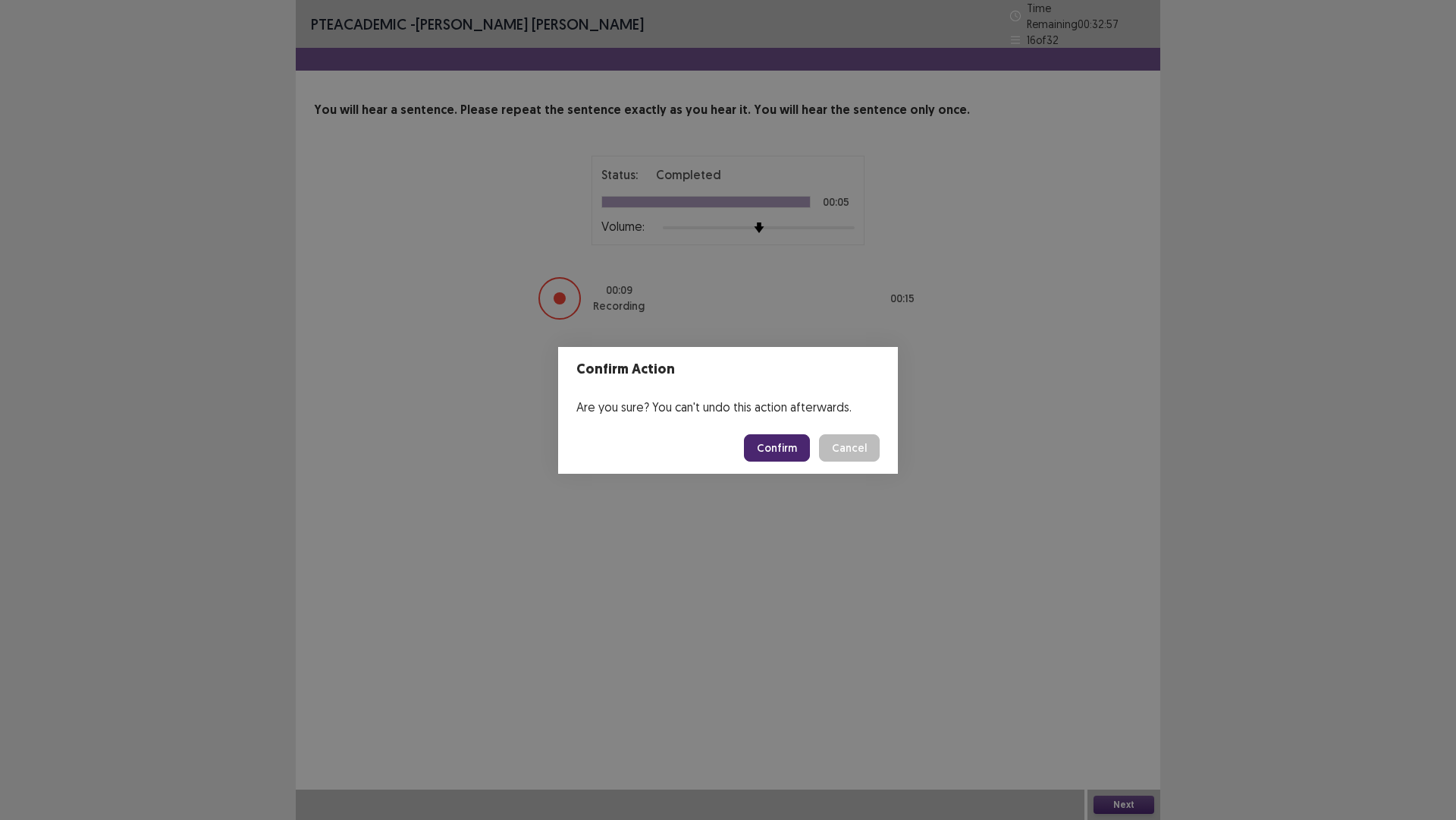
click at [765, 455] on button "Confirm" at bounding box center [778, 447] width 66 height 28
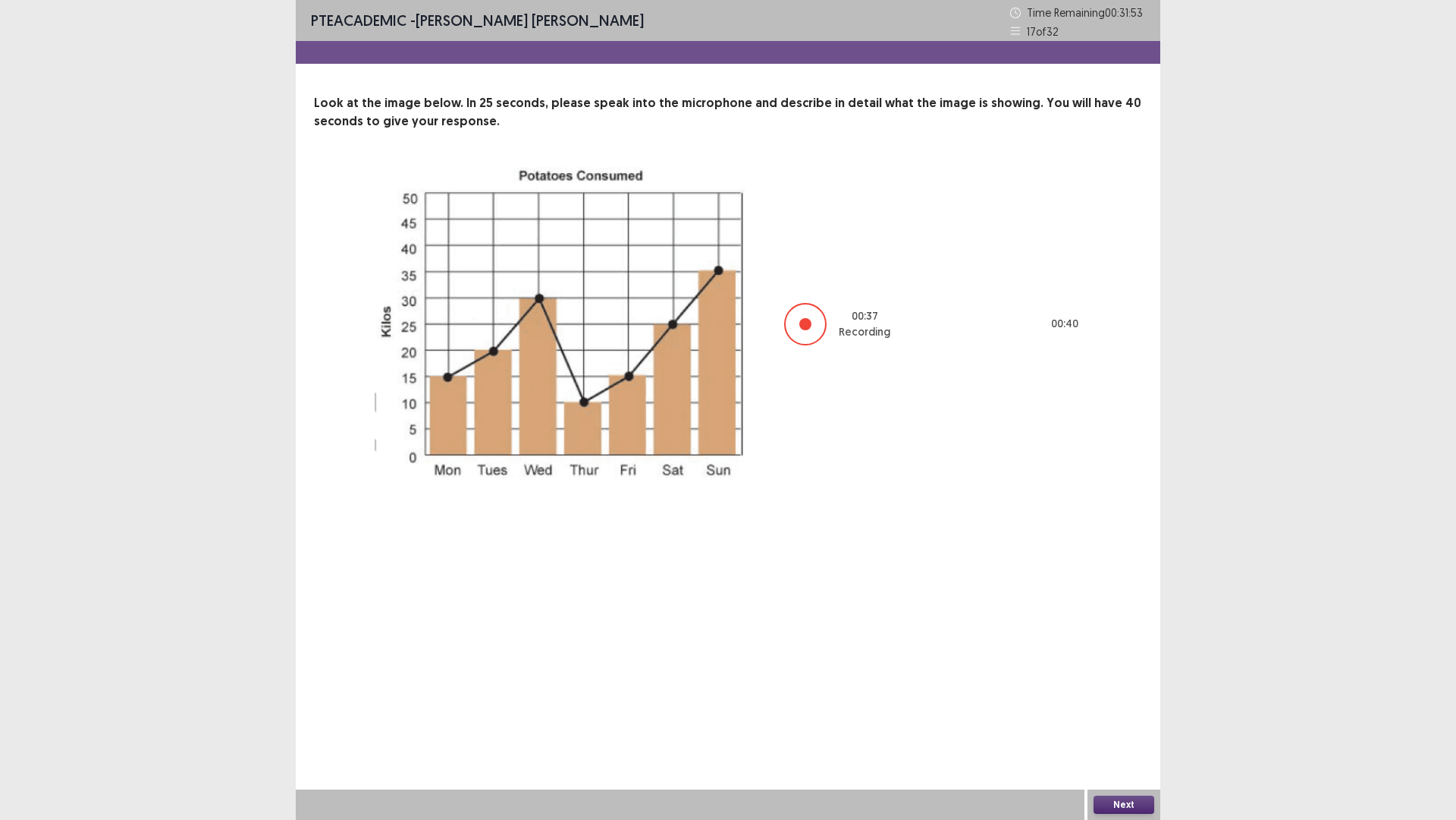
click at [1110, 717] on button "Next" at bounding box center [1124, 804] width 61 height 18
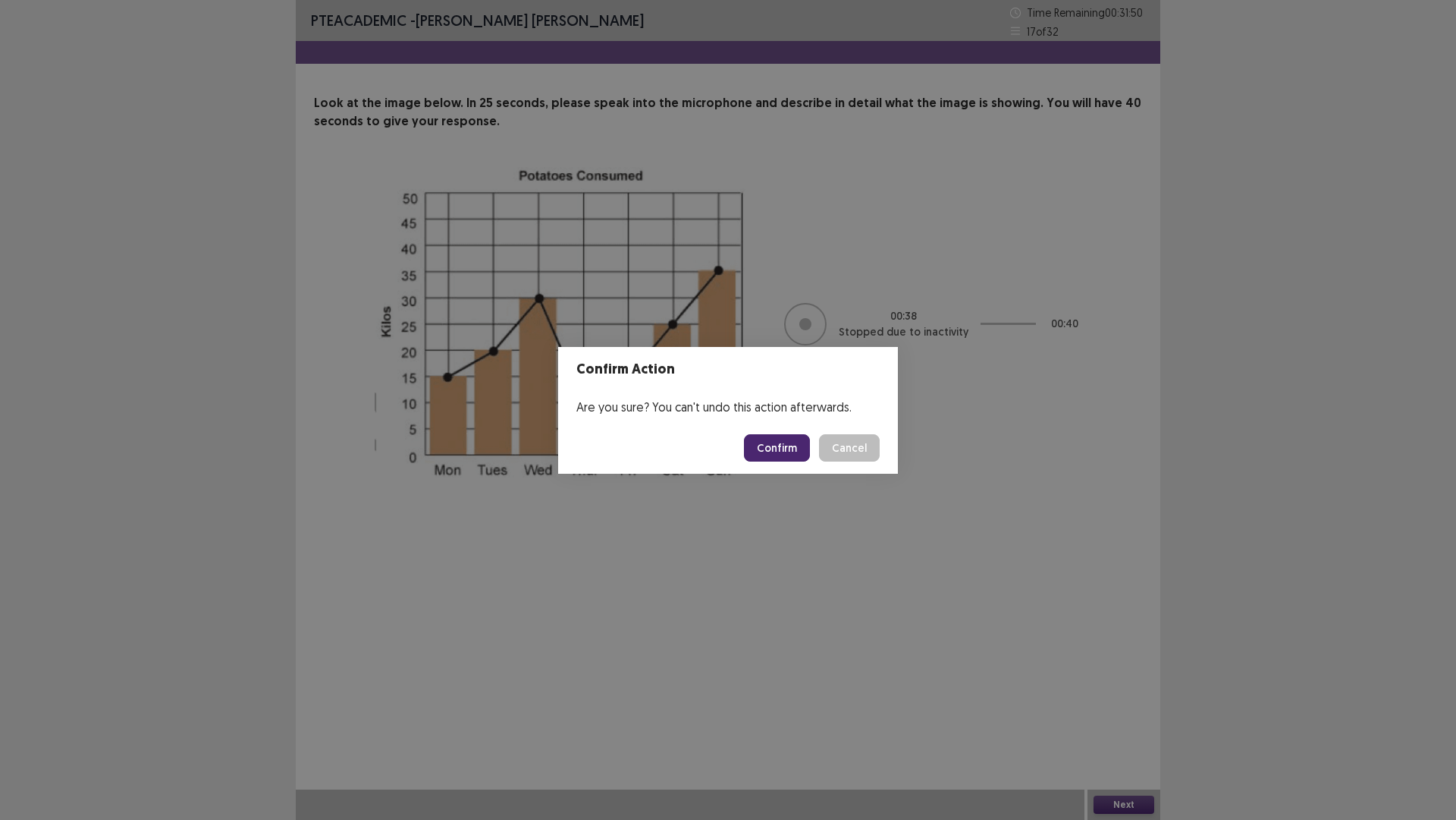
click at [776, 445] on button "Confirm" at bounding box center [778, 447] width 66 height 28
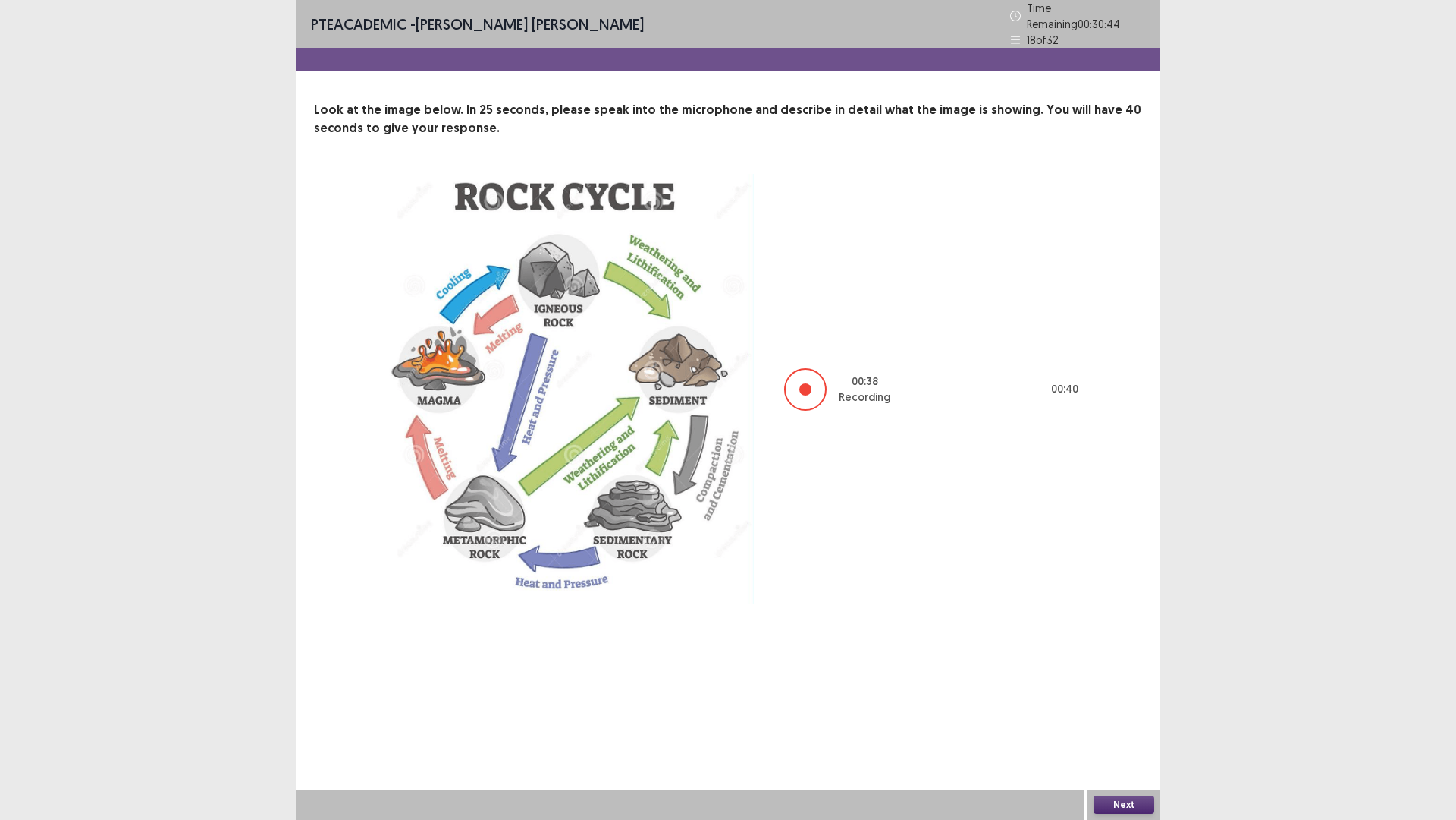
click at [1134, 717] on button "Next" at bounding box center [1124, 804] width 61 height 18
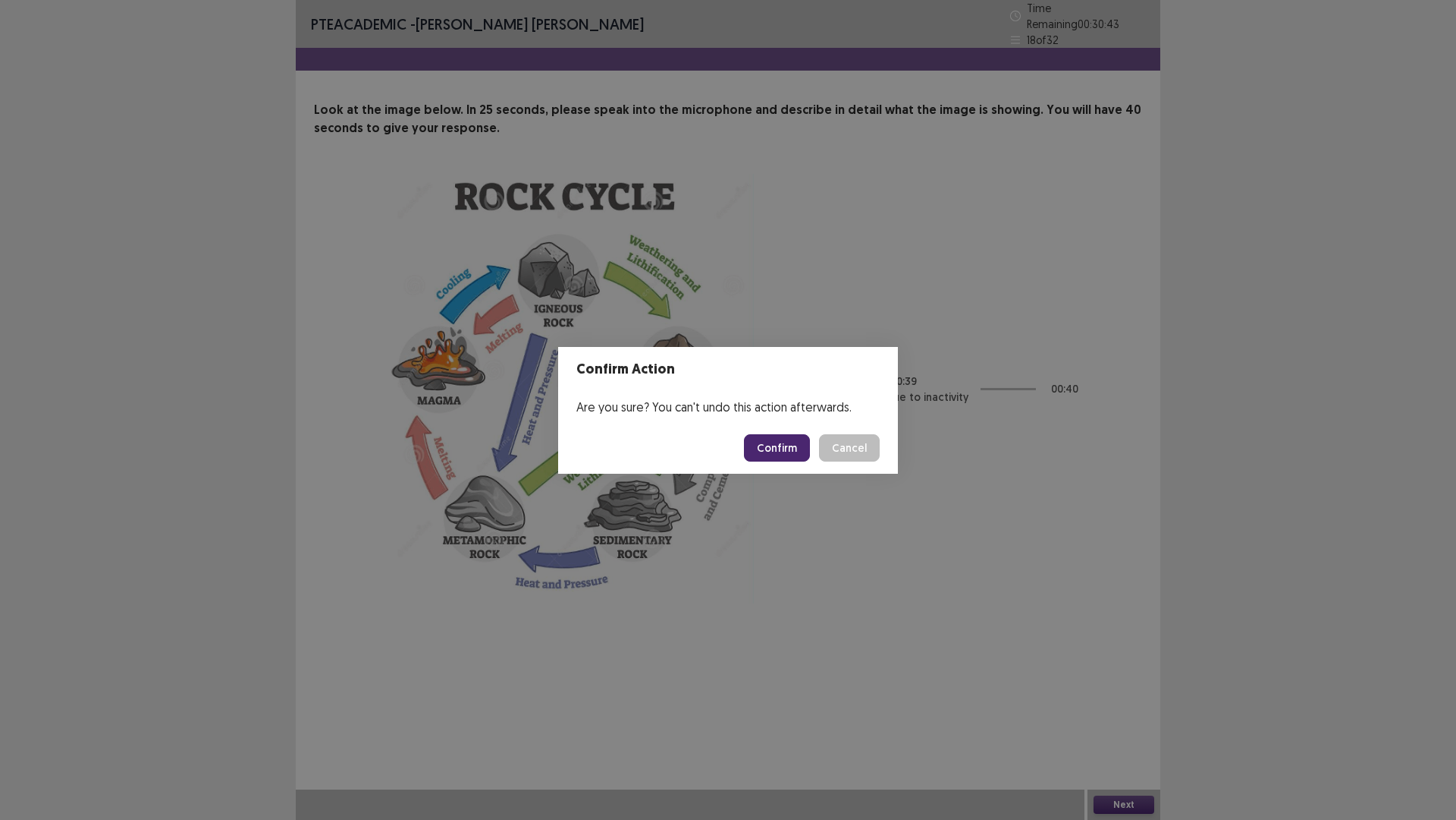
click at [775, 450] on button "Confirm" at bounding box center [778, 447] width 66 height 28
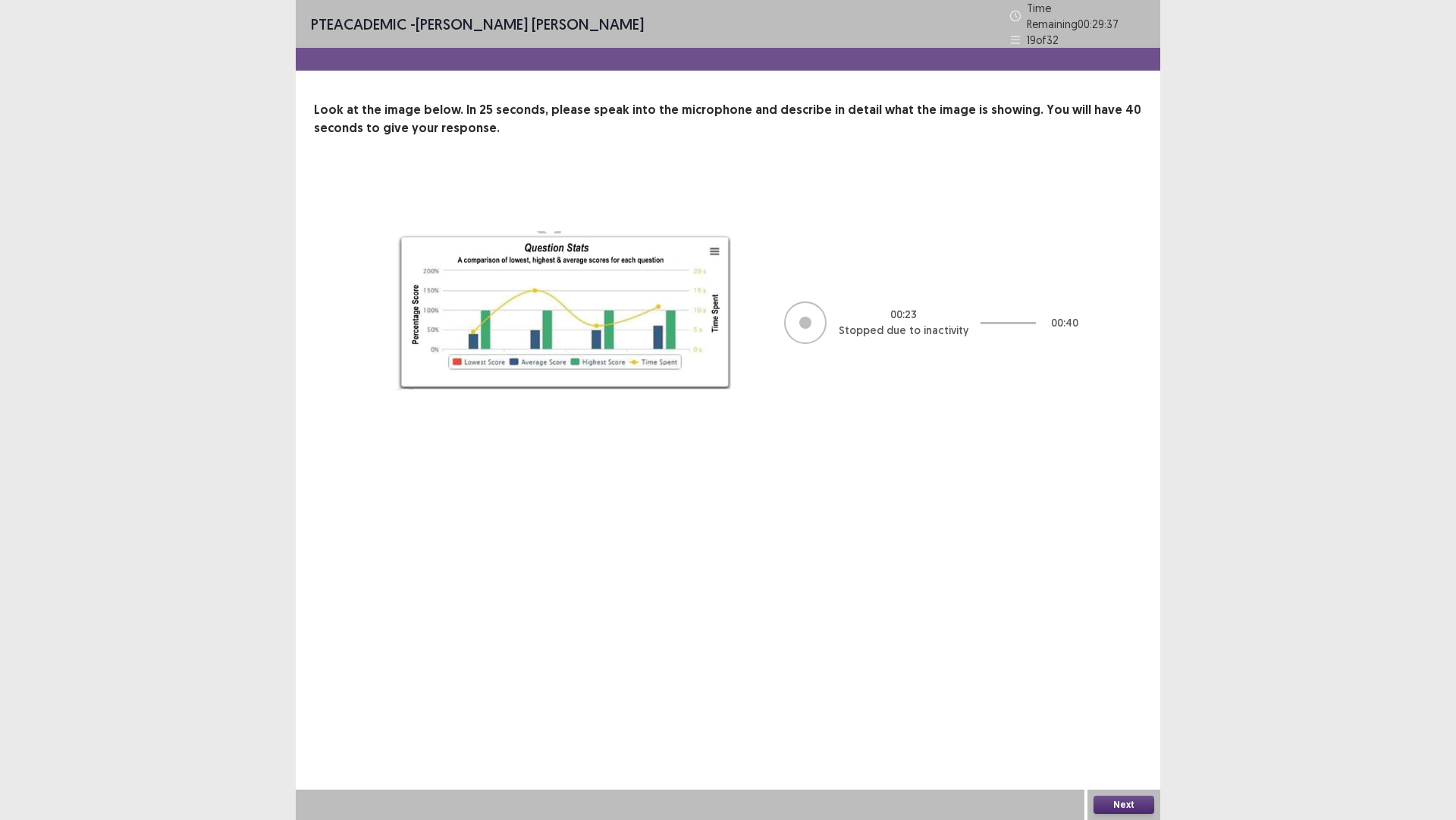
click at [1112, 717] on button "Next" at bounding box center [1124, 804] width 61 height 18
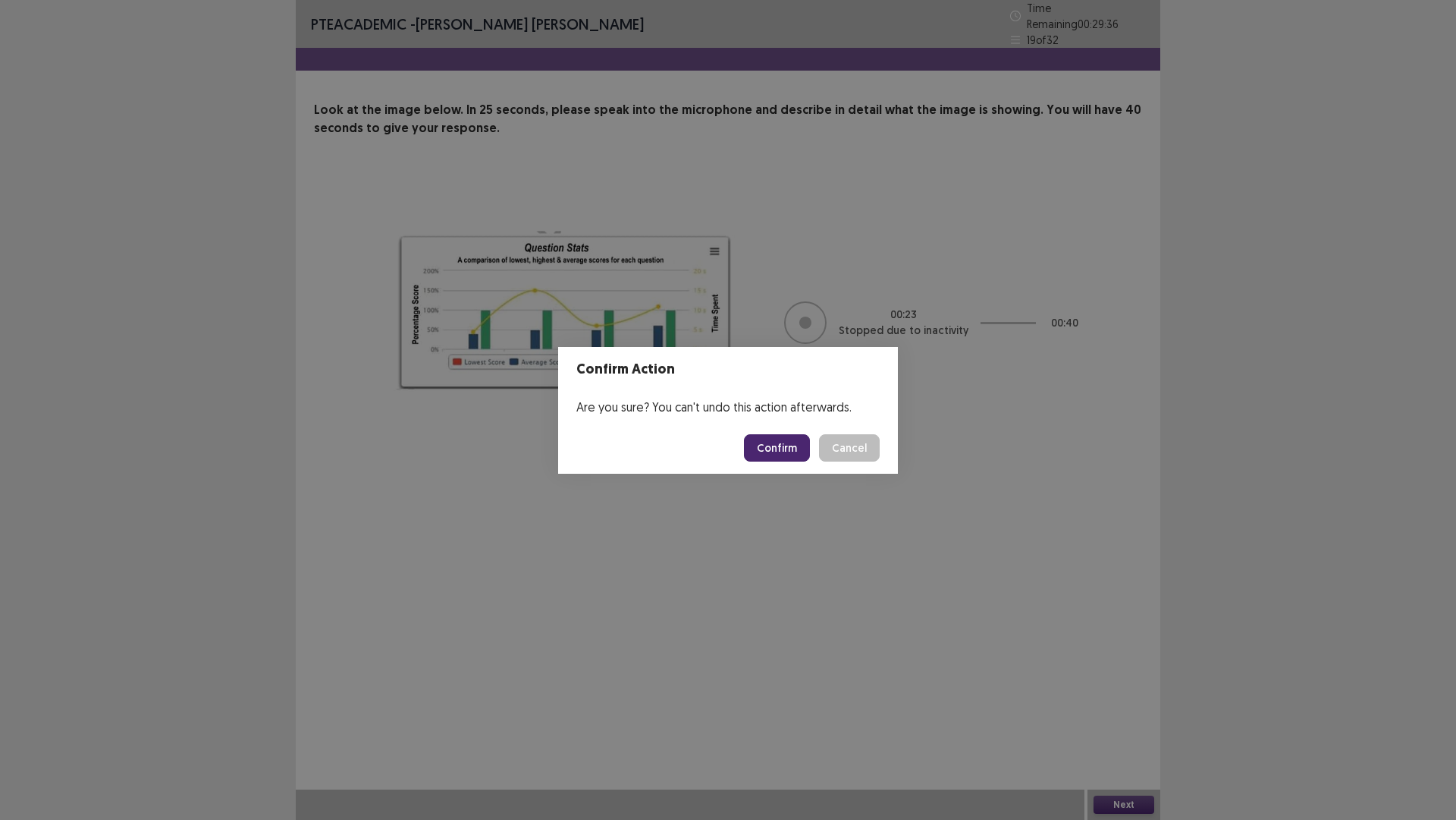
click at [793, 446] on button "Confirm" at bounding box center [778, 447] width 66 height 28
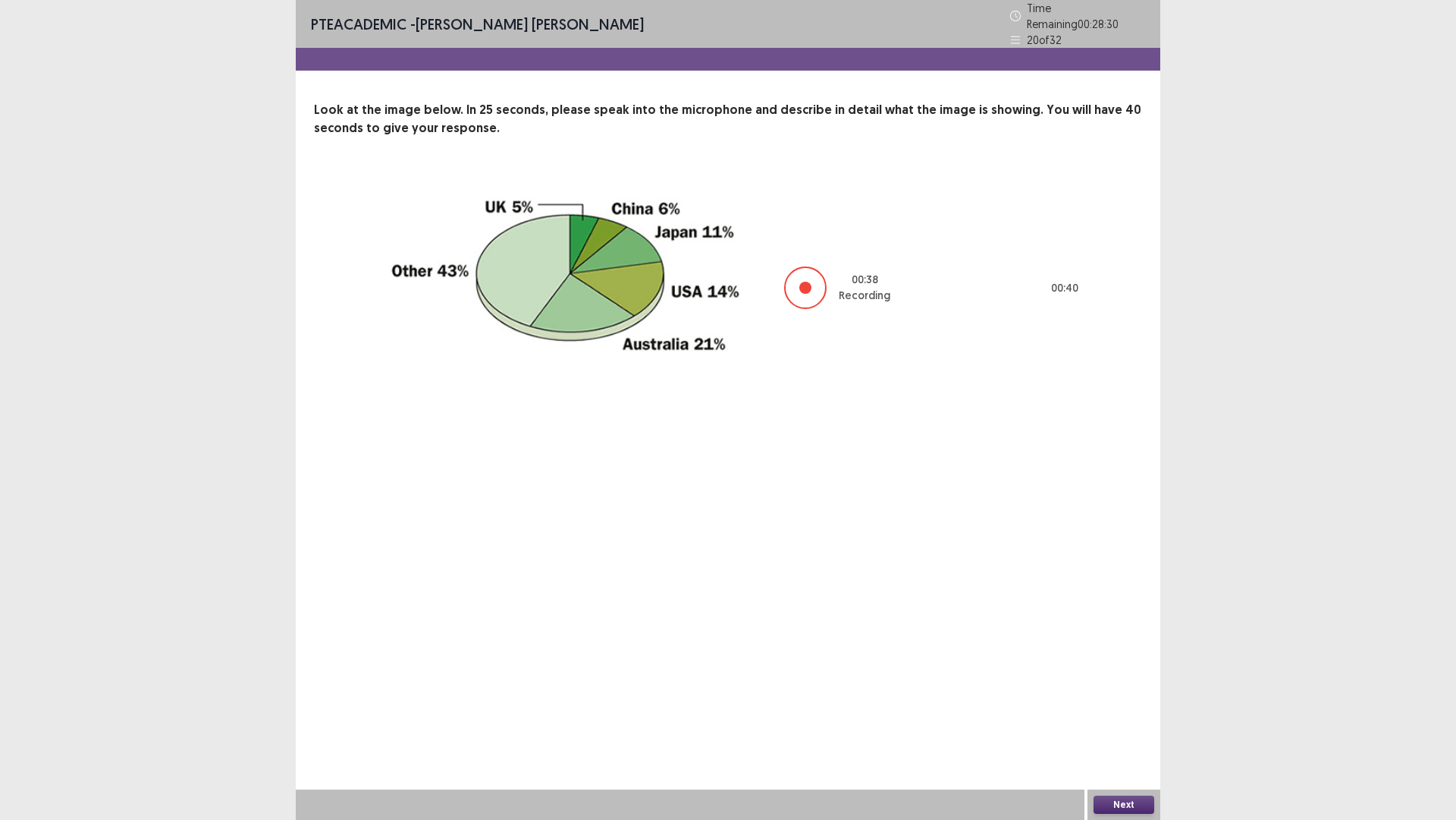
click at [1114, 717] on button "Next" at bounding box center [1124, 804] width 61 height 18
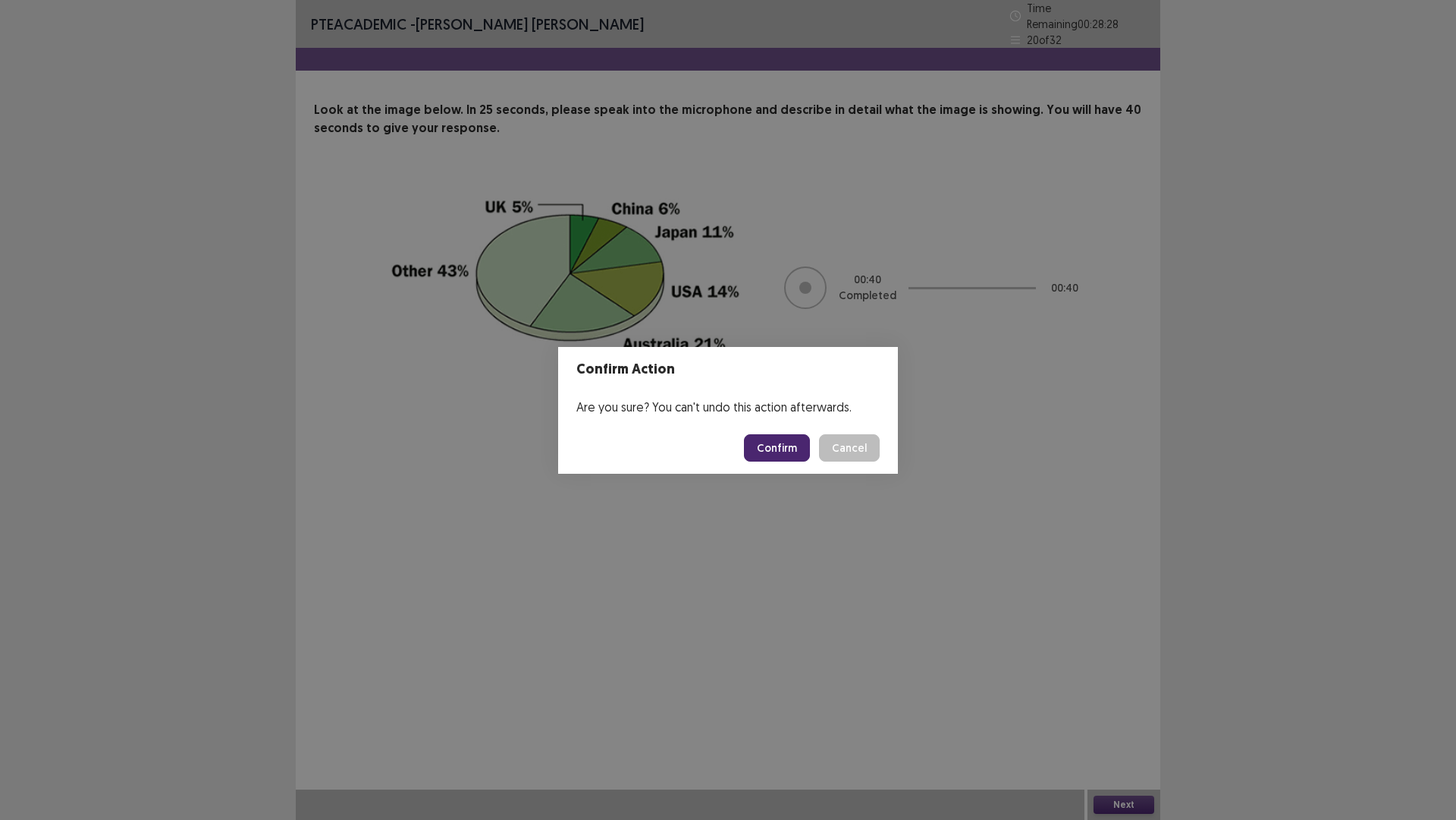
click at [785, 446] on button "Confirm" at bounding box center [778, 447] width 66 height 28
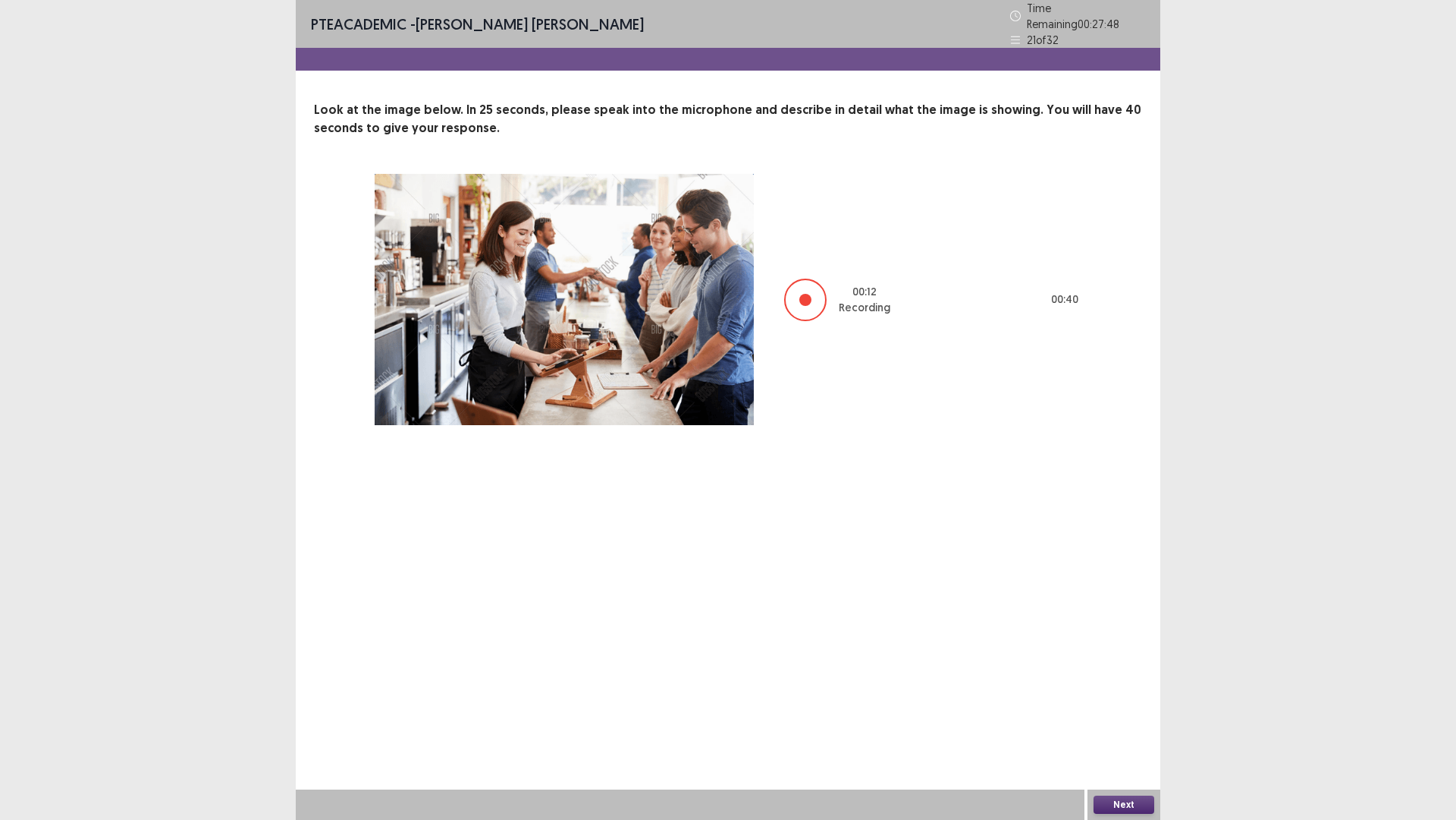
click at [802, 286] on div at bounding box center [805, 299] width 43 height 43
drag, startPoint x: 205, startPoint y: 455, endPoint x: 203, endPoint y: 444, distance: 11.2
click at [203, 444] on div "PTE academic - [PERSON_NAME] [PERSON_NAME] Time Remaining 00 : 27 : 44 21 of 32…" at bounding box center [728, 410] width 1456 height 820
drag, startPoint x: 1456, startPoint y: 734, endPoint x: 1312, endPoint y: 705, distance: 146.9
click at [1441, 717] on div "PTE academic - [PERSON_NAME] [PERSON_NAME] Time Remaining 00 : 27 : 38 21 of 32…" at bounding box center [728, 410] width 1456 height 820
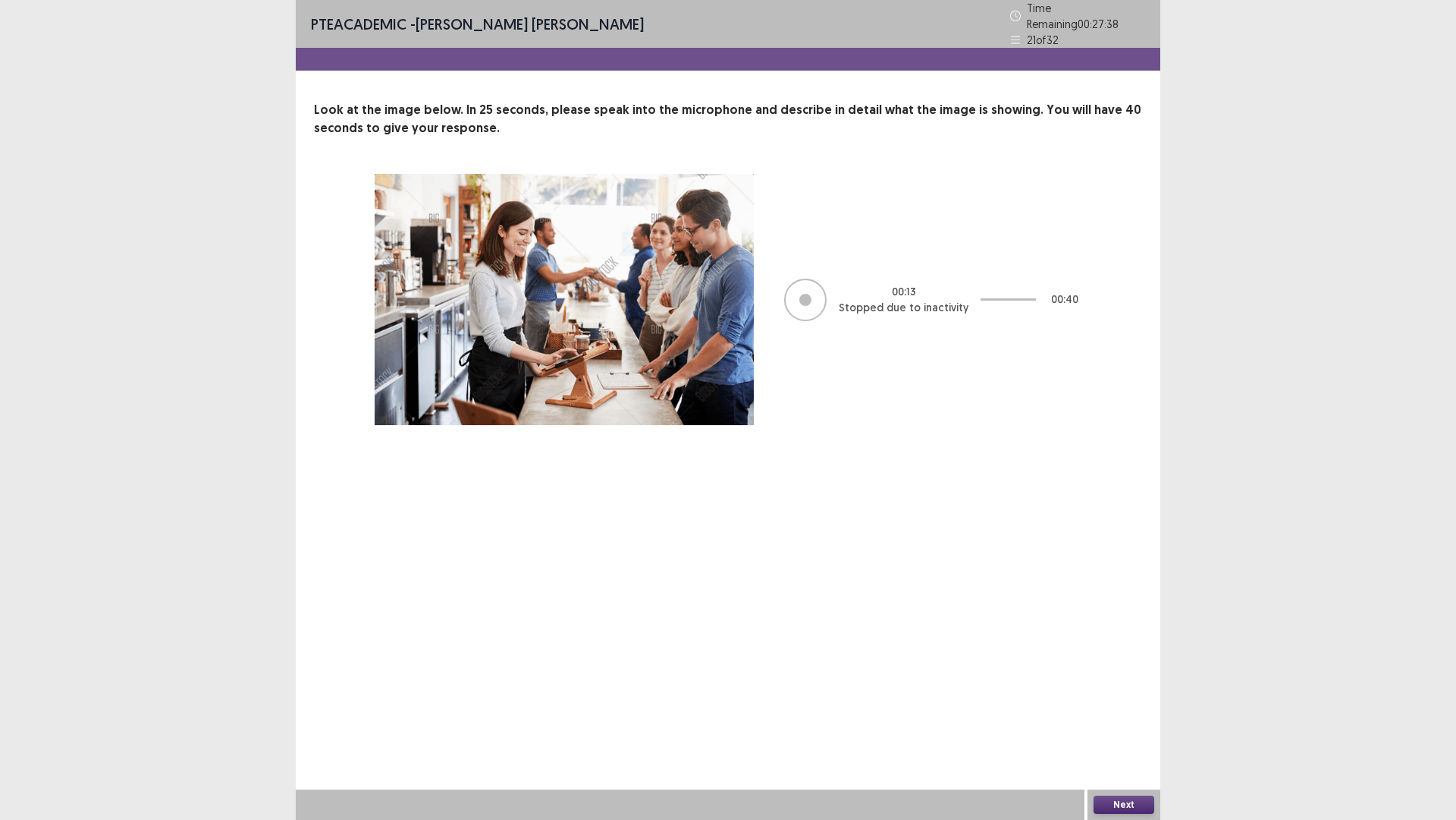
click at [1210, 691] on div "PTE academic - [PERSON_NAME] [PERSON_NAME] Time Remaining 00 : 27 : 38 21 of 32…" at bounding box center [728, 410] width 1456 height 820
click at [1145, 717] on button "Next" at bounding box center [1124, 804] width 61 height 18
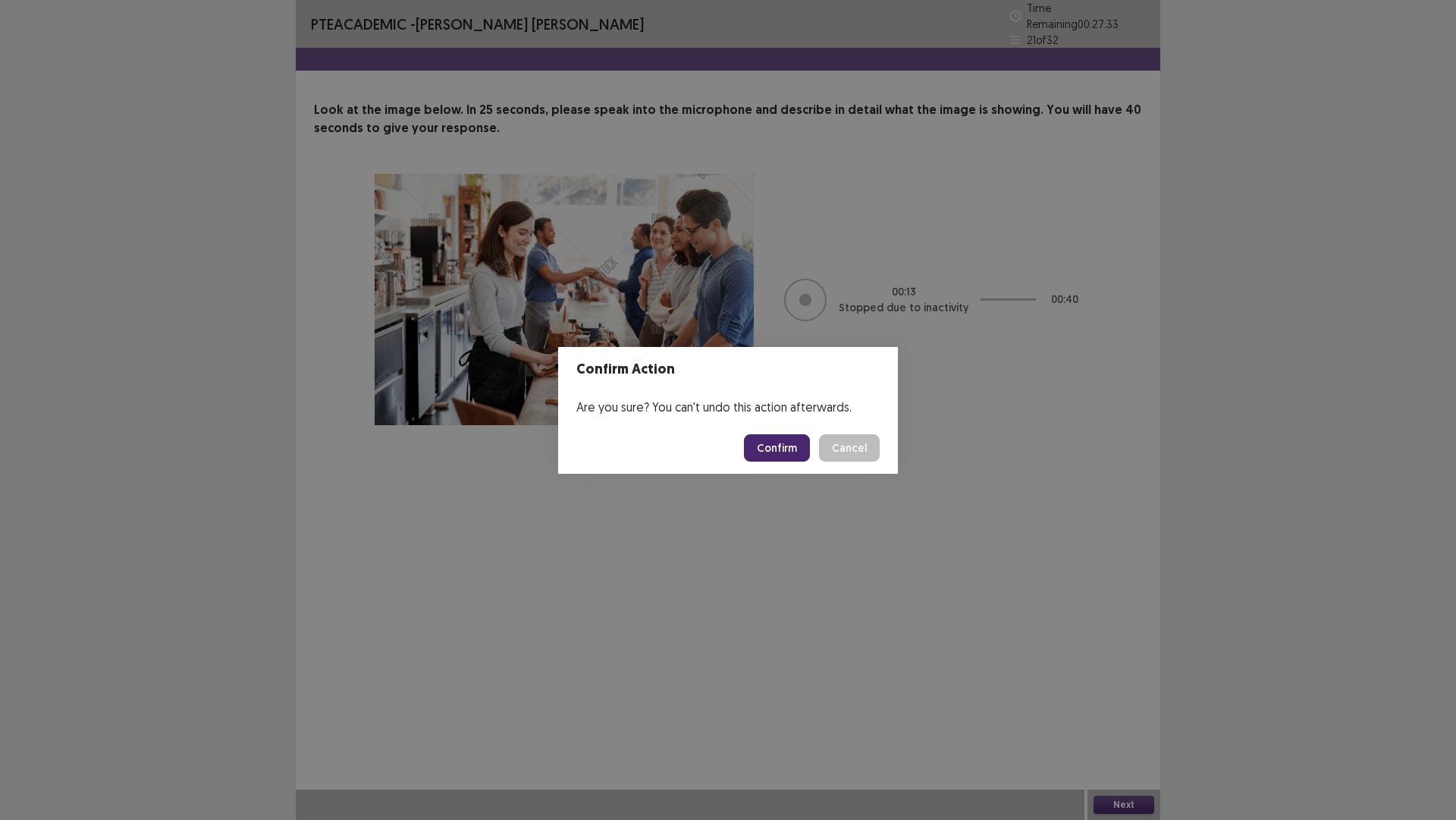
click at [774, 442] on button "Confirm" at bounding box center [778, 447] width 66 height 28
click at [76, 94] on div "Confirm Action Are you sure? You can't undo this action afterwards. Loading... …" at bounding box center [728, 410] width 1456 height 820
click at [74, 98] on div "Confirm Action Are you sure? You can't undo this action afterwards. Loading... …" at bounding box center [728, 410] width 1456 height 820
click at [88, 120] on div "Confirm Action Are you sure? You can't undo this action afterwards. Loading... …" at bounding box center [728, 410] width 1456 height 820
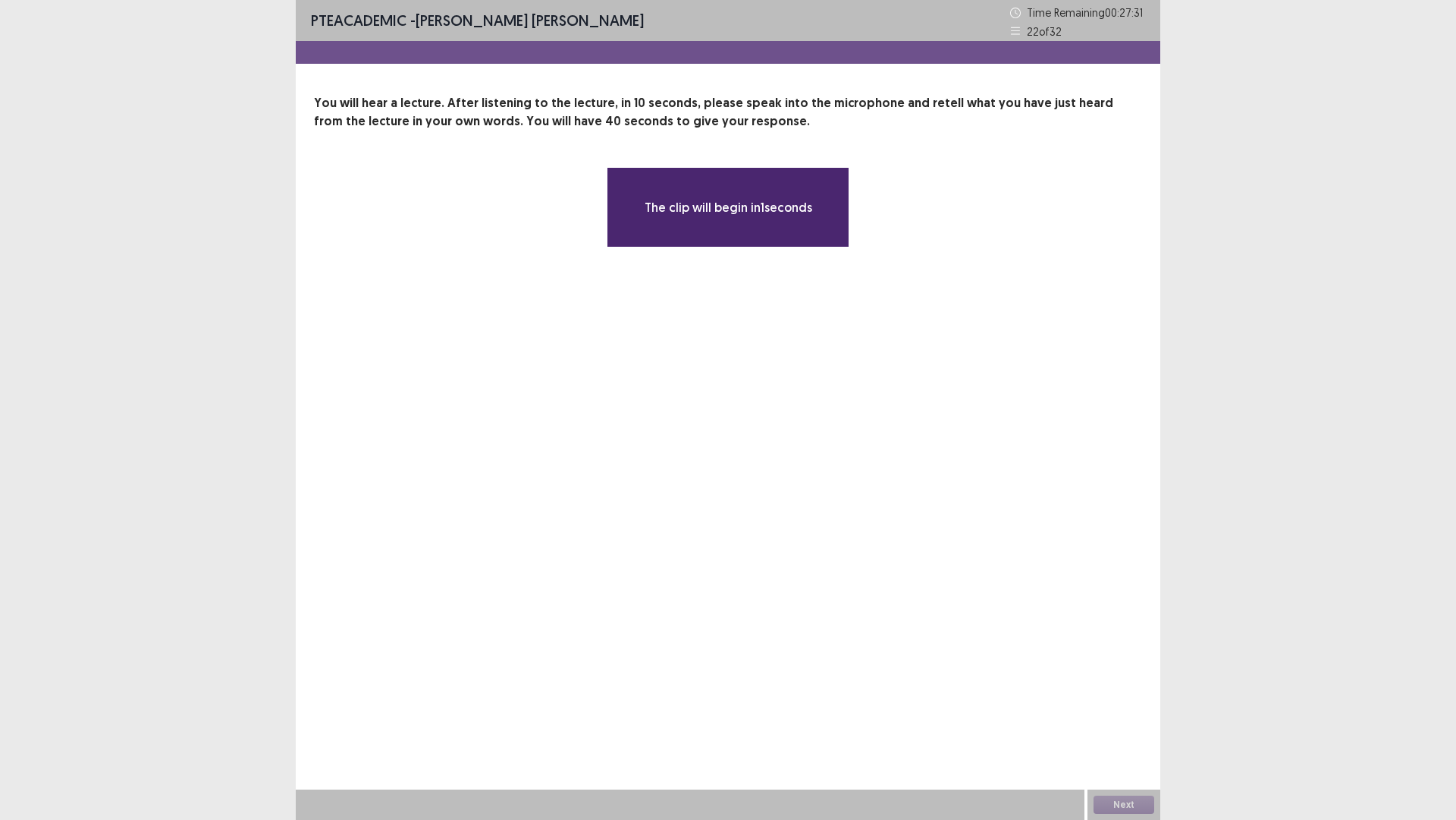
drag, startPoint x: 1456, startPoint y: 273, endPoint x: 1298, endPoint y: 401, distance: 203.3
click at [1456, 444] on div "**********" at bounding box center [728, 410] width 1456 height 820
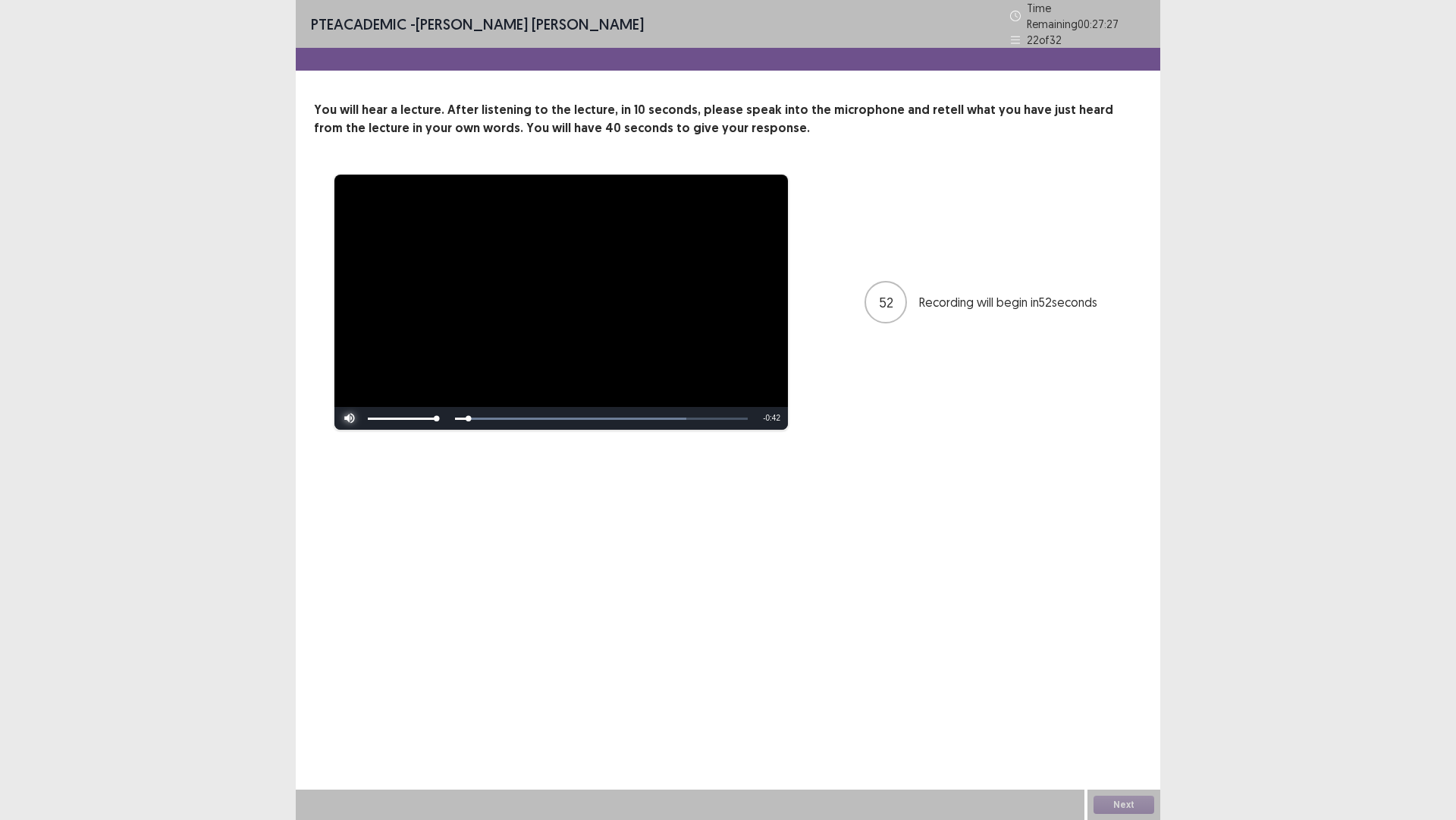
click at [352, 419] on span "Video Player" at bounding box center [350, 419] width 30 height 0
drag, startPoint x: 126, startPoint y: 575, endPoint x: 117, endPoint y: 574, distance: 9.1
click at [130, 578] on div "**********" at bounding box center [728, 410] width 1456 height 820
click at [93, 85] on div "**********" at bounding box center [728, 410] width 1456 height 820
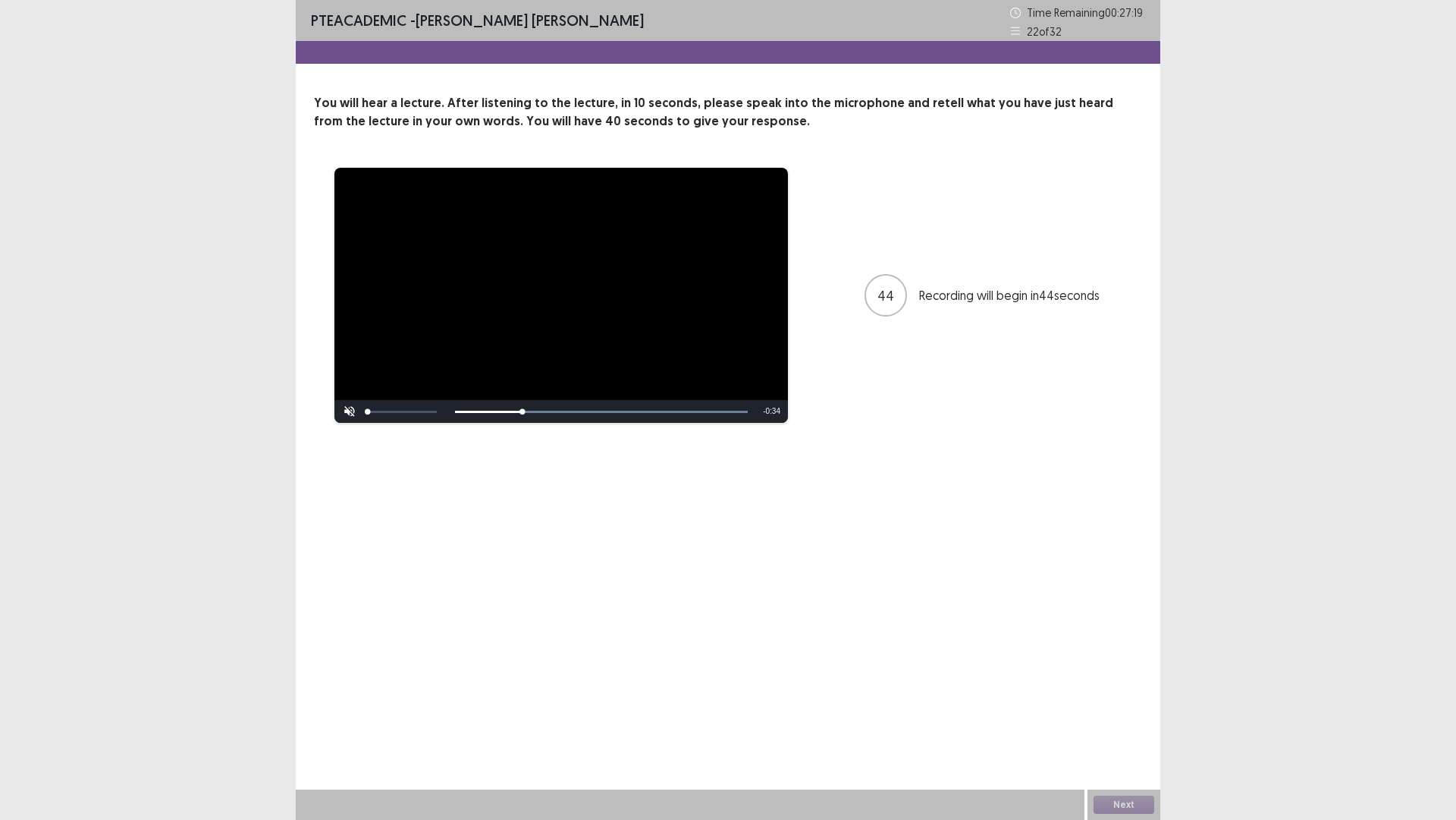
drag, startPoint x: 101, startPoint y: 40, endPoint x: 118, endPoint y: 36, distance: 17.5
click at [102, 39] on div "**********" at bounding box center [728, 410] width 1456 height 820
drag, startPoint x: 128, startPoint y: 40, endPoint x: 454, endPoint y: 110, distance: 333.4
click at [145, 38] on div "**********" at bounding box center [728, 410] width 1456 height 820
drag, startPoint x: 969, startPoint y: 229, endPoint x: 1456, endPoint y: 271, distance: 488.8
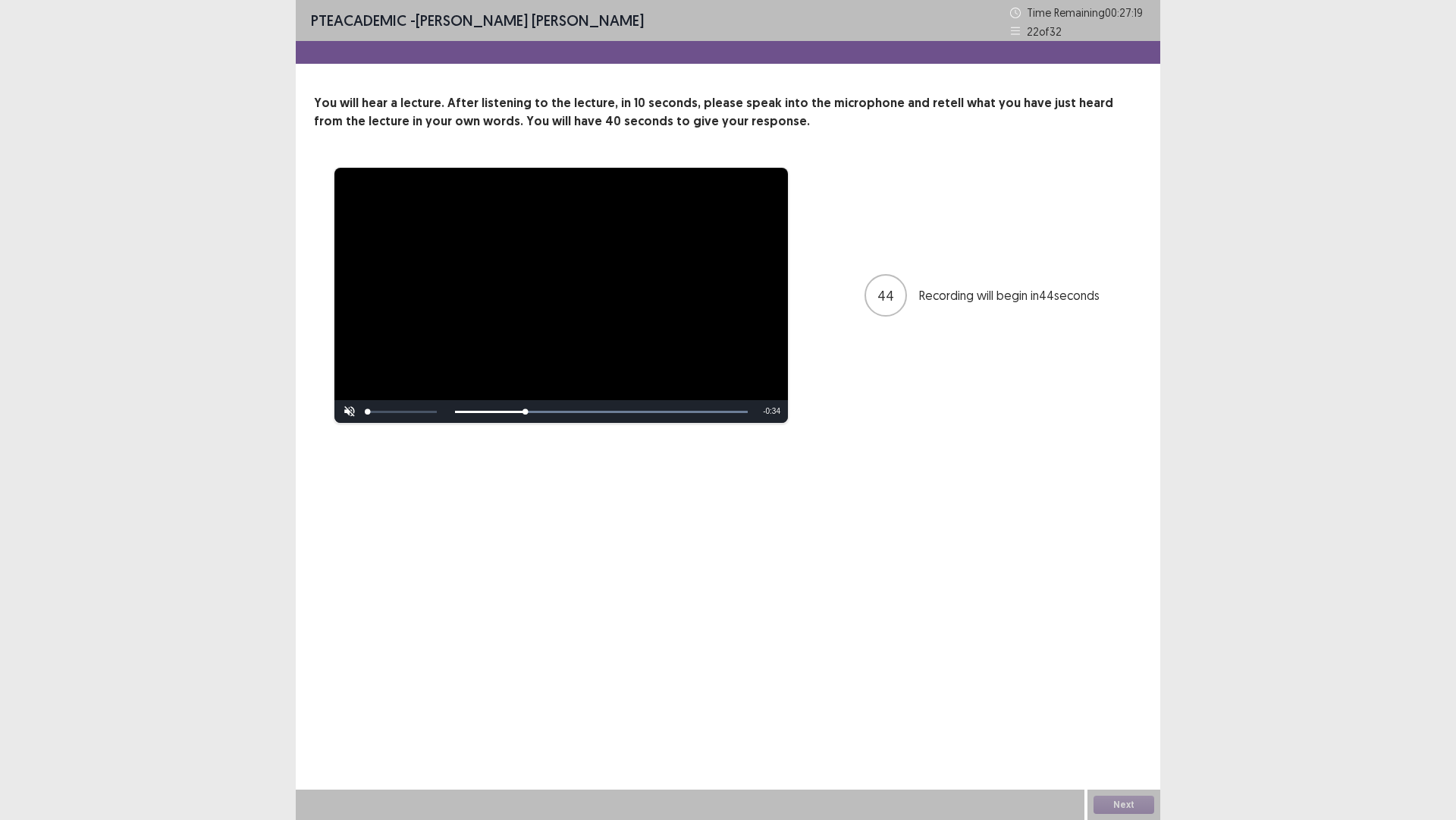
click at [1262, 237] on div "**********" at bounding box center [728, 410] width 1456 height 820
click at [1444, 66] on div "**********" at bounding box center [728, 410] width 1456 height 820
click at [1447, 65] on div "**********" at bounding box center [728, 410] width 1456 height 820
click at [1447, 57] on div "**********" at bounding box center [728, 410] width 1456 height 820
